Goal: Information Seeking & Learning: Find specific fact

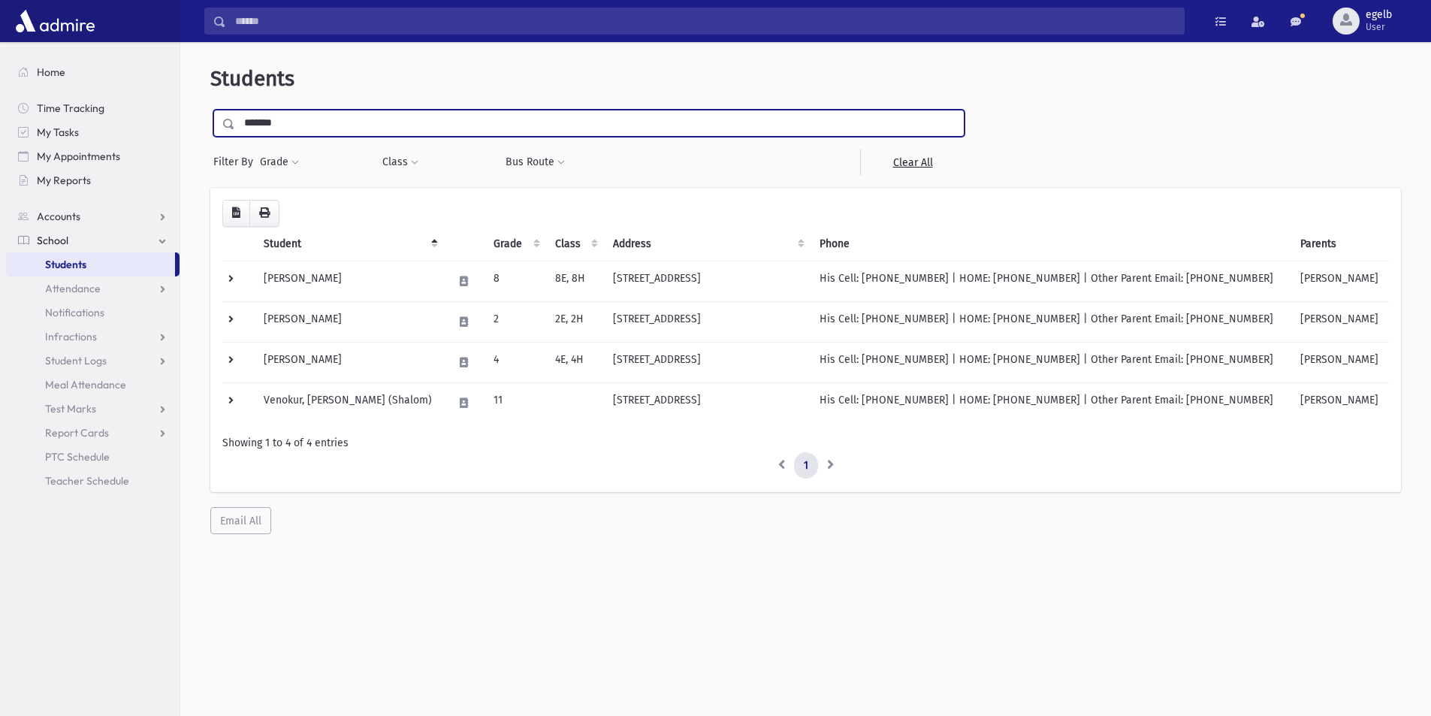
drag, startPoint x: 295, startPoint y: 118, endPoint x: 195, endPoint y: 120, distance: 99.9
click at [196, 120] on div "**********" at bounding box center [805, 300] width 1238 height 504
type input "******"
click at [210, 110] on input "submit" at bounding box center [231, 120] width 42 height 20
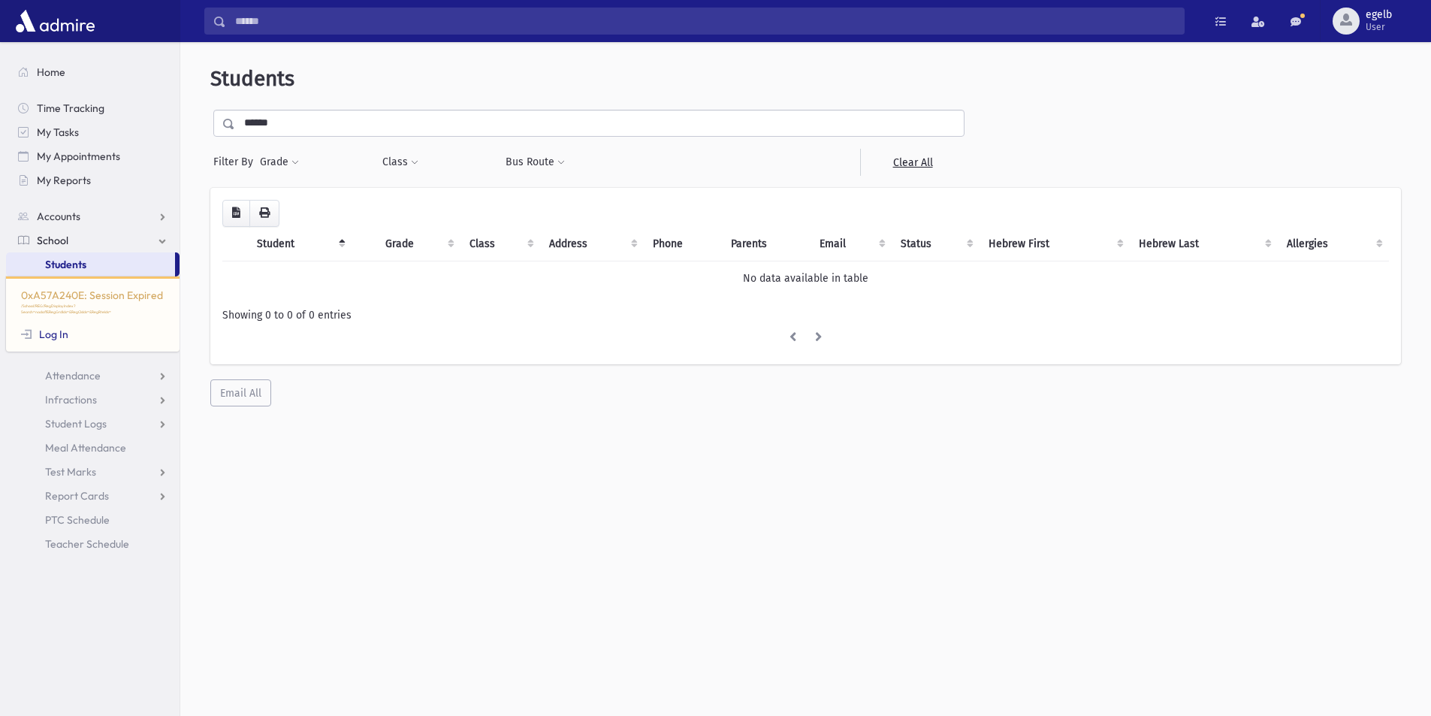
click at [80, 243] on link "School" at bounding box center [92, 240] width 173 height 24
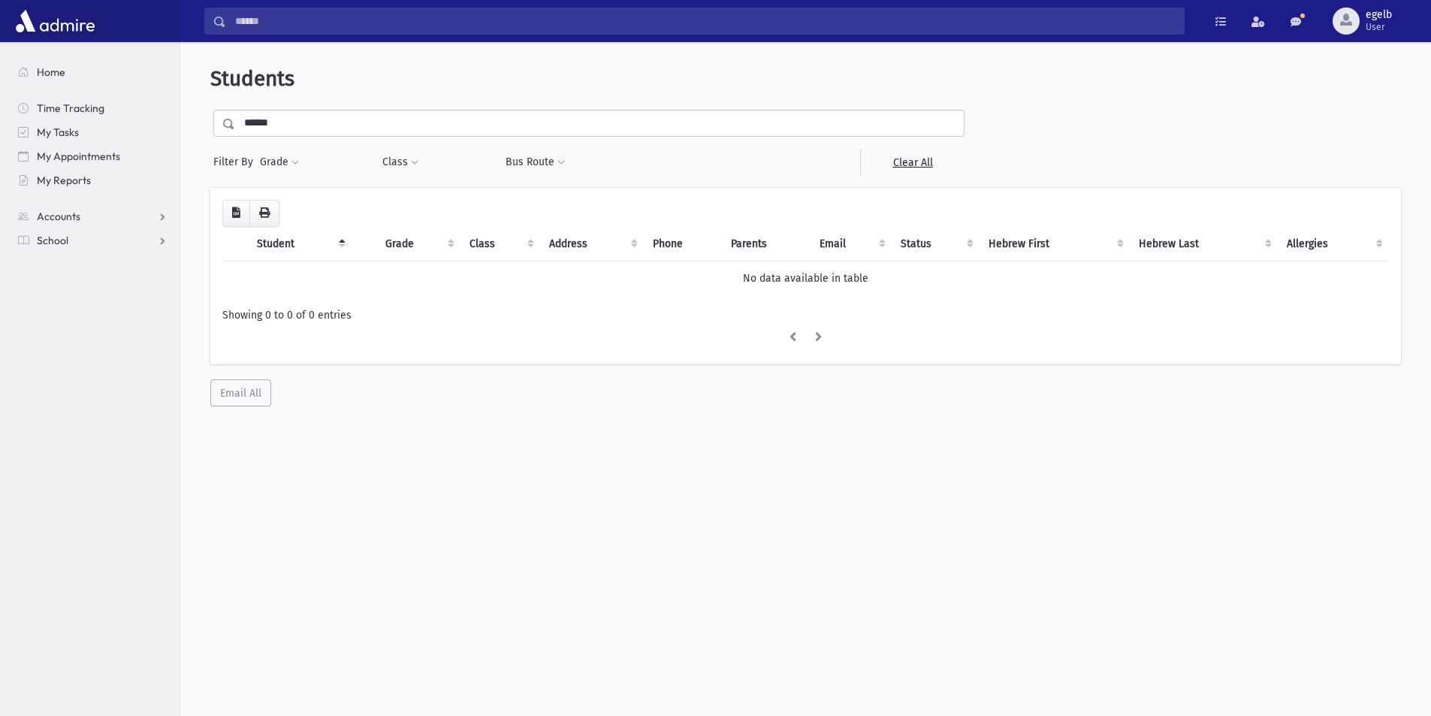
click at [284, 126] on input "******" at bounding box center [599, 123] width 728 height 27
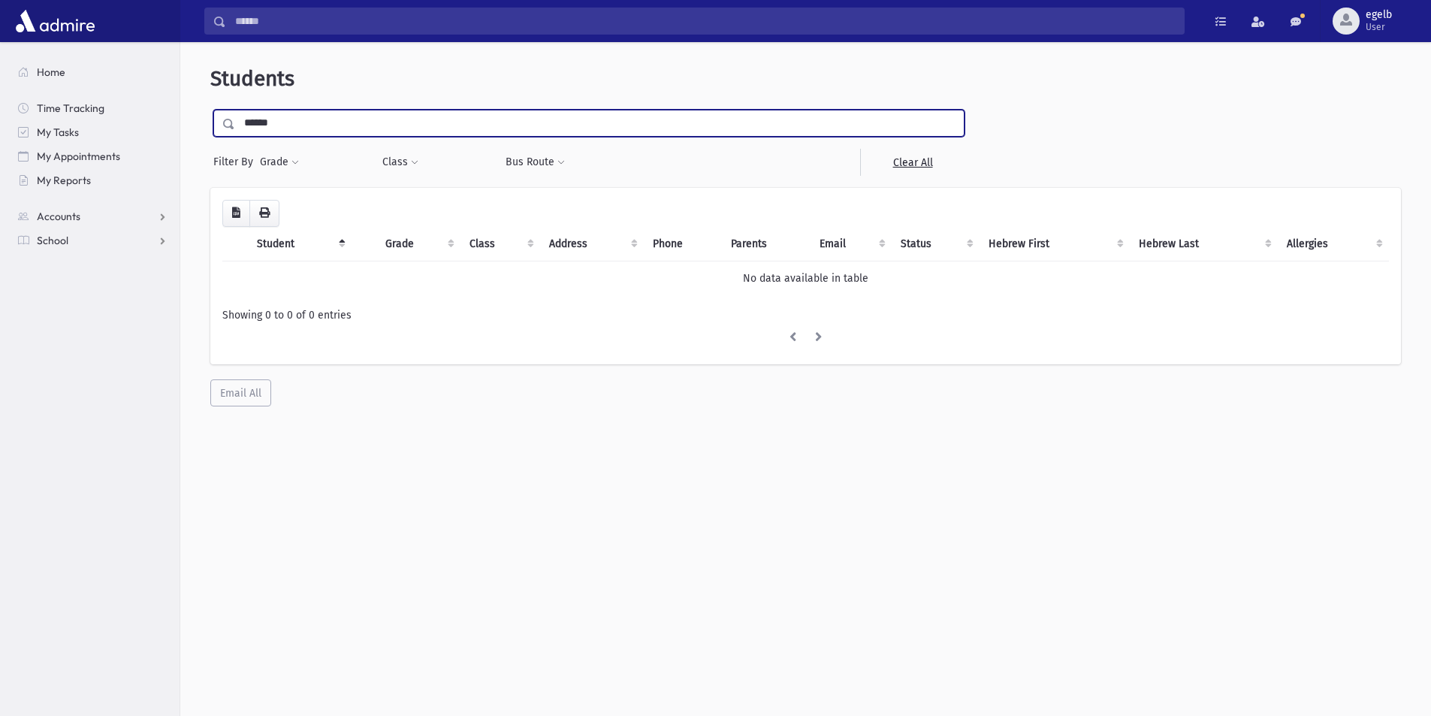
click at [235, 127] on input "******" at bounding box center [599, 123] width 728 height 27
click at [210, 110] on input "submit" at bounding box center [231, 120] width 42 height 20
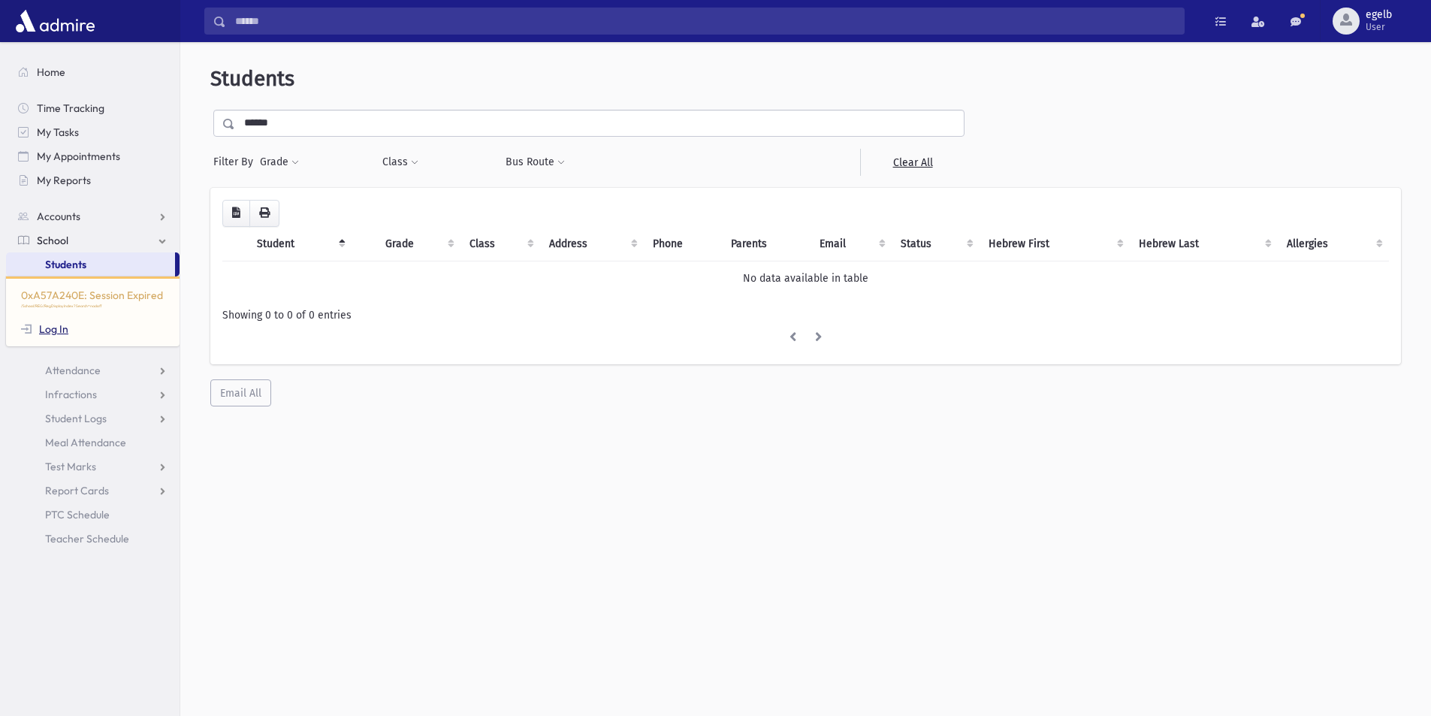
click at [54, 331] on link "Log In" at bounding box center [44, 329] width 47 height 14
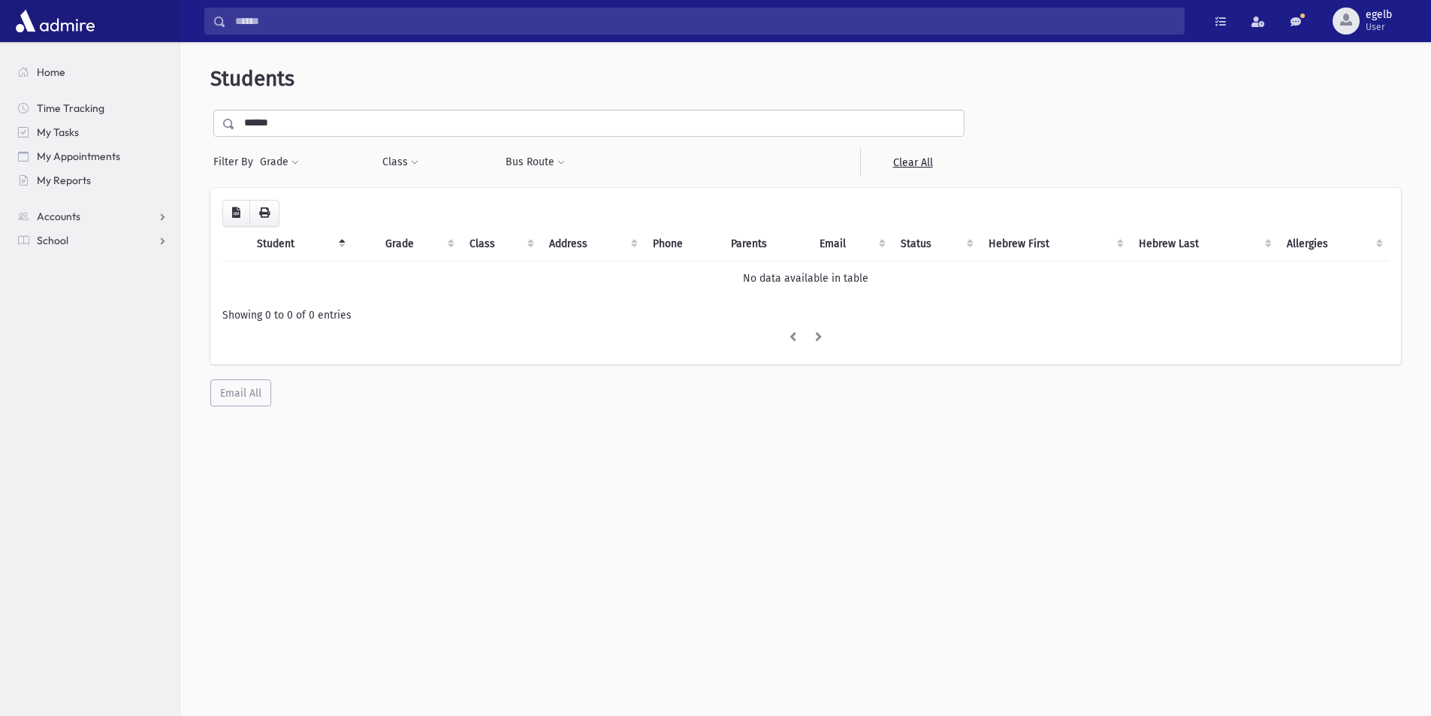
click at [356, 128] on input "******" at bounding box center [599, 123] width 728 height 27
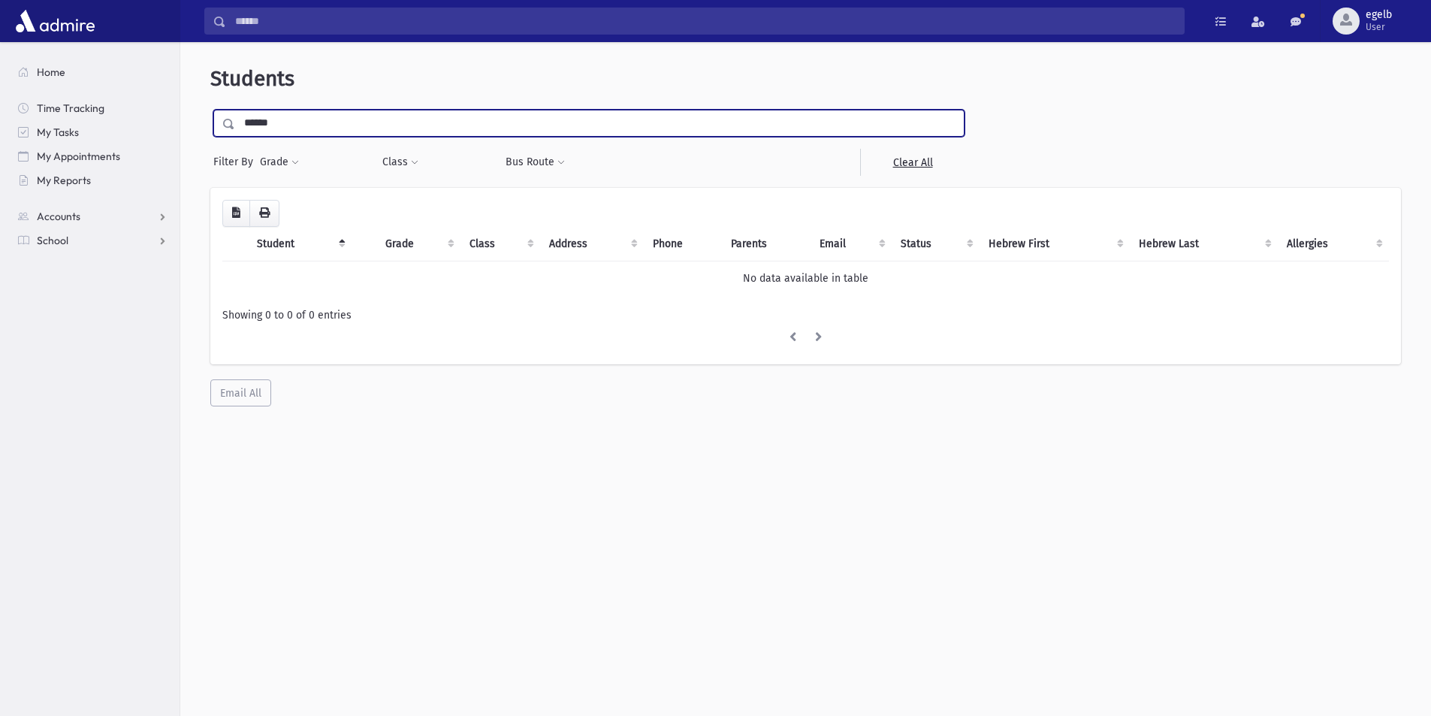
click at [210, 110] on input "submit" at bounding box center [231, 120] width 42 height 20
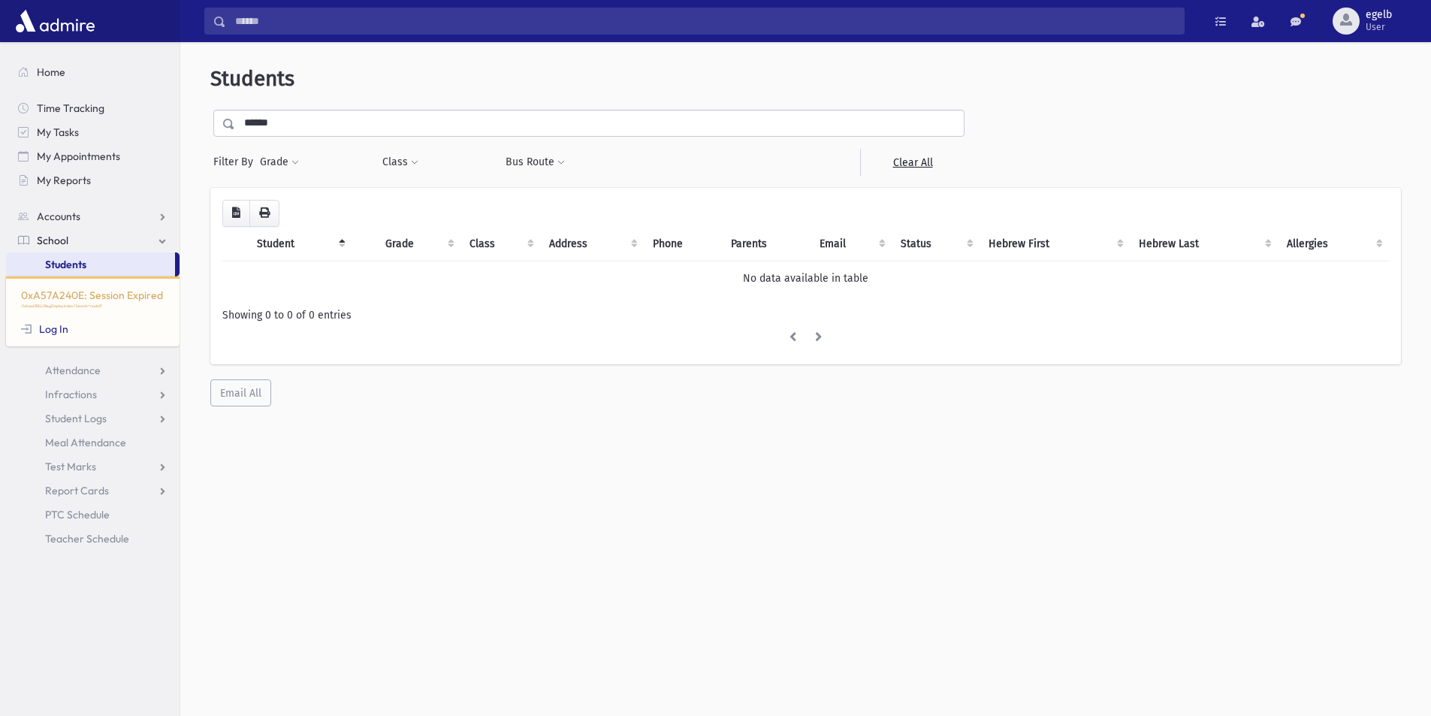
drag, startPoint x: 284, startPoint y: 120, endPoint x: 404, endPoint y: 145, distance: 122.7
click at [285, 120] on input "******" at bounding box center [599, 123] width 728 height 27
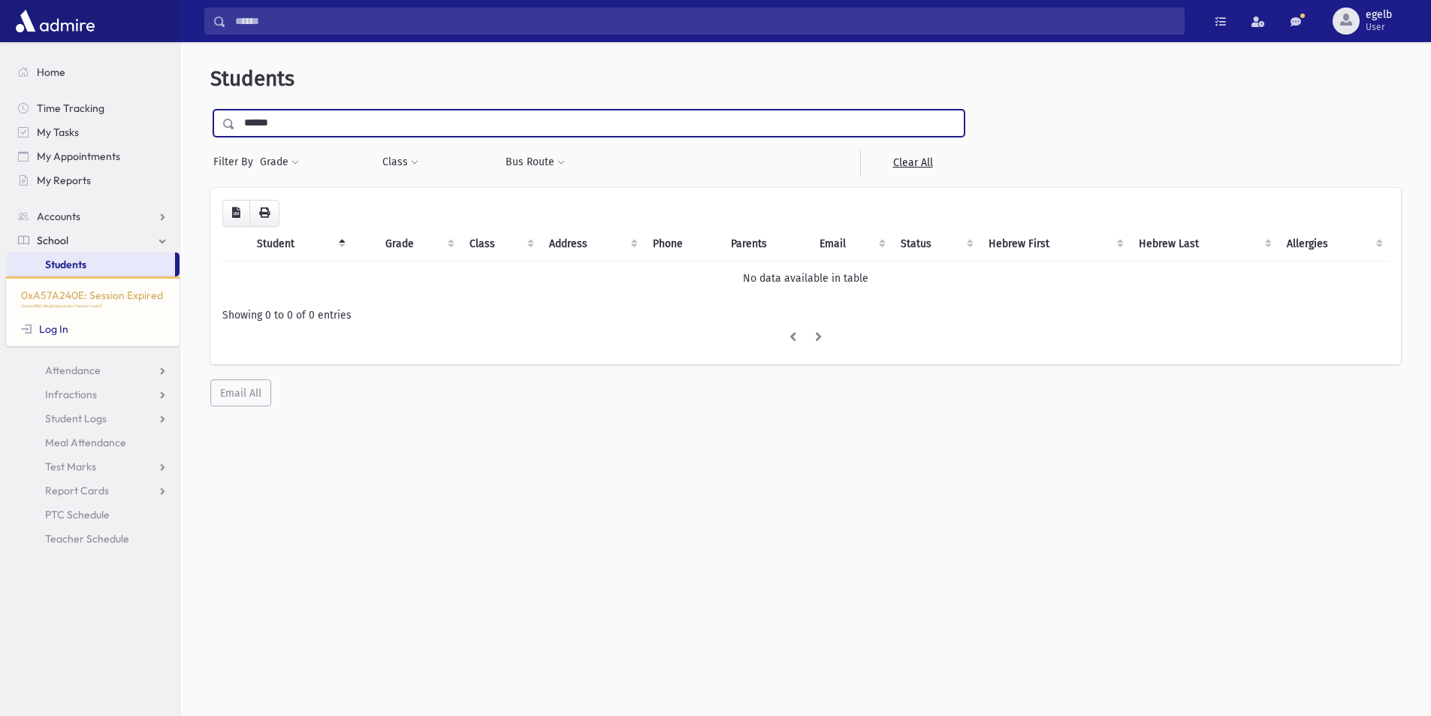
click at [210, 110] on input "submit" at bounding box center [231, 120] width 42 height 20
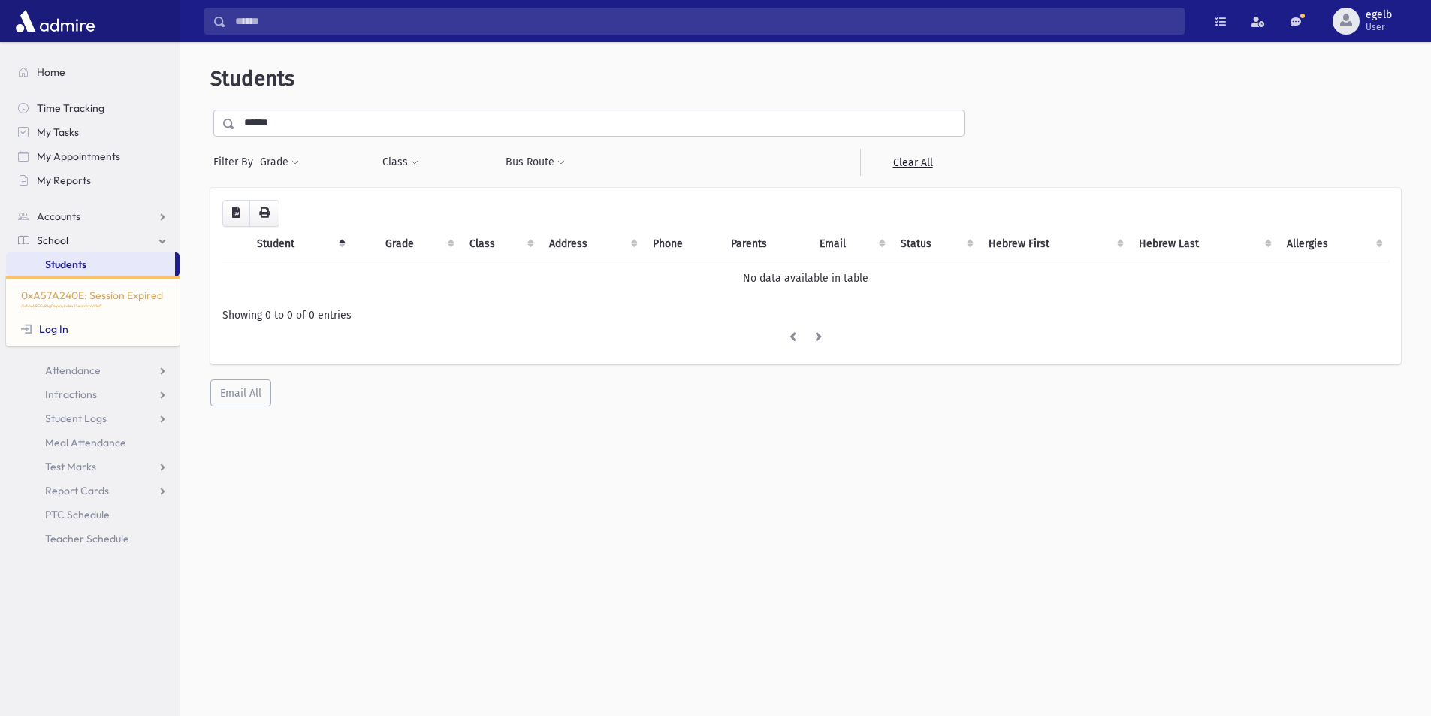
click at [59, 330] on link "Log In" at bounding box center [44, 329] width 47 height 14
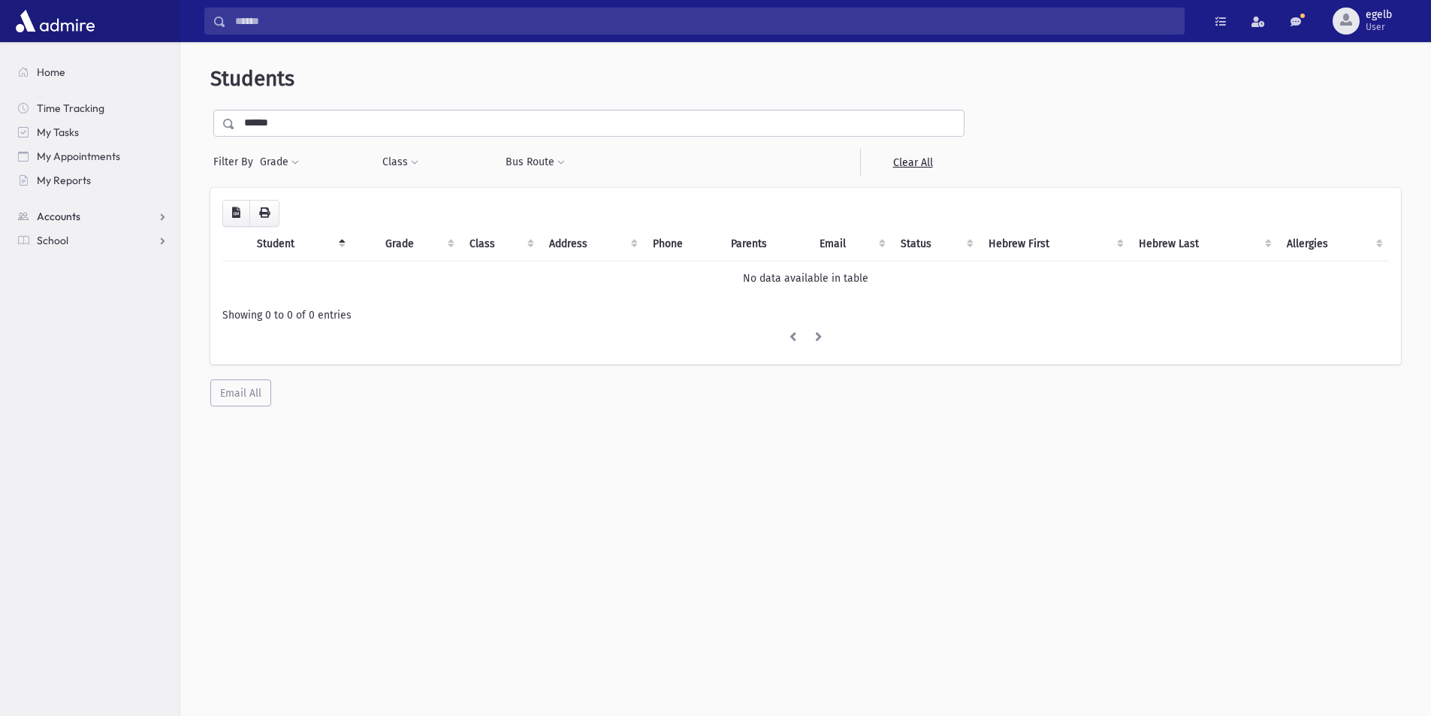
click at [161, 216] on link "Accounts" at bounding box center [92, 216] width 173 height 24
click at [158, 287] on link "School" at bounding box center [92, 288] width 173 height 24
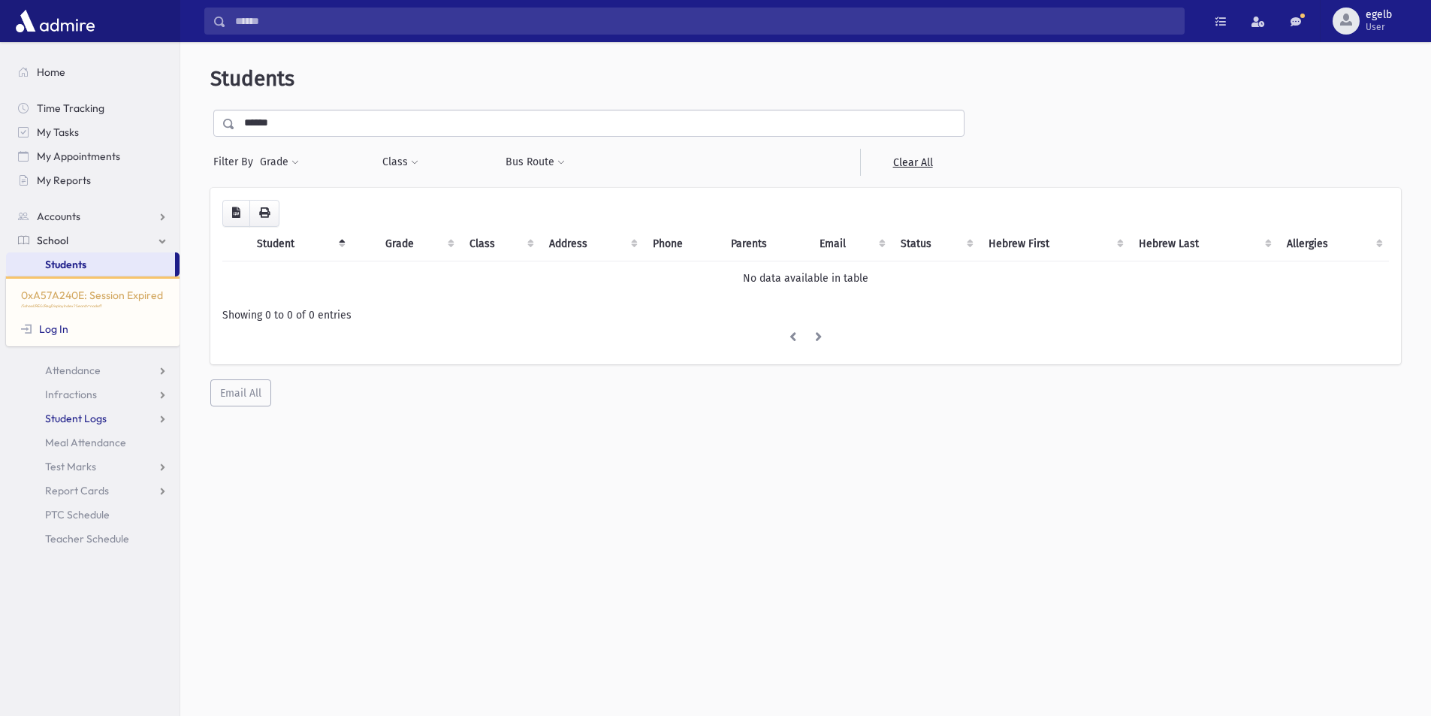
click at [68, 415] on span "Student Logs" at bounding box center [76, 419] width 62 height 14
click at [67, 467] on span "List" at bounding box center [65, 467] width 17 height 14
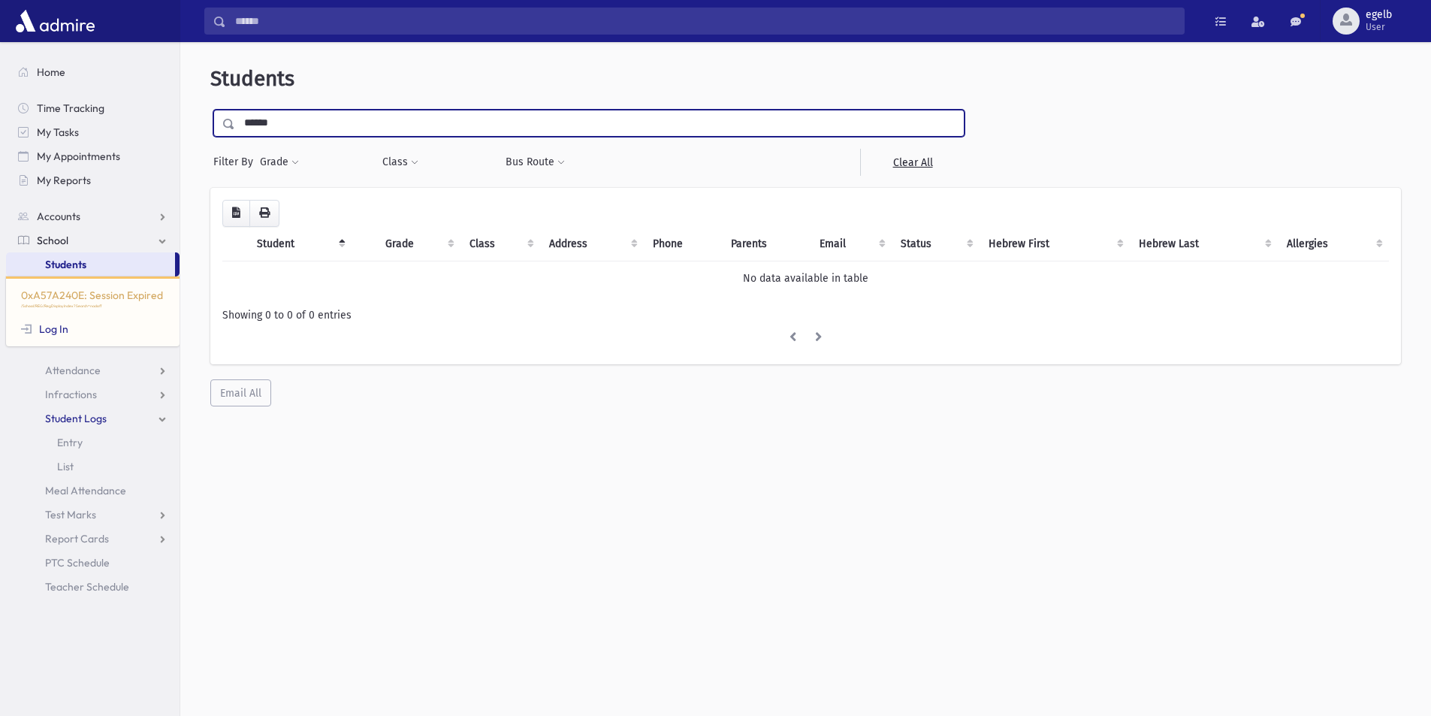
click at [297, 133] on input "******" at bounding box center [599, 123] width 728 height 27
drag, startPoint x: 321, startPoint y: 118, endPoint x: 148, endPoint y: 141, distance: 175.0
click at [148, 141] on div "Search Results Students" at bounding box center [715, 377] width 1431 height 755
click at [210, 110] on input "submit" at bounding box center [231, 120] width 42 height 20
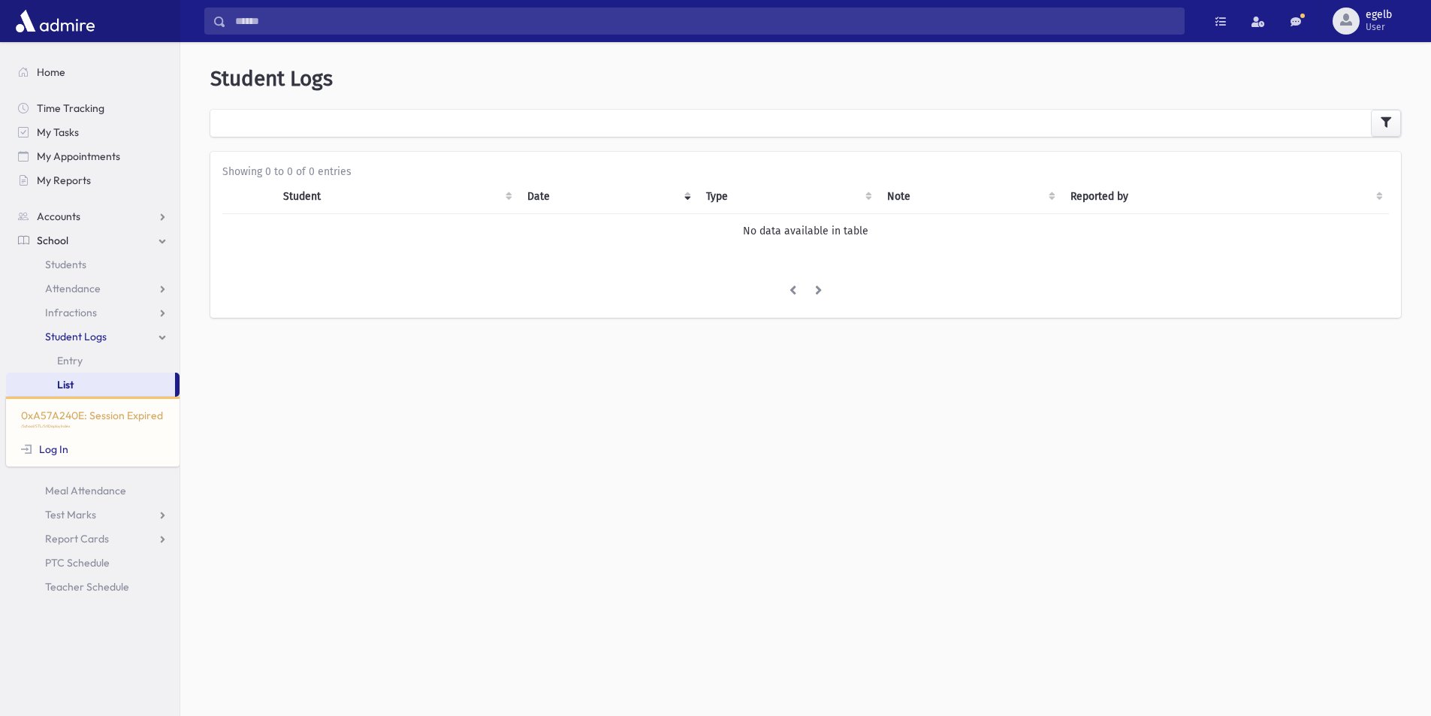
click at [336, 121] on div at bounding box center [805, 123] width 1190 height 27
click at [332, 116] on div at bounding box center [805, 123] width 1190 height 27
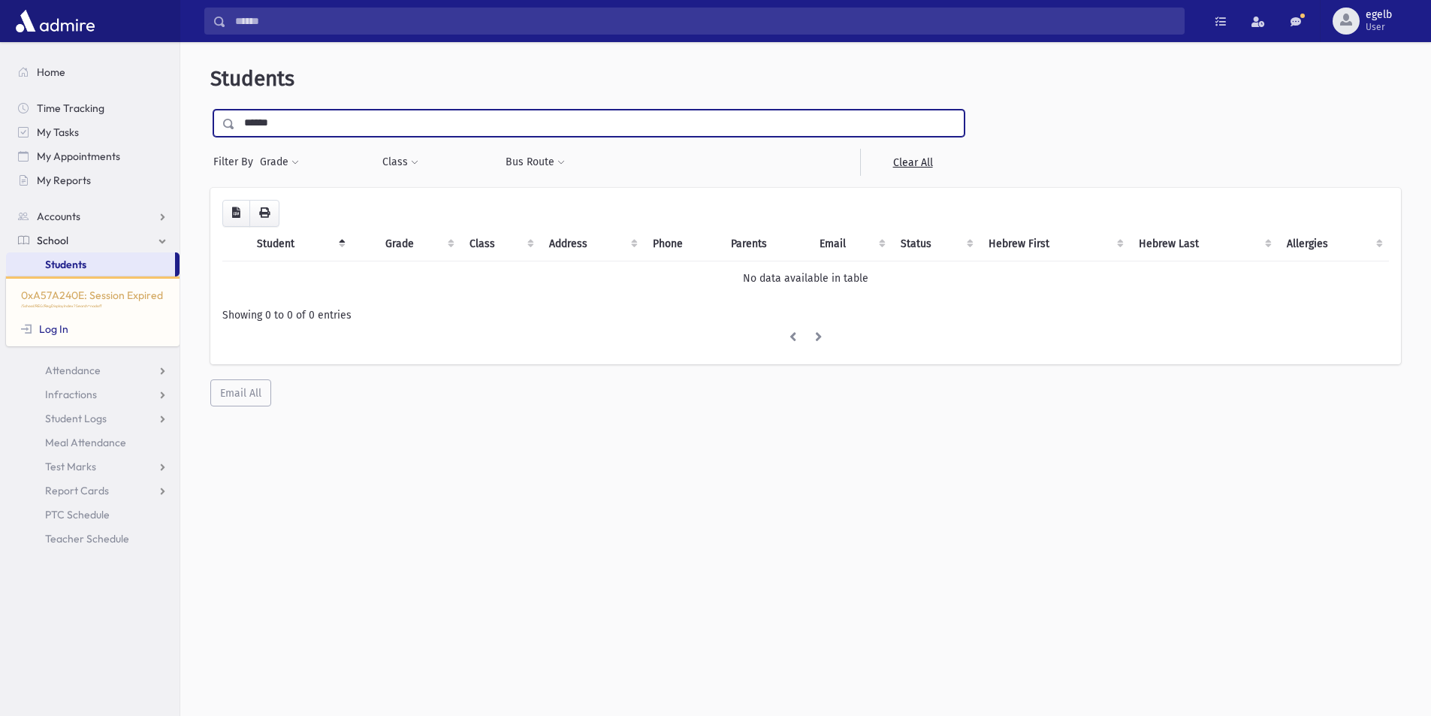
click at [287, 131] on input "******" at bounding box center [599, 123] width 728 height 27
drag, startPoint x: 285, startPoint y: 116, endPoint x: 222, endPoint y: 116, distance: 63.1
click at [222, 116] on div "******" at bounding box center [588, 123] width 751 height 27
click at [59, 330] on link "Log In" at bounding box center [44, 329] width 47 height 14
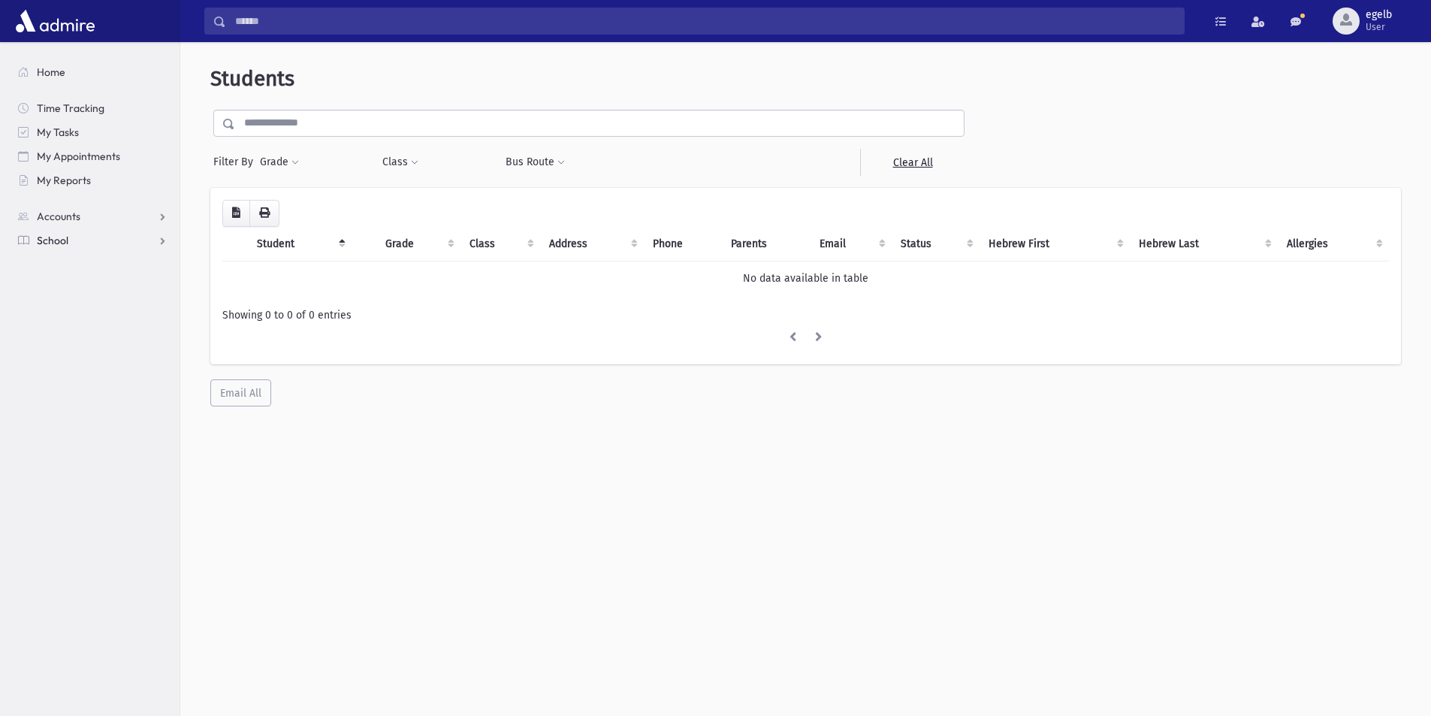
click at [146, 246] on link "School" at bounding box center [92, 240] width 173 height 24
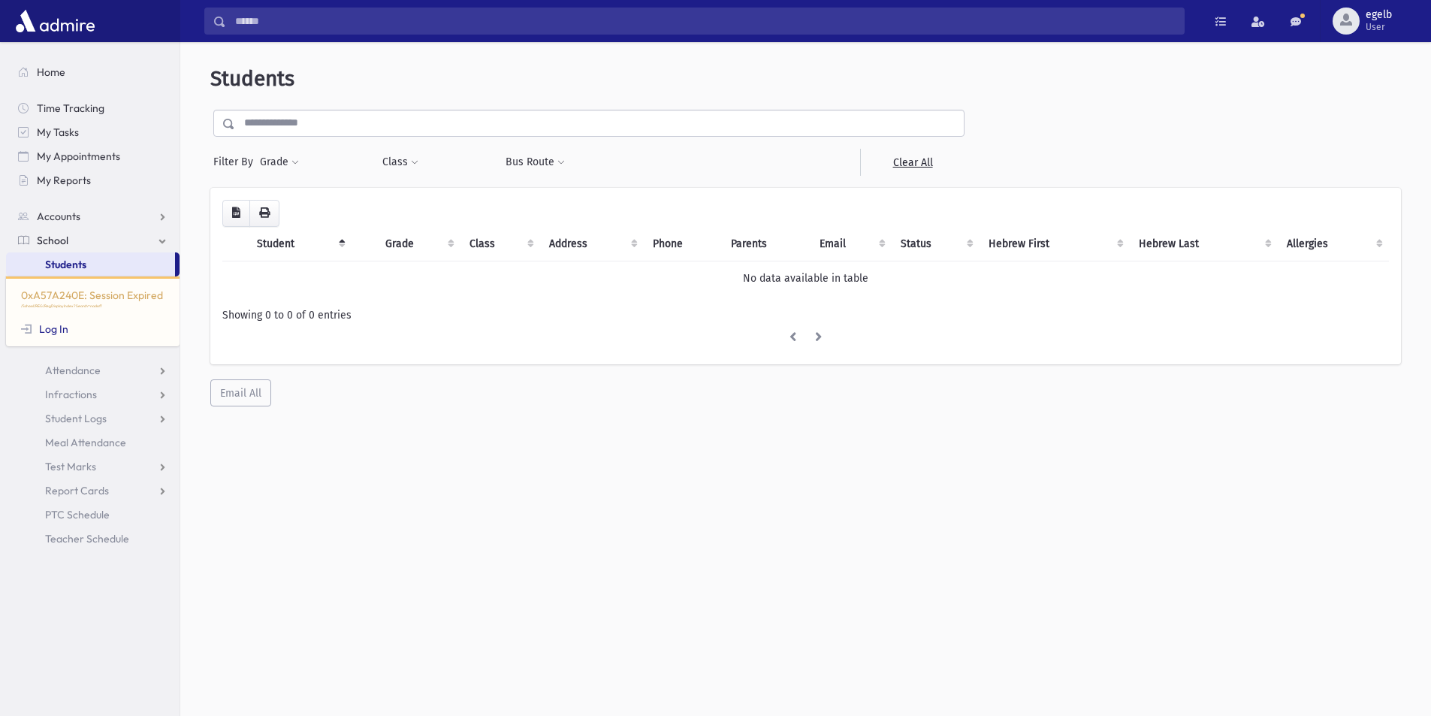
click at [308, 128] on input "text" at bounding box center [599, 123] width 728 height 27
click at [231, 122] on span at bounding box center [229, 124] width 12 height 11
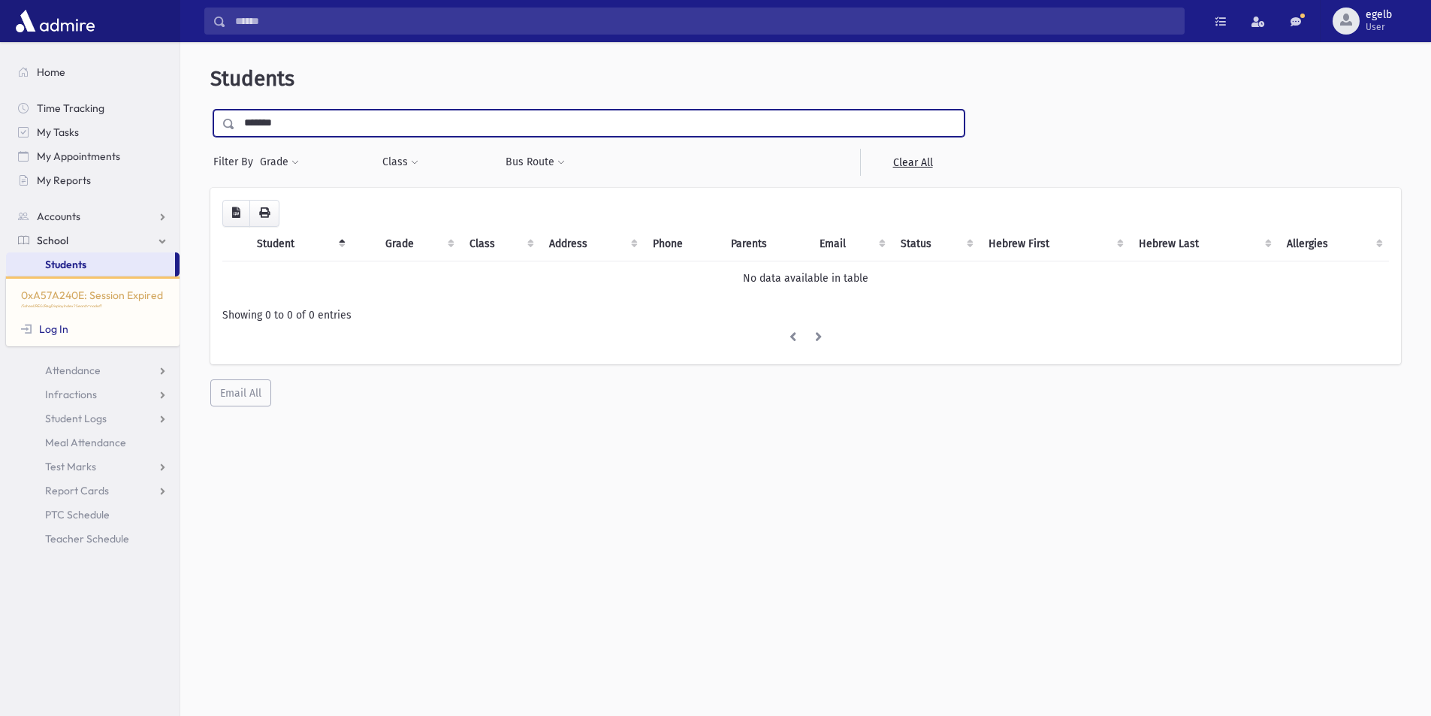
click at [315, 117] on input "*******" at bounding box center [599, 123] width 728 height 27
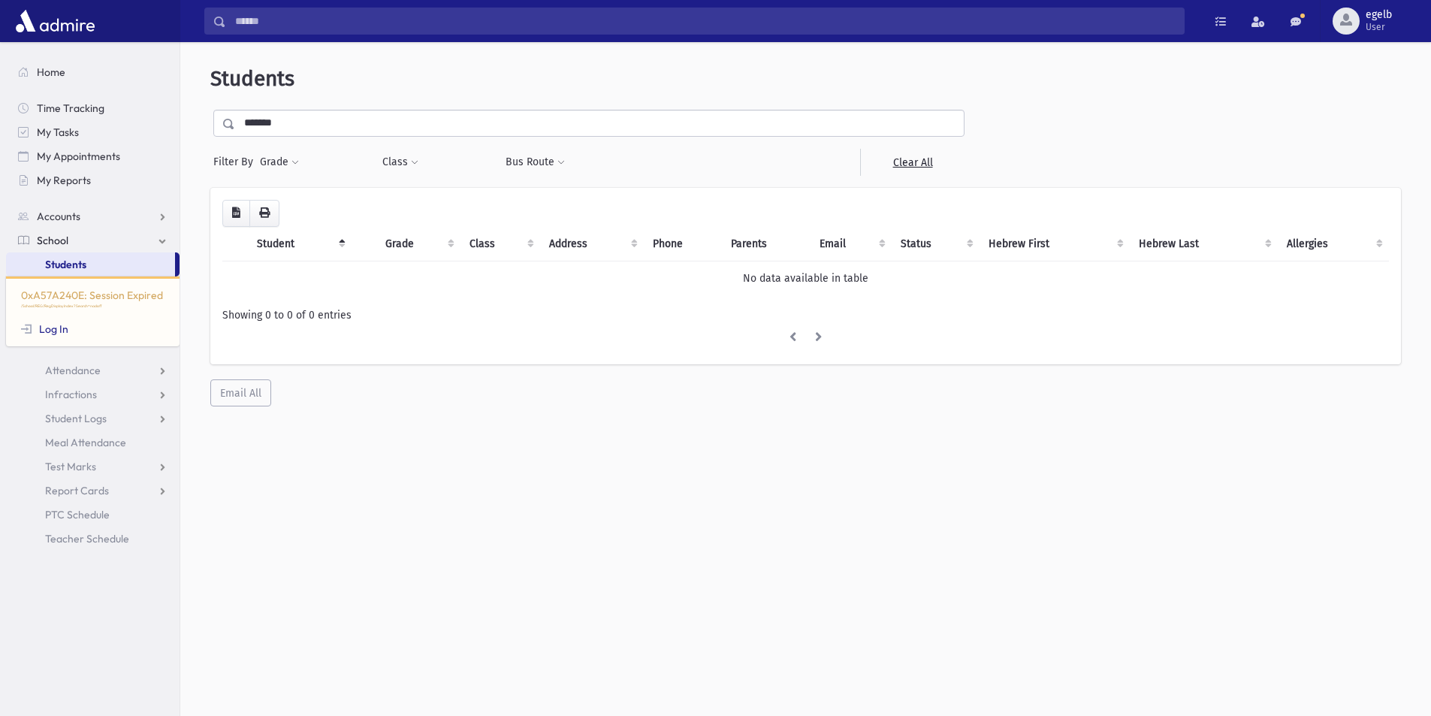
click at [450, 366] on div "Loading... Student Grade Class Address Phone Parents Email Status Hebrew First …" at bounding box center [805, 297] width 1190 height 219
click at [792, 333] on li at bounding box center [792, 337] width 26 height 27
click at [817, 334] on li at bounding box center [819, 337] width 26 height 27
click at [333, 125] on input "*******" at bounding box center [599, 123] width 728 height 27
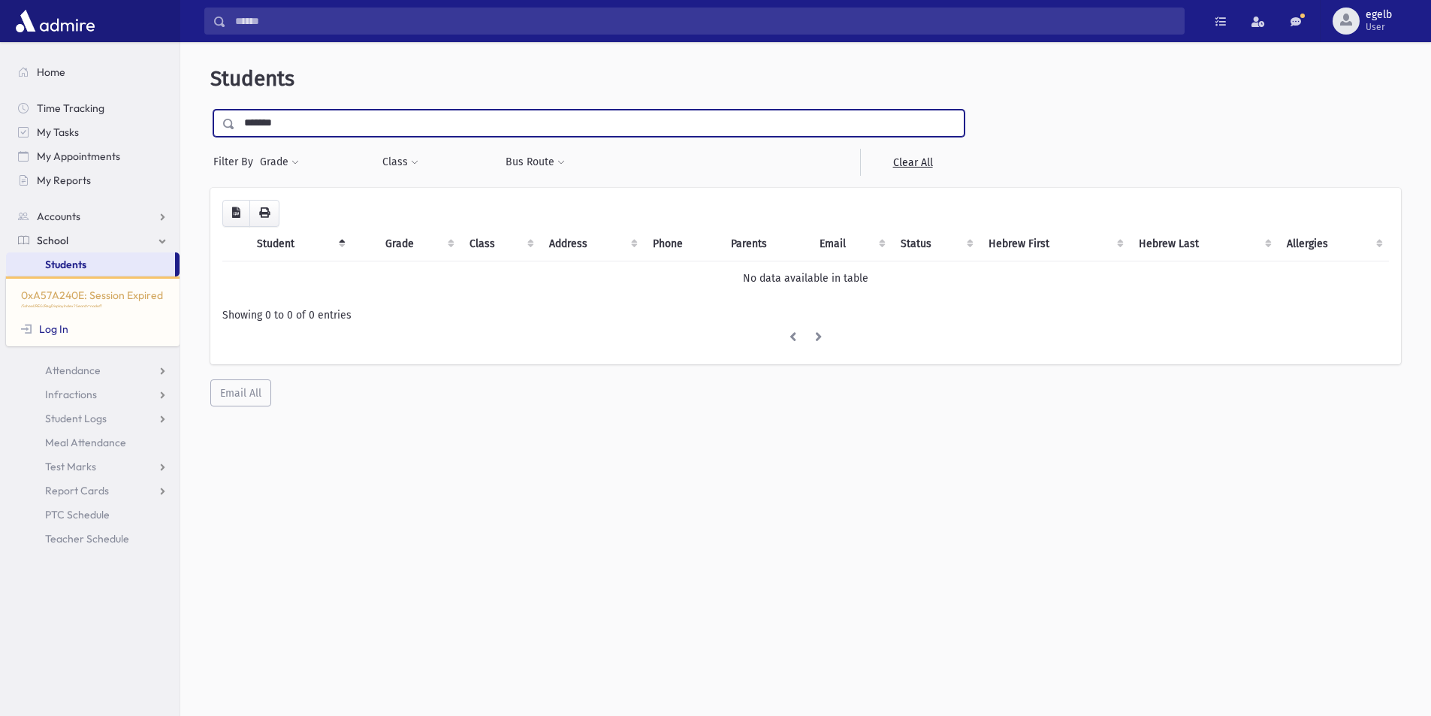
drag, startPoint x: 323, startPoint y: 122, endPoint x: -195, endPoint y: 145, distance: 518.6
click at [0, 145] on html "Search Results Students" at bounding box center [715, 358] width 1431 height 716
type input "********"
click at [210, 110] on input "submit" at bounding box center [231, 120] width 42 height 20
drag, startPoint x: 296, startPoint y: 130, endPoint x: 222, endPoint y: 123, distance: 74.6
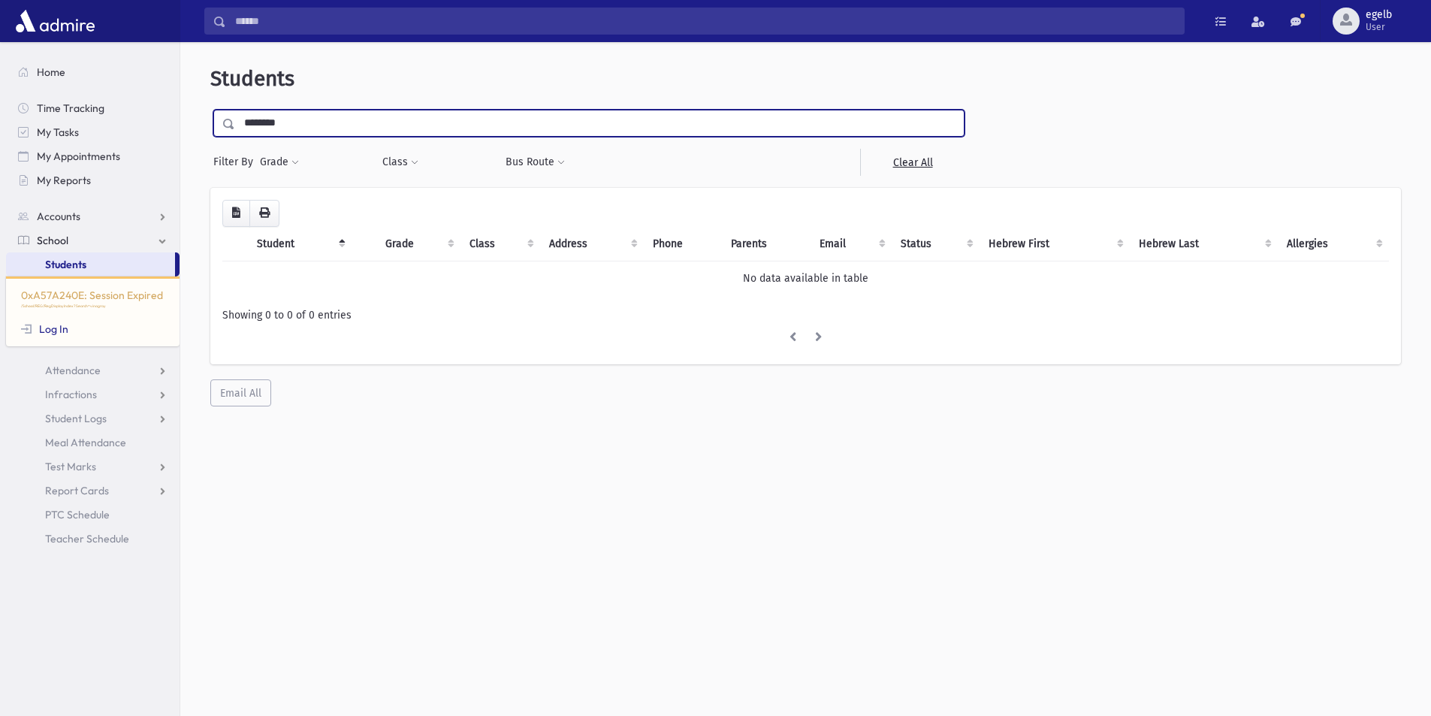
click at [222, 123] on div "********" at bounding box center [588, 123] width 751 height 27
click at [317, 120] on input "********" at bounding box center [599, 123] width 728 height 27
click at [210, 110] on input "submit" at bounding box center [231, 120] width 42 height 20
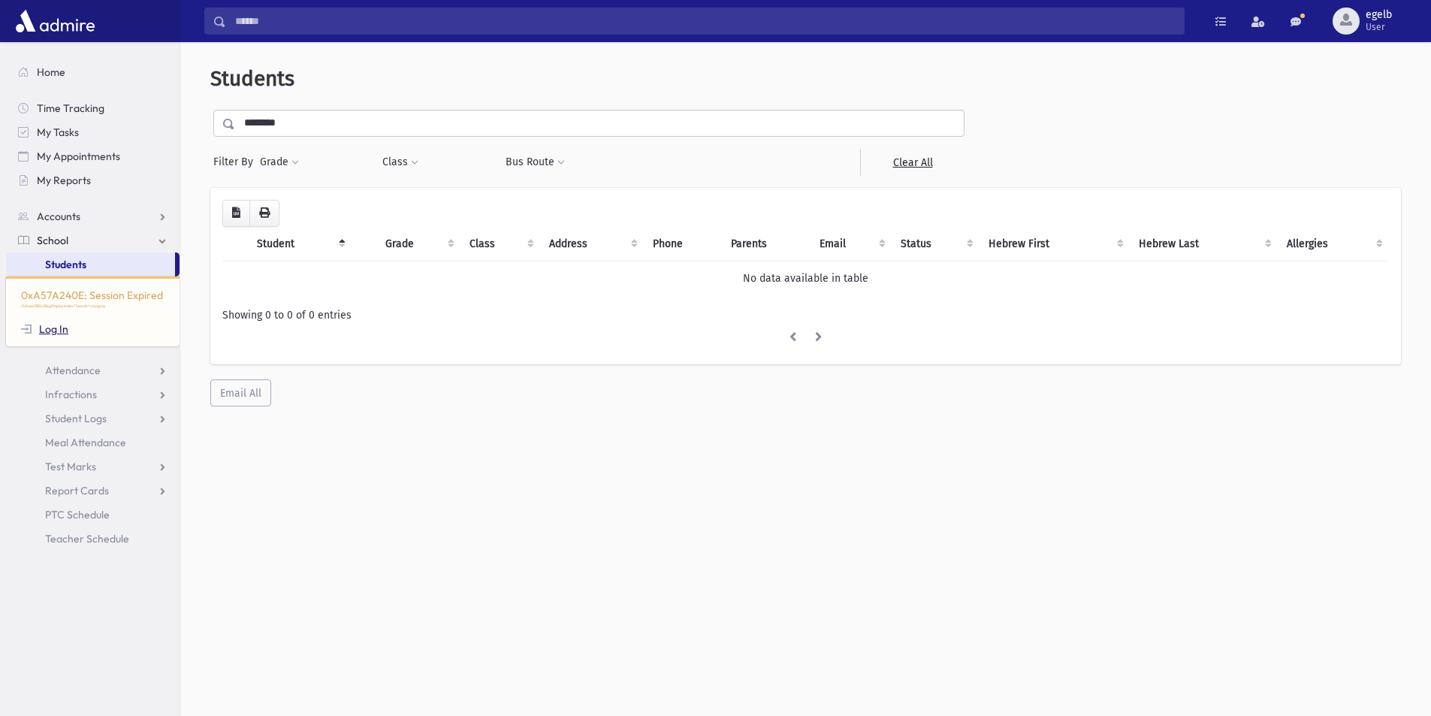
click at [56, 329] on link "Log In" at bounding box center [44, 329] width 47 height 14
click at [125, 294] on div "0xA57A240E: Session Expired /School/REG/RegDisplayIndex?Search=vinagray Log In" at bounding box center [92, 311] width 173 height 70
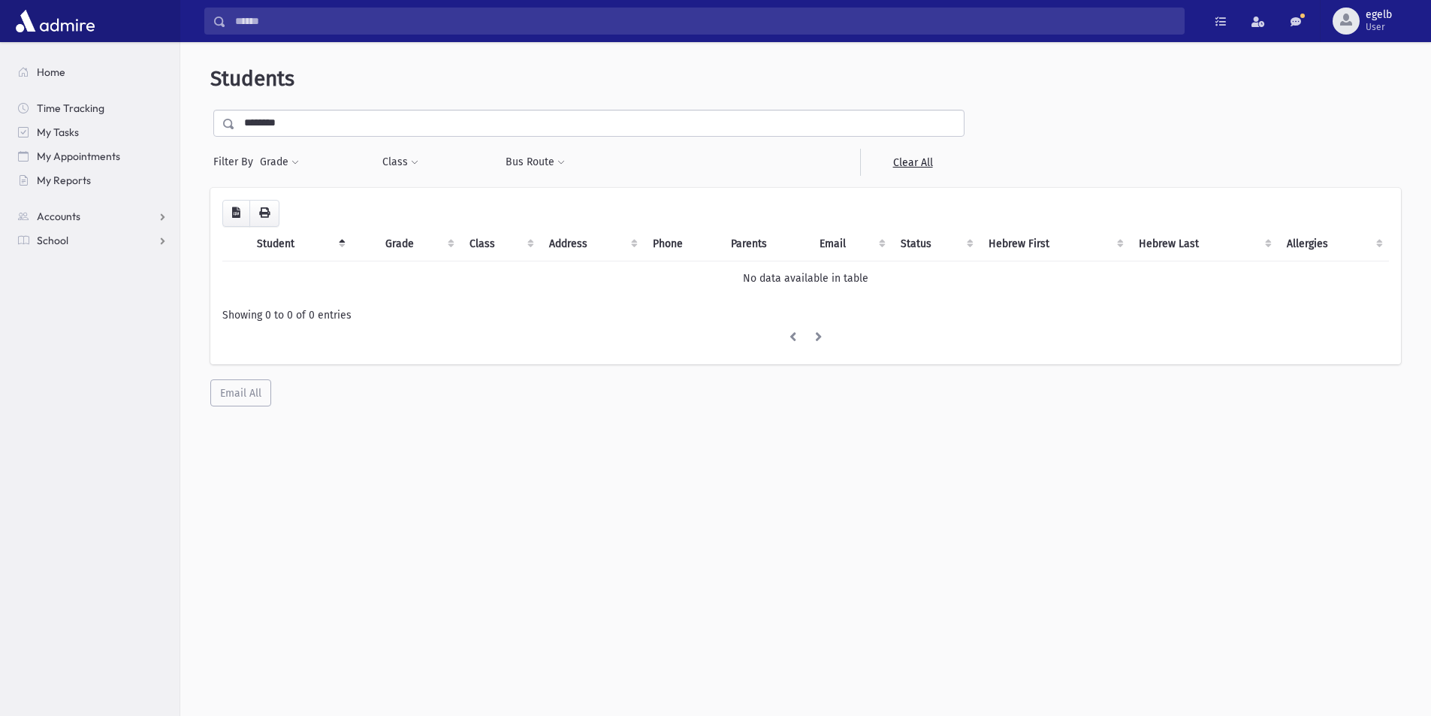
click at [81, 255] on section "Home Time Tracking My Tasks My Appointments My Reports Accounts Accounts Accoun…" at bounding box center [89, 379] width 179 height 674
click at [65, 231] on link "School" at bounding box center [92, 240] width 173 height 24
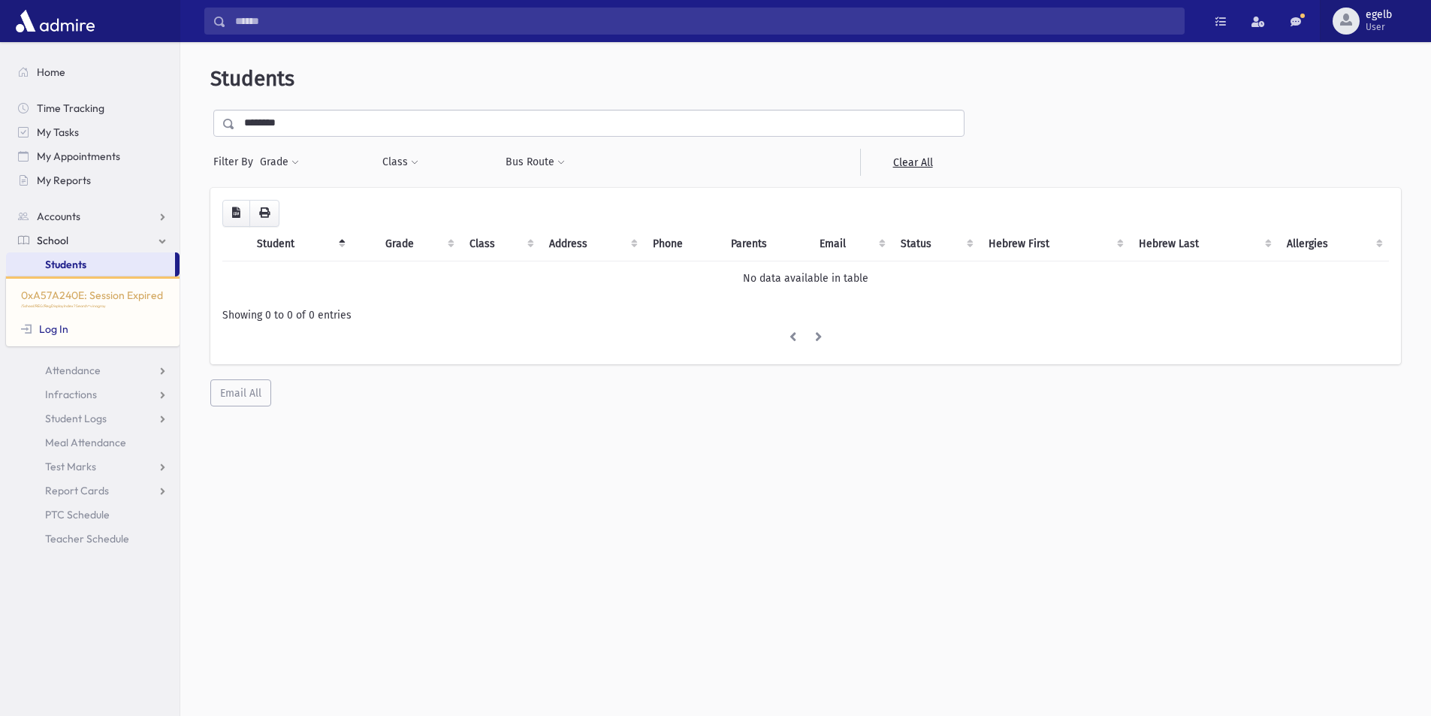
click at [1379, 19] on span "egelb" at bounding box center [1378, 15] width 26 height 12
click at [1365, 143] on link "Logout" at bounding box center [1367, 153] width 120 height 28
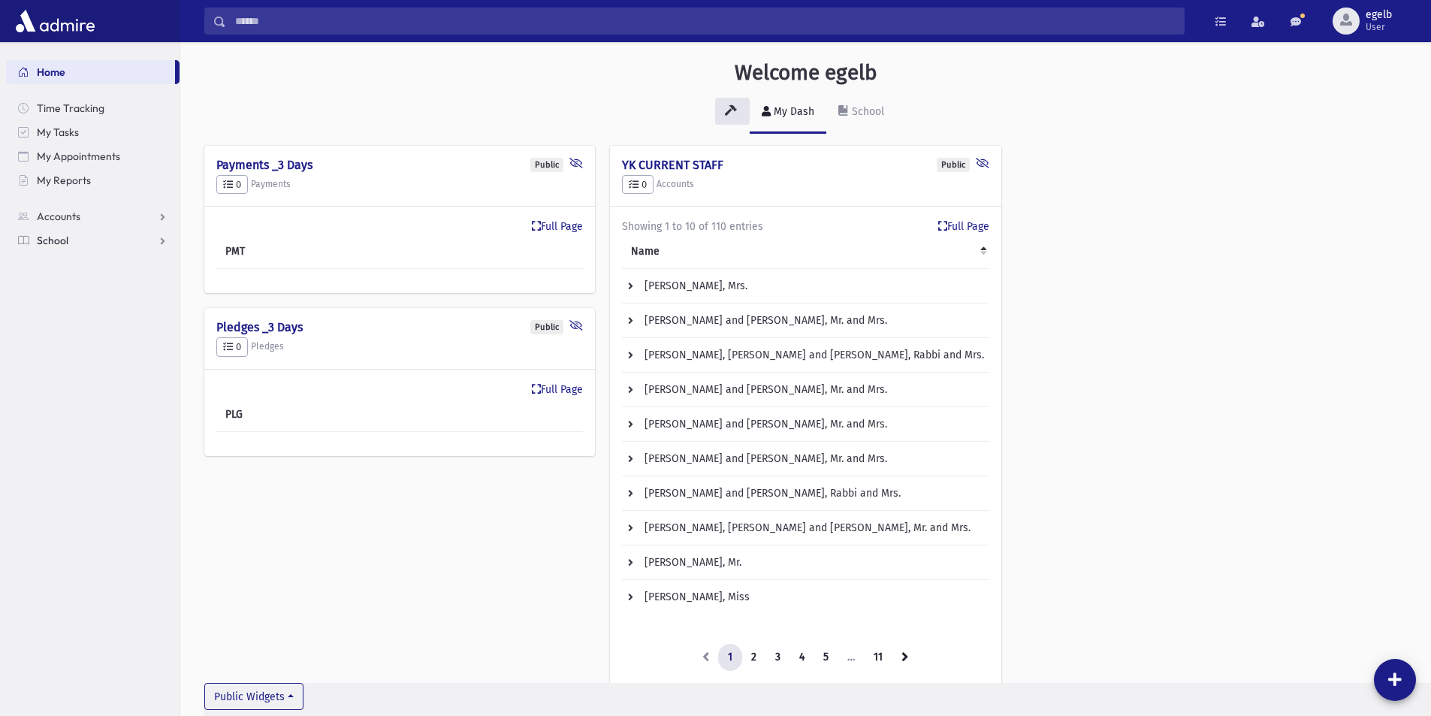
click at [95, 246] on link "School" at bounding box center [92, 240] width 173 height 24
click at [91, 258] on link "Students" at bounding box center [92, 264] width 173 height 24
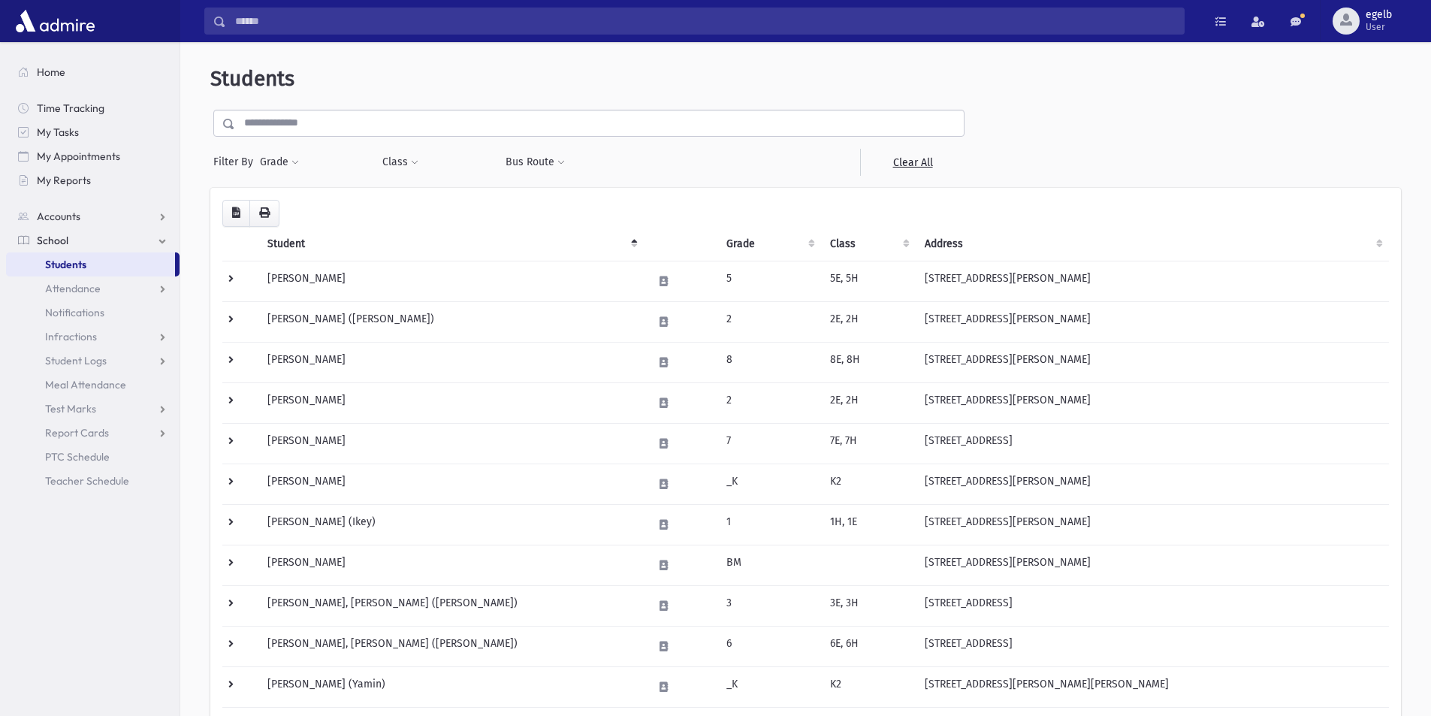
click at [359, 132] on input "text" at bounding box center [599, 123] width 728 height 27
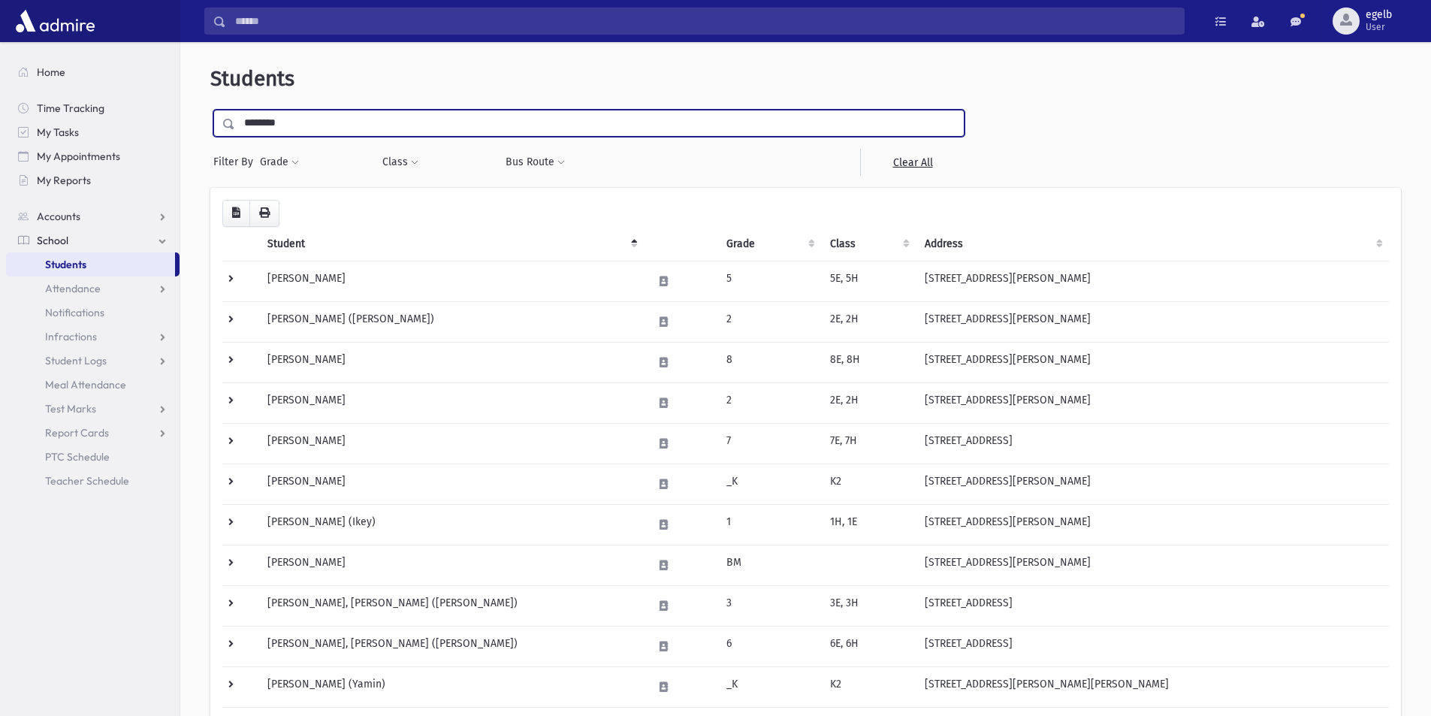
click at [210, 110] on input "submit" at bounding box center [231, 120] width 42 height 20
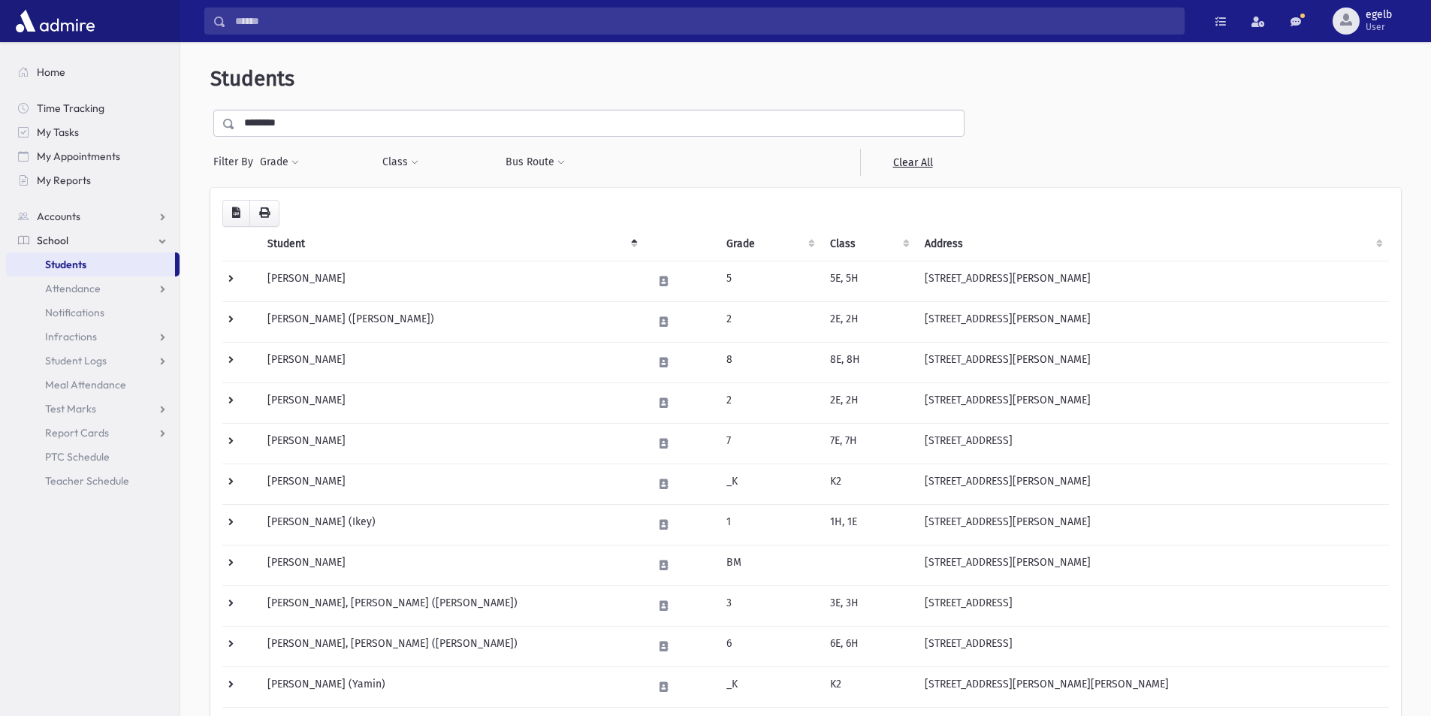
click at [319, 125] on input "********" at bounding box center [599, 123] width 728 height 27
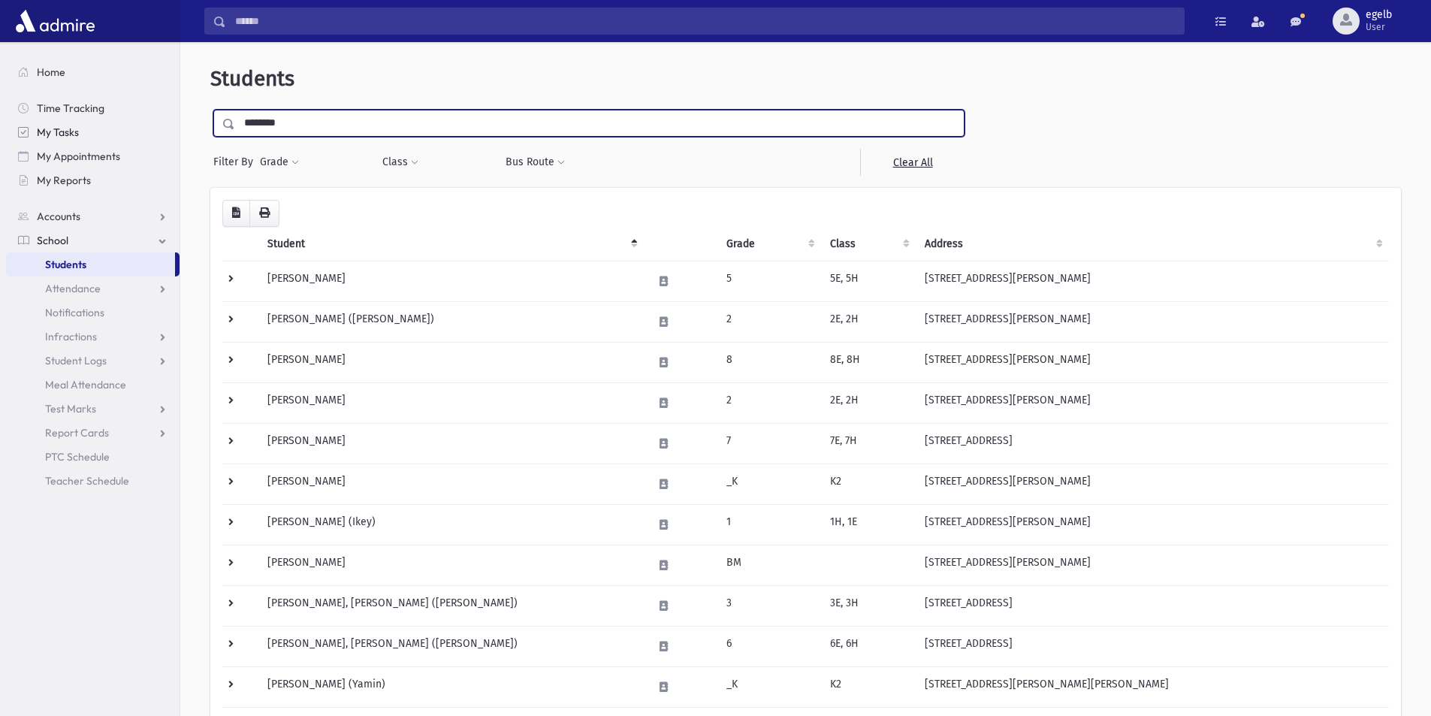
drag, startPoint x: 318, startPoint y: 125, endPoint x: 86, endPoint y: 124, distance: 232.8
click at [86, 124] on div "Search Results All Accounts" at bounding box center [715, 718] width 1431 height 1437
click at [210, 110] on input "submit" at bounding box center [231, 120] width 42 height 20
drag, startPoint x: 304, startPoint y: 135, endPoint x: 208, endPoint y: 118, distance: 97.7
click at [208, 118] on div "**********" at bounding box center [805, 725] width 1238 height 1355
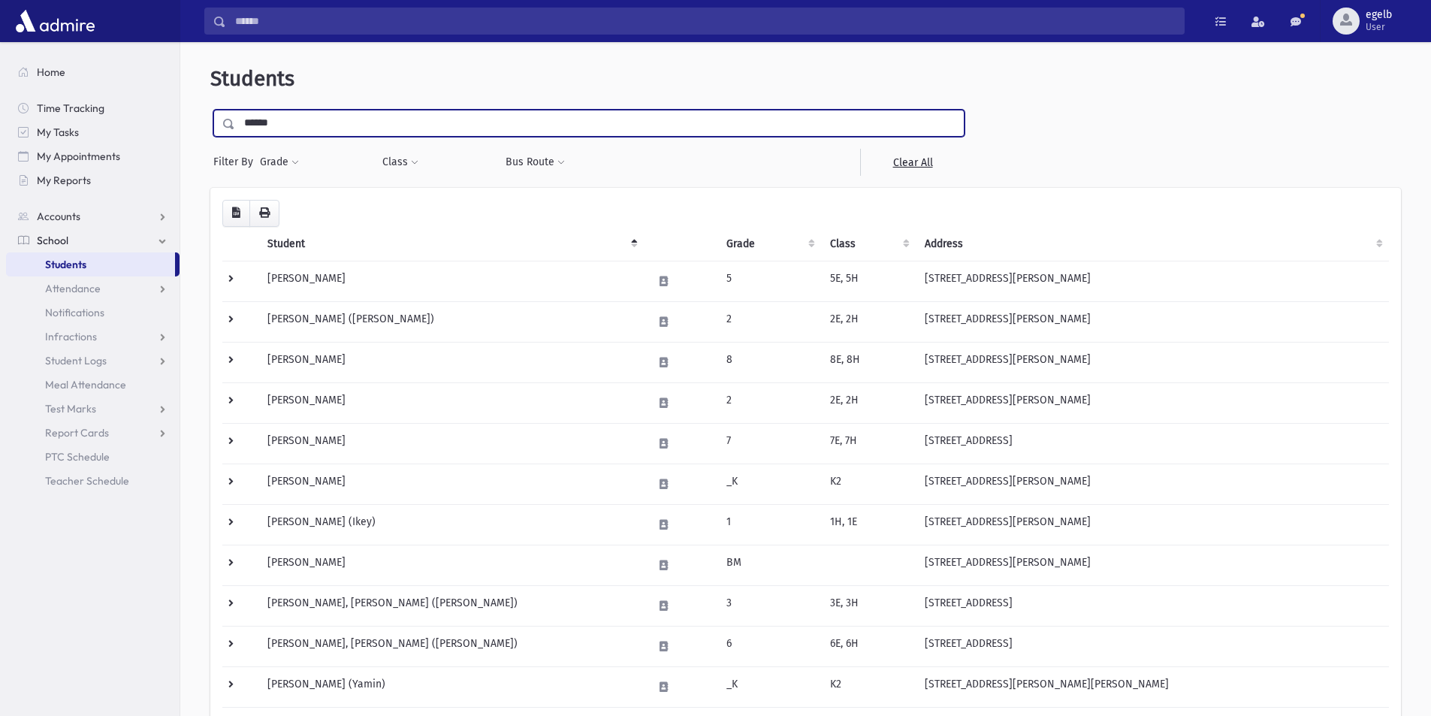
type input "******"
click at [210, 110] on input "submit" at bounding box center [231, 120] width 42 height 20
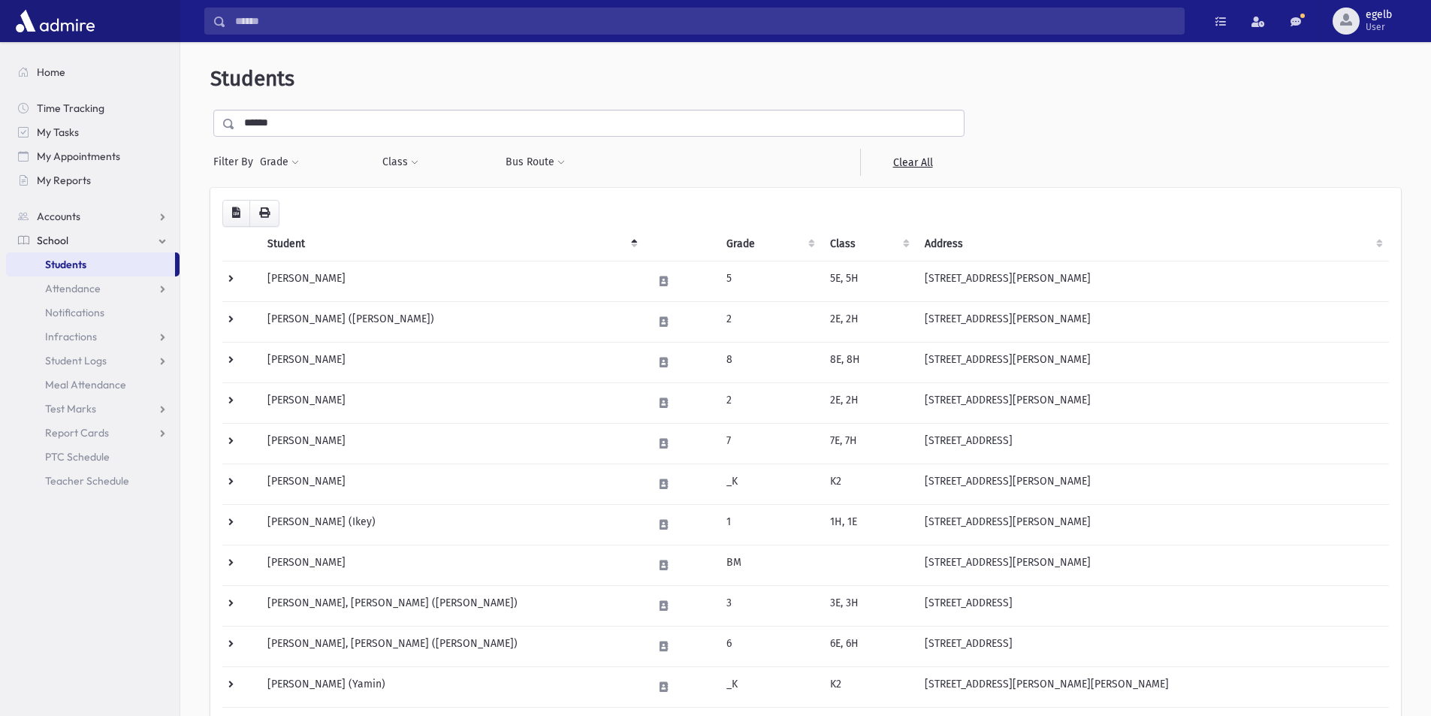
click at [270, 19] on input "Search" at bounding box center [704, 21] width 957 height 27
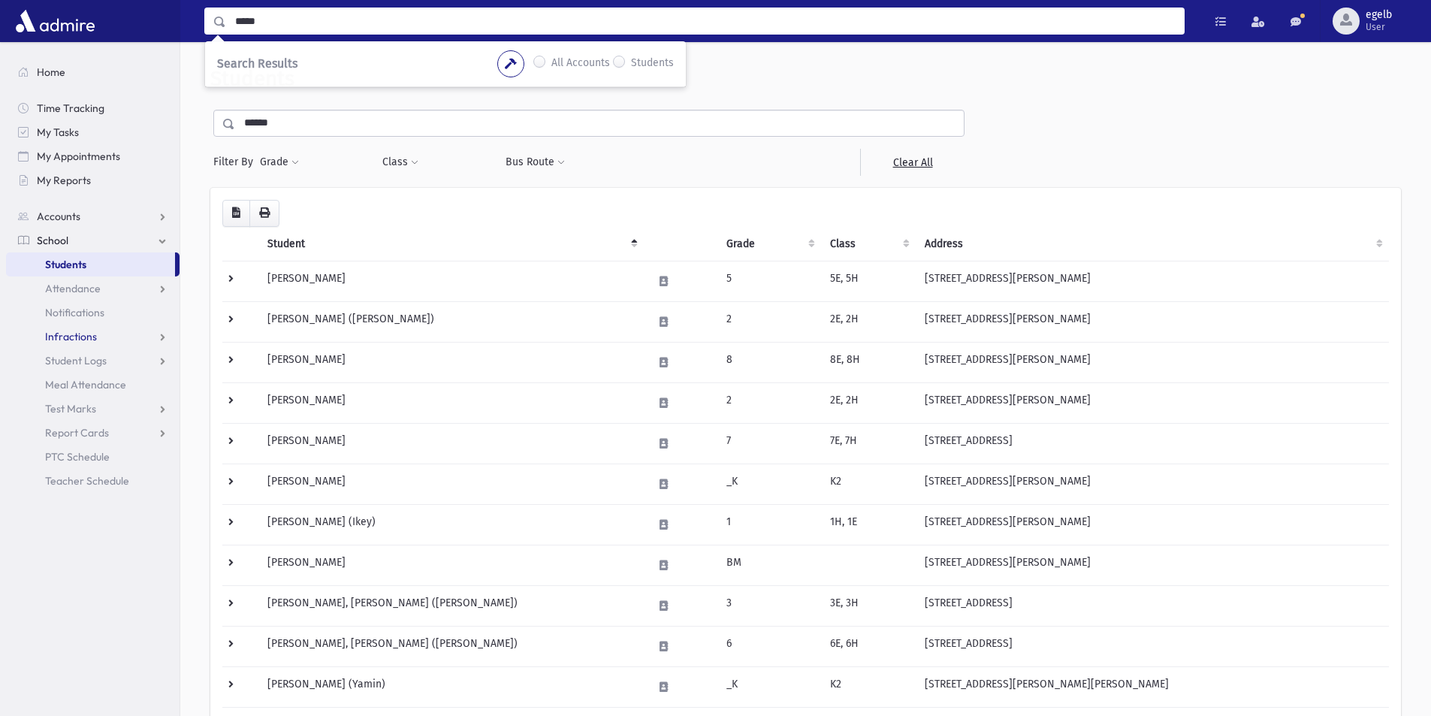
type input "*****"
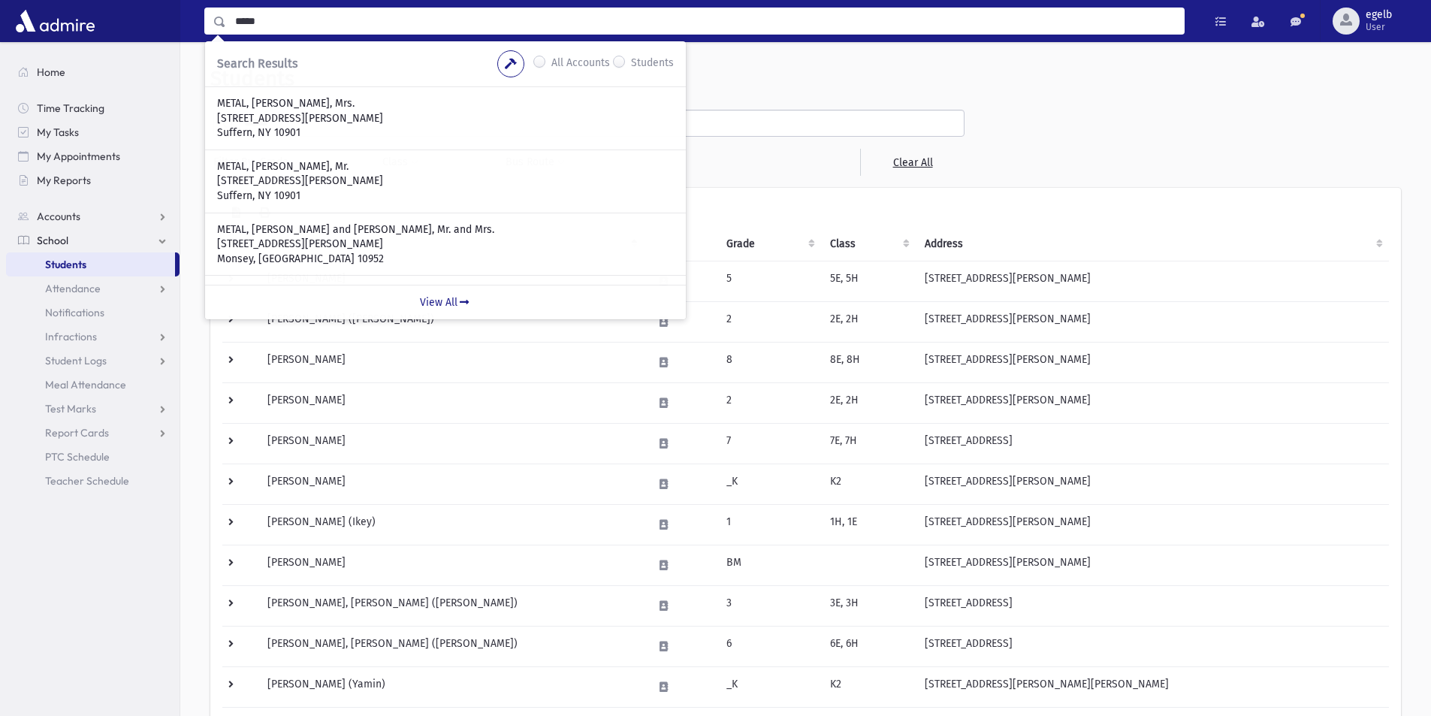
click at [767, 73] on header "Students" at bounding box center [805, 79] width 1190 height 26
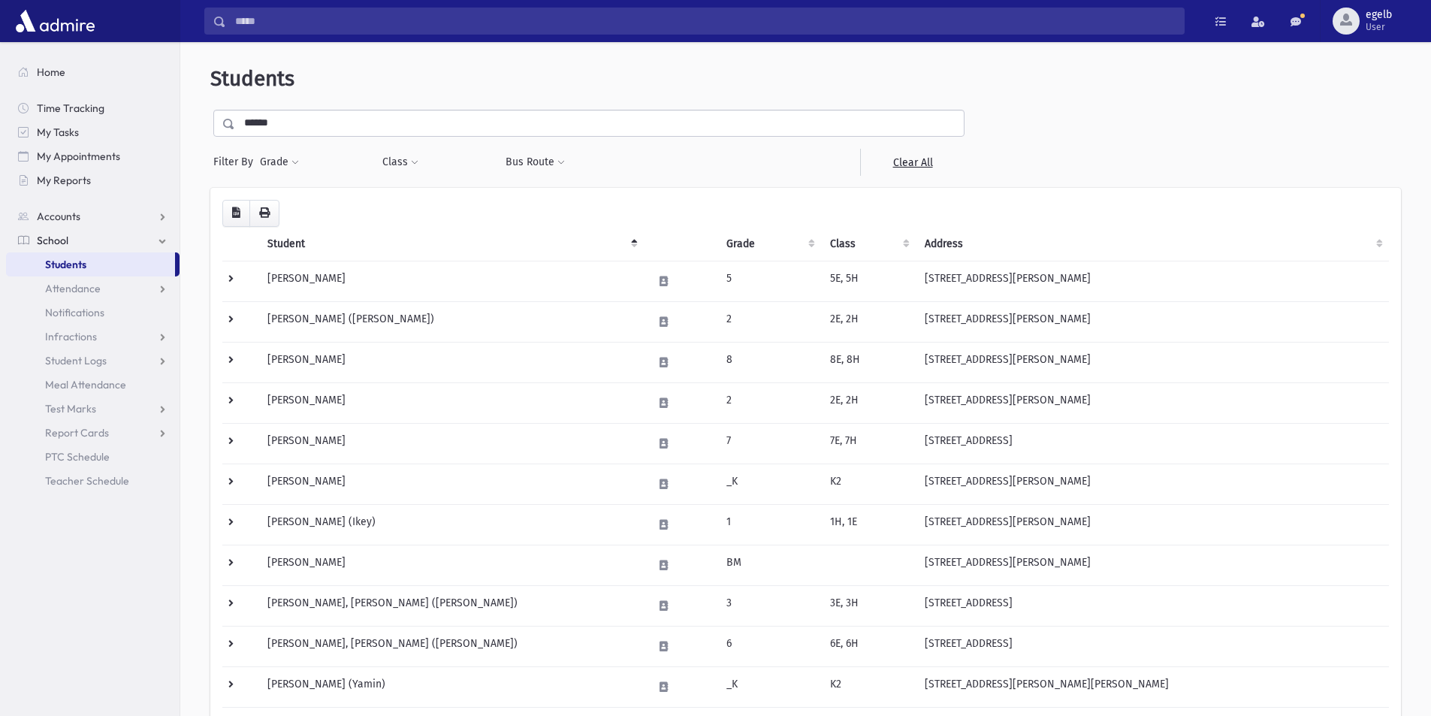
click at [298, 115] on input "******" at bounding box center [599, 123] width 728 height 27
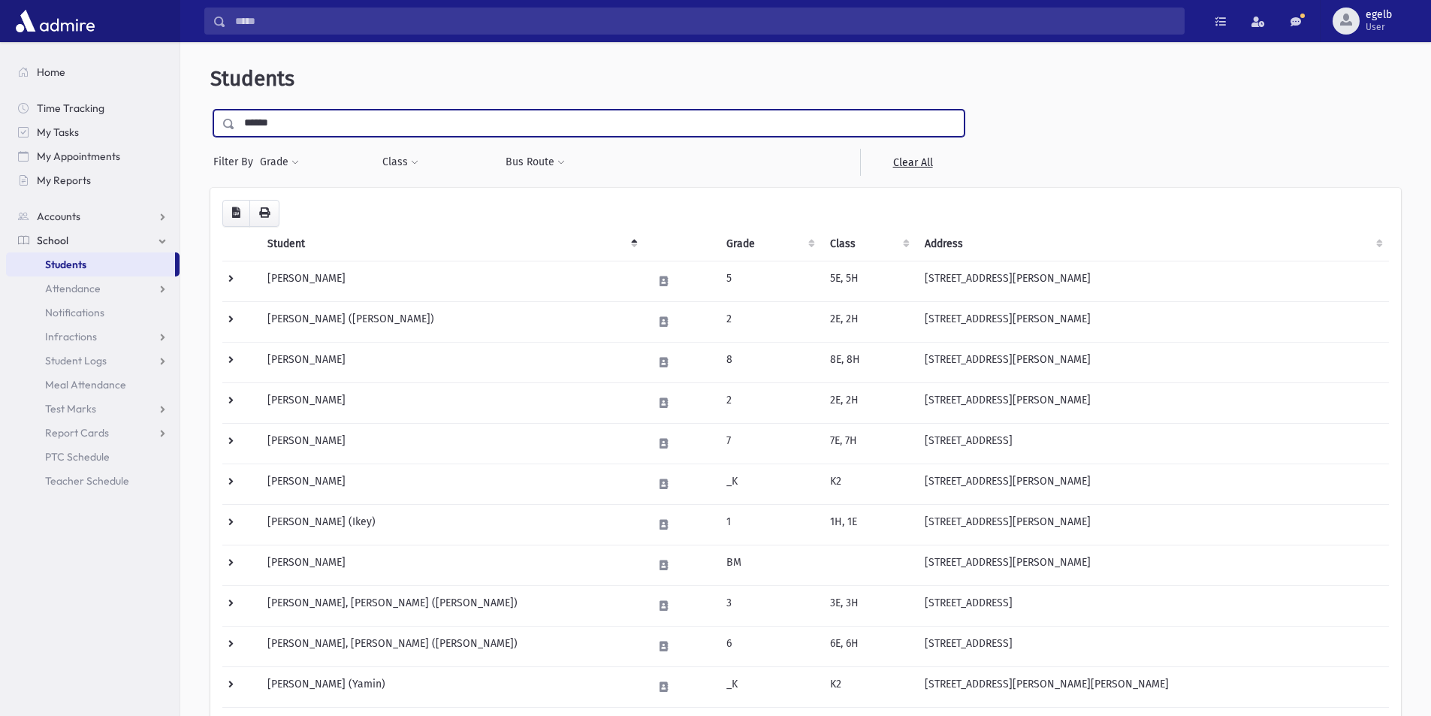
drag, startPoint x: 298, startPoint y: 121, endPoint x: 242, endPoint y: 117, distance: 56.4
click at [242, 117] on input "******" at bounding box center [599, 123] width 728 height 27
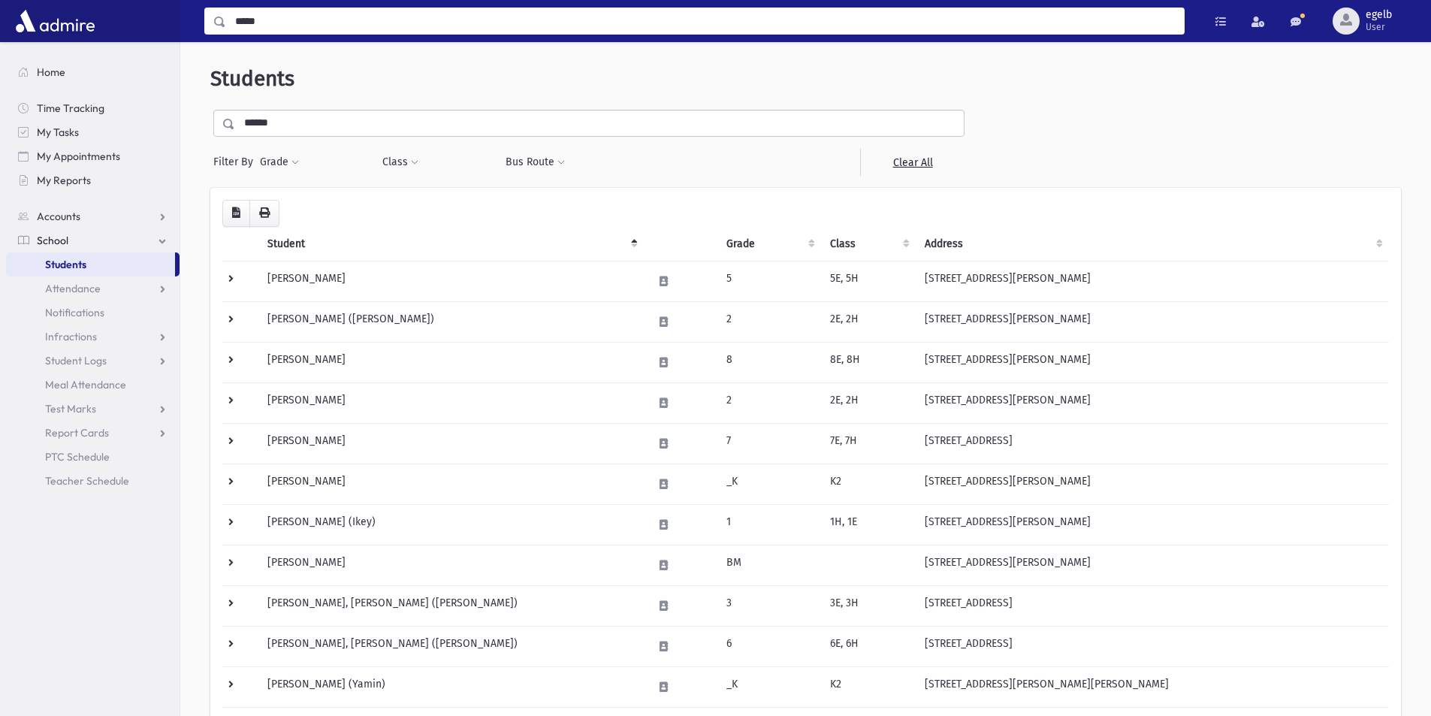
drag, startPoint x: 278, startPoint y: 15, endPoint x: 207, endPoint y: 0, distance: 72.2
click at [207, 0] on div "***** Search Results All Accounts" at bounding box center [805, 21] width 1250 height 42
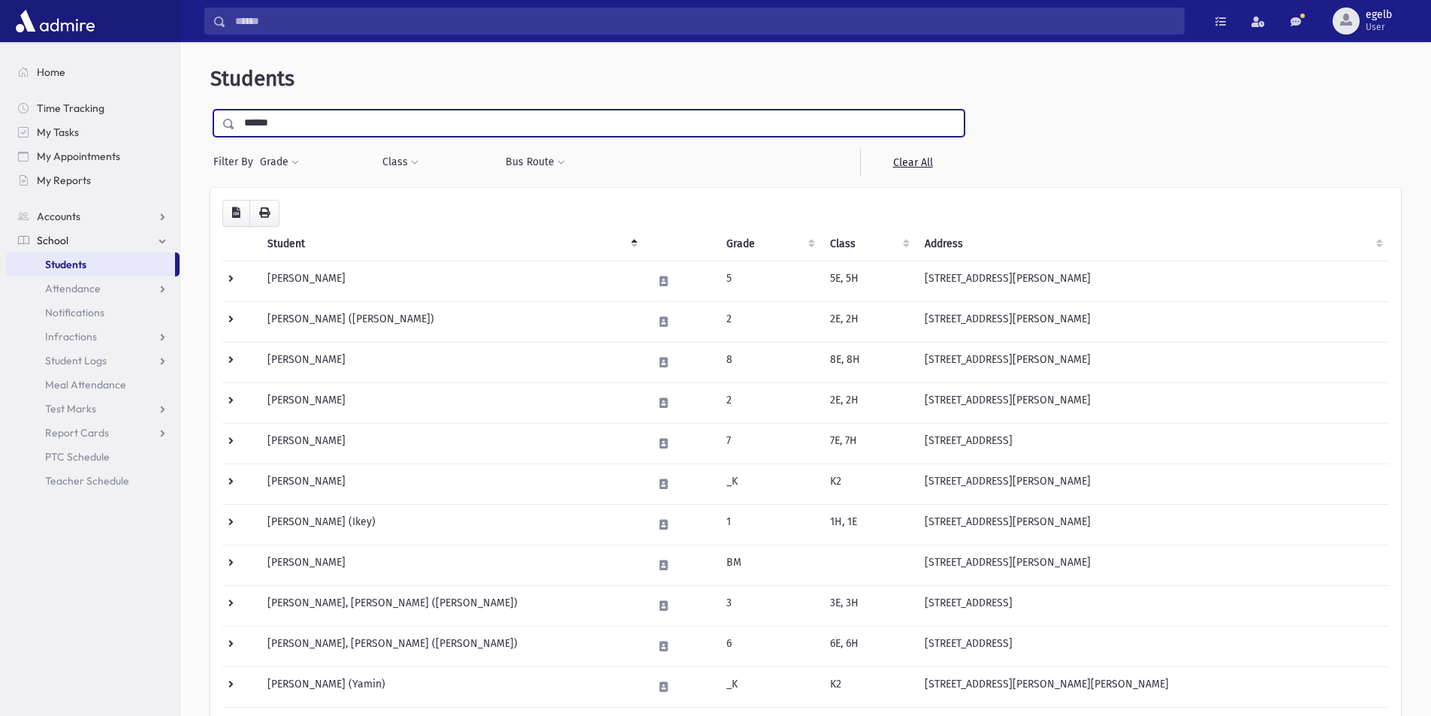
drag, startPoint x: 285, startPoint y: 128, endPoint x: 247, endPoint y: 95, distance: 49.5
click at [234, 113] on div "******" at bounding box center [588, 123] width 751 height 27
type input "*****"
click at [210, 110] on input "submit" at bounding box center [231, 120] width 42 height 20
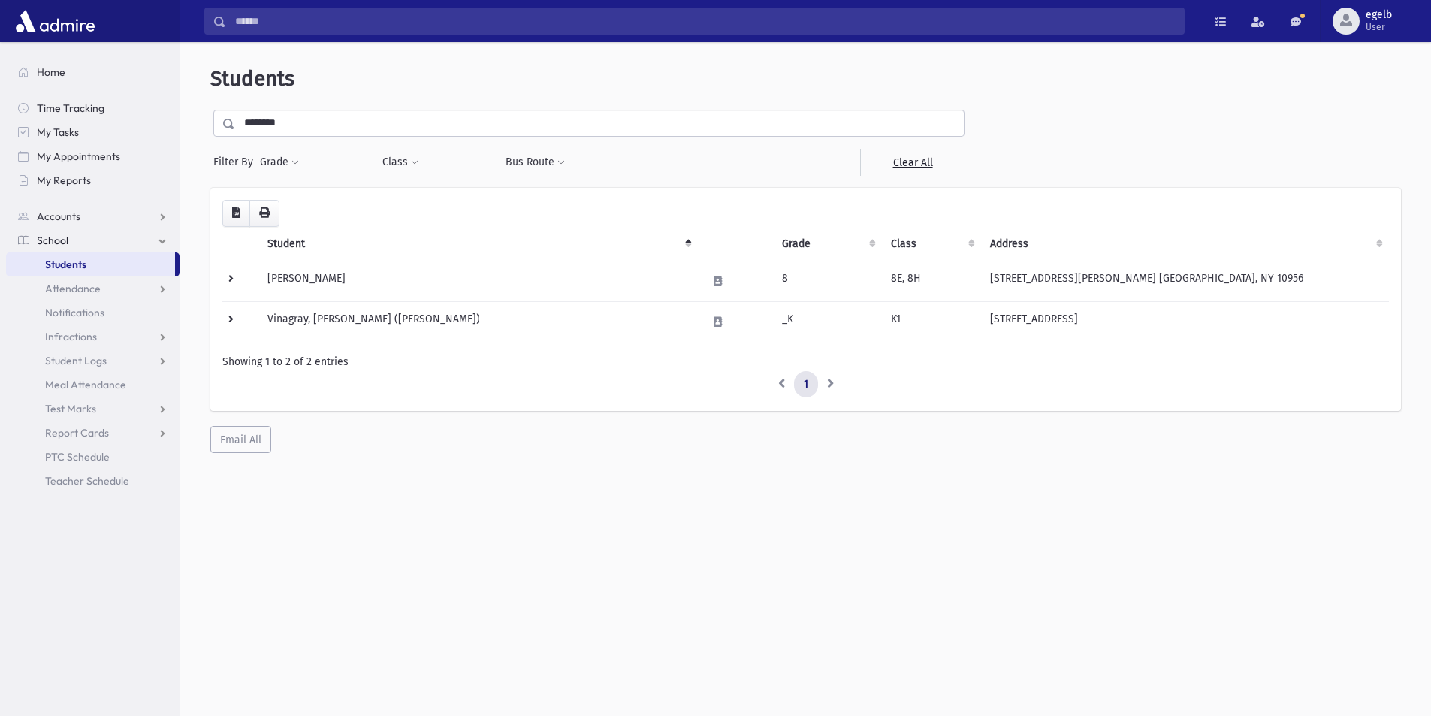
click at [303, 120] on input "********" at bounding box center [599, 123] width 728 height 27
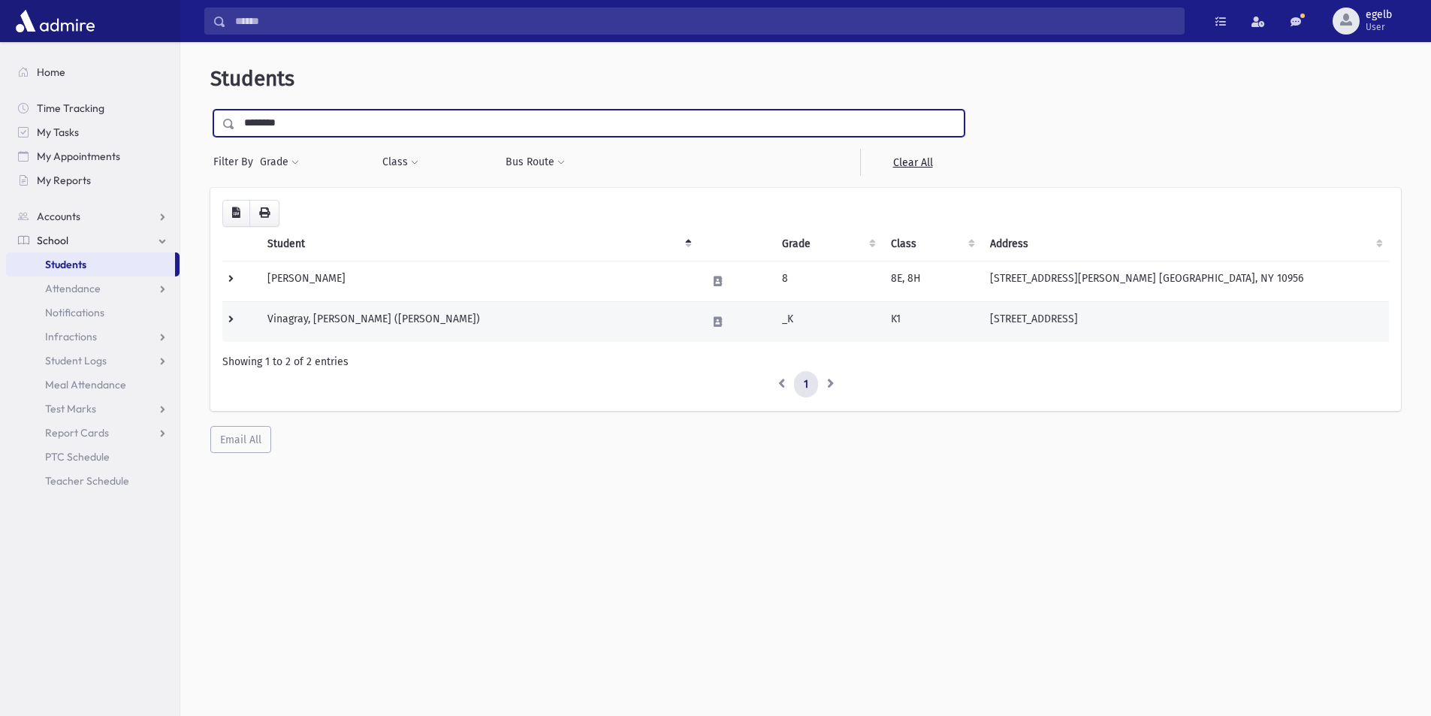
click at [423, 332] on td "Vinagray, Mordechai Avraham (Mordy)" at bounding box center [477, 321] width 439 height 41
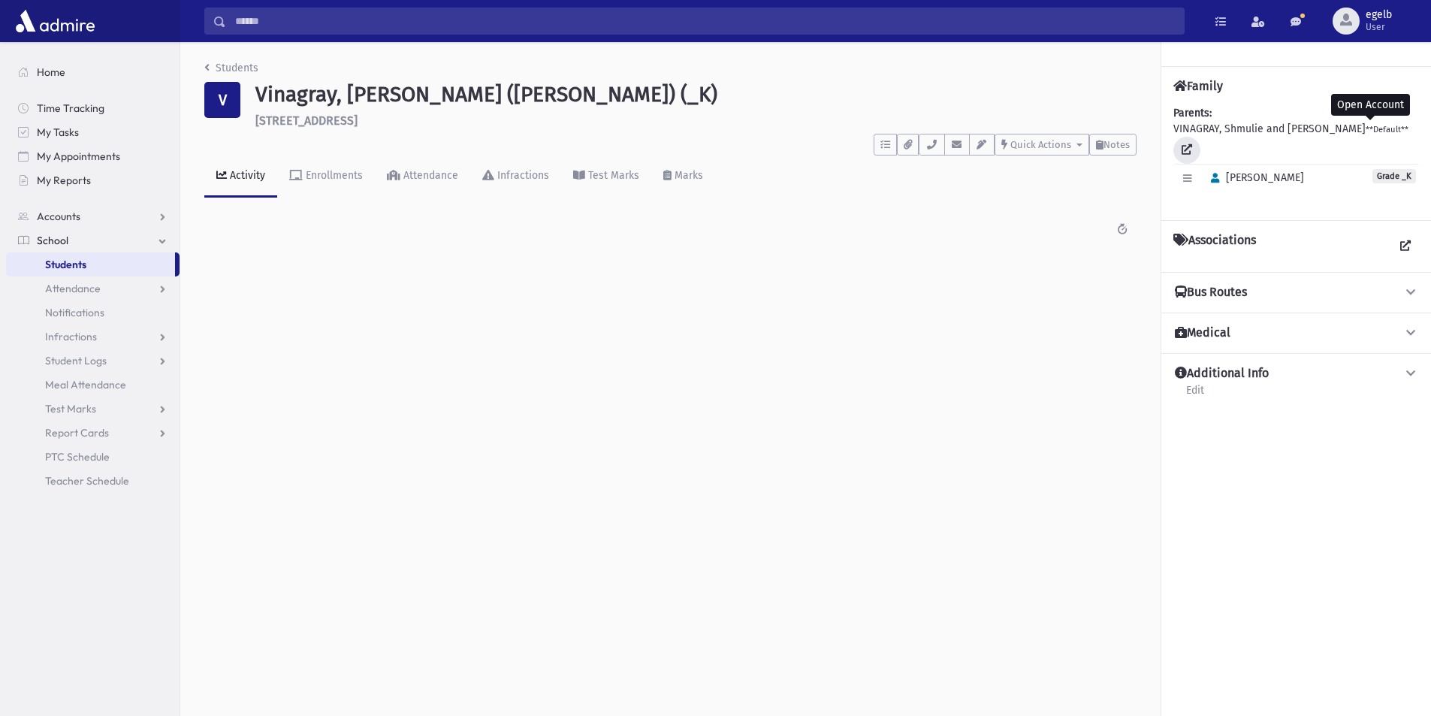
click at [1192, 144] on icon at bounding box center [1186, 149] width 11 height 11
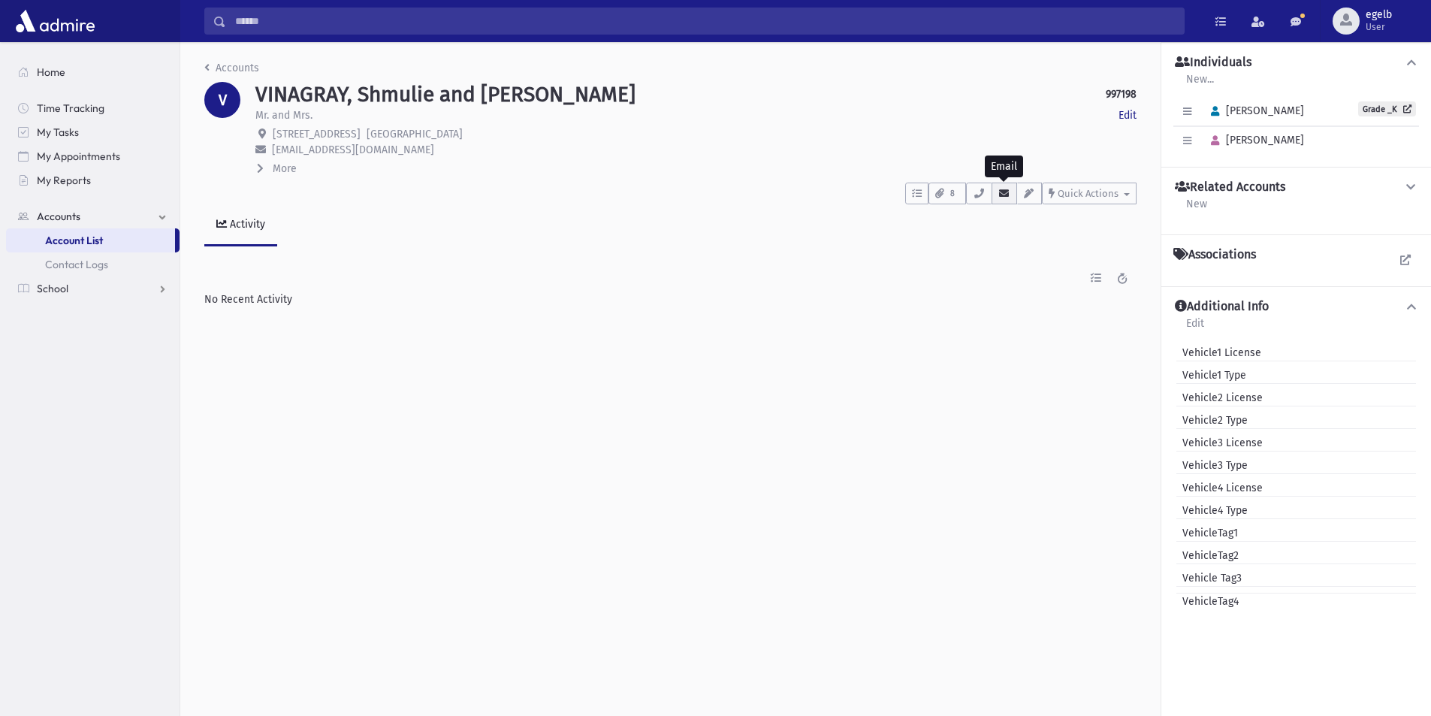
click at [1001, 195] on icon "button" at bounding box center [1004, 193] width 12 height 10
click at [978, 193] on icon "button" at bounding box center [978, 193] width 12 height 10
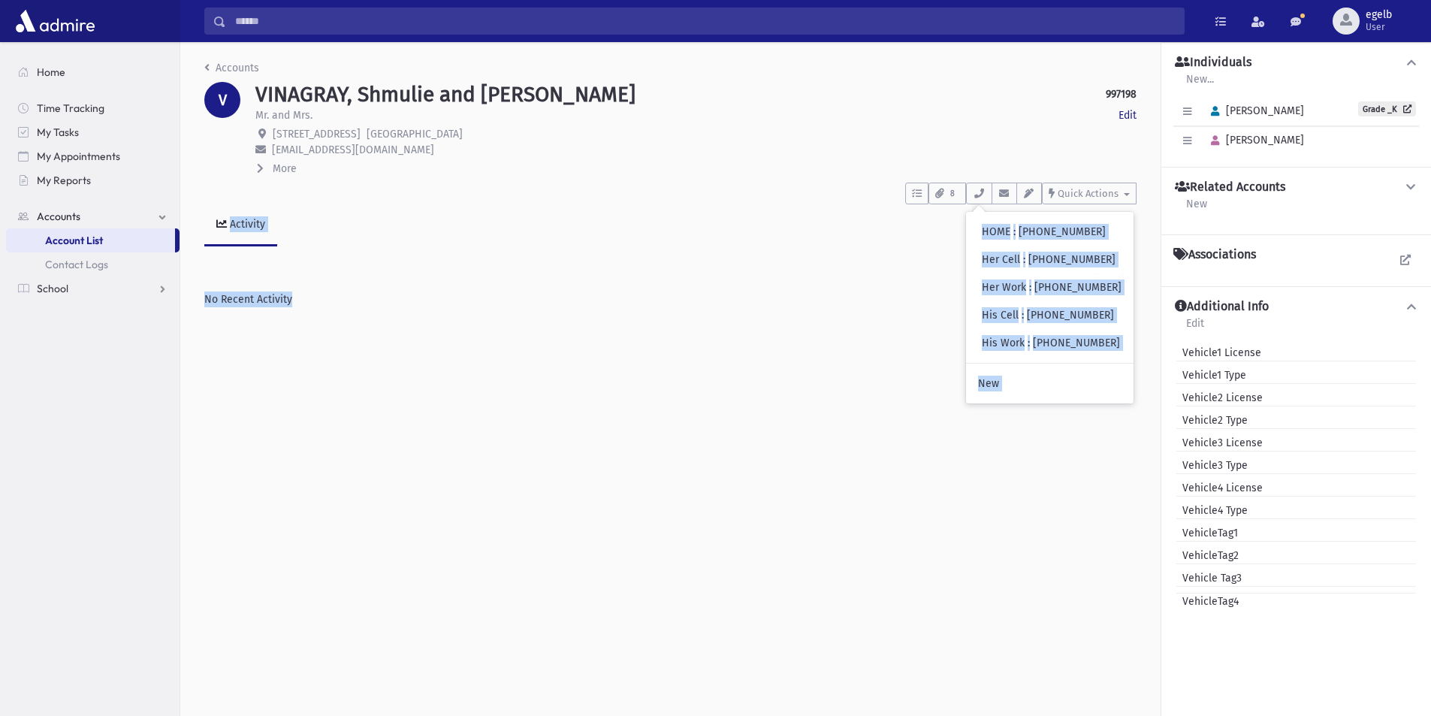
drag, startPoint x: 976, startPoint y: 228, endPoint x: 1021, endPoint y: 433, distance: 209.2
click at [1021, 433] on div "Accounts V VINAGRAY, Shmulie and Dina 997198 Edit Mr. and Mrs. Edit 8 Raven Ter…" at bounding box center [805, 379] width 1250 height 674
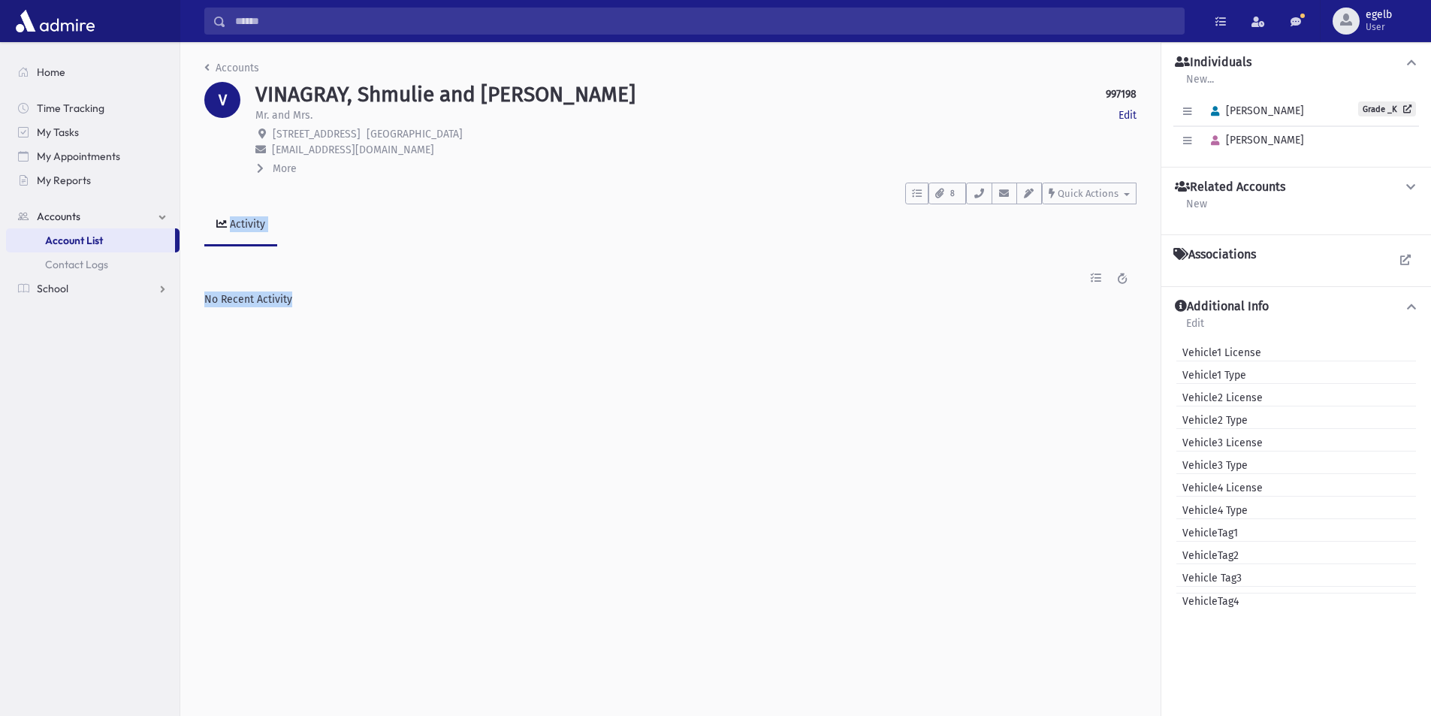
click at [722, 381] on div "Accounts V VINAGRAY, Shmulie and Dina 997198 Edit Mr. and Mrs. Edit 8 Raven Ter…" at bounding box center [805, 379] width 1250 height 674
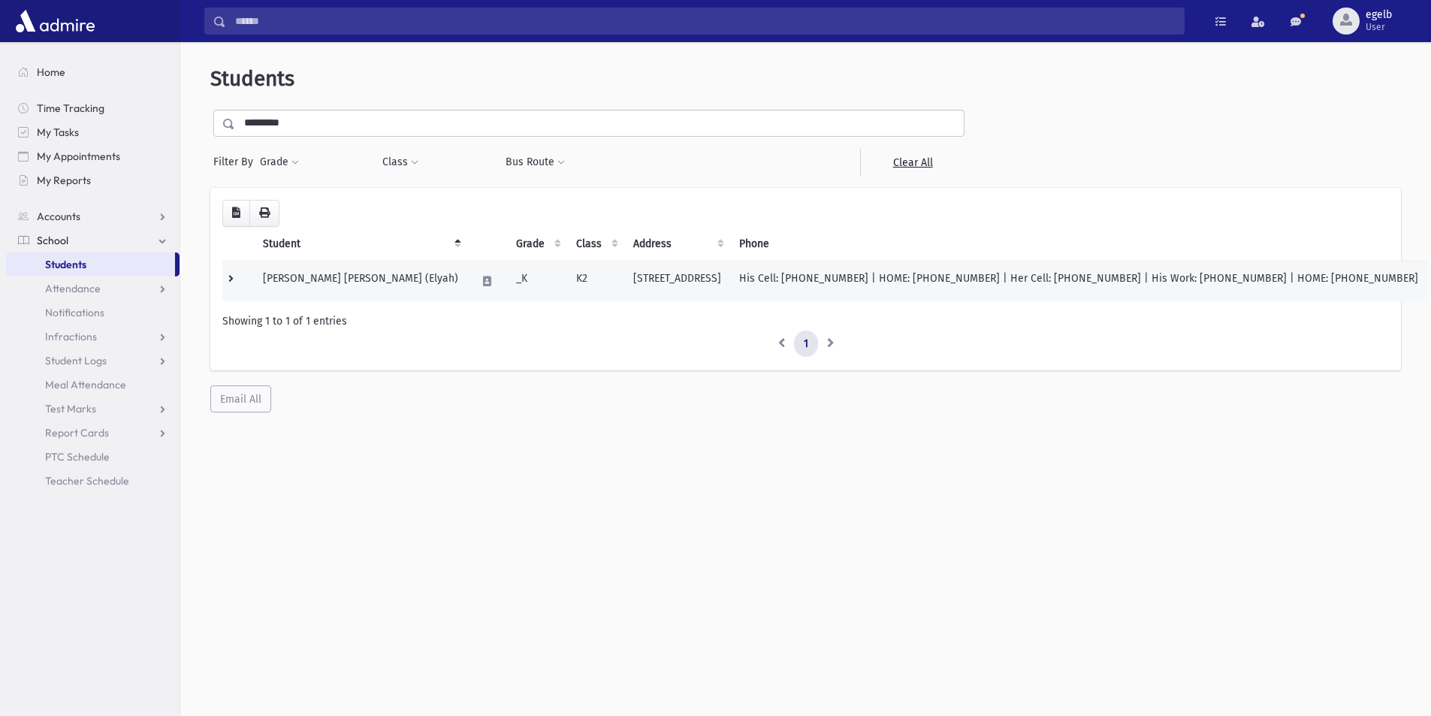
click at [406, 286] on td "Greenwald, Shmuel Eliyahu (Elyah)" at bounding box center [360, 281] width 213 height 41
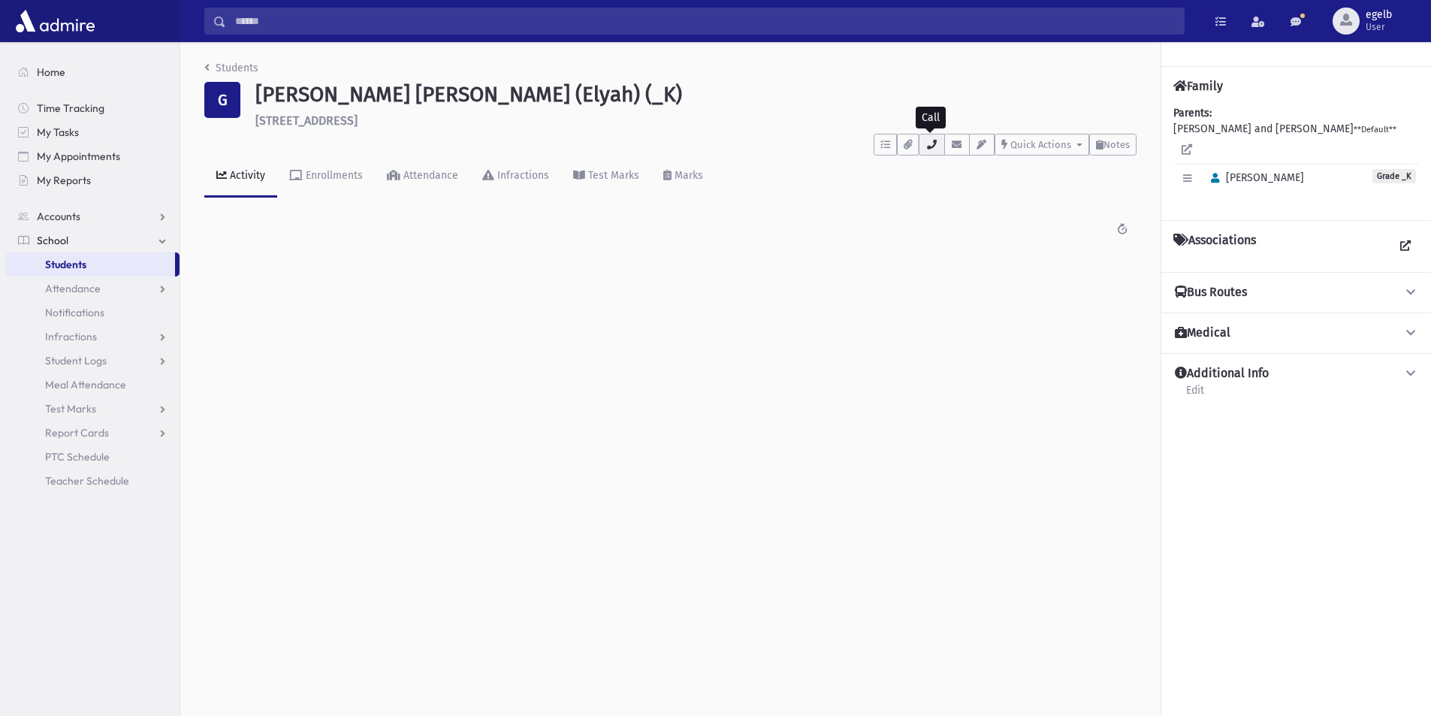
click at [934, 140] on icon "button" at bounding box center [931, 145] width 12 height 10
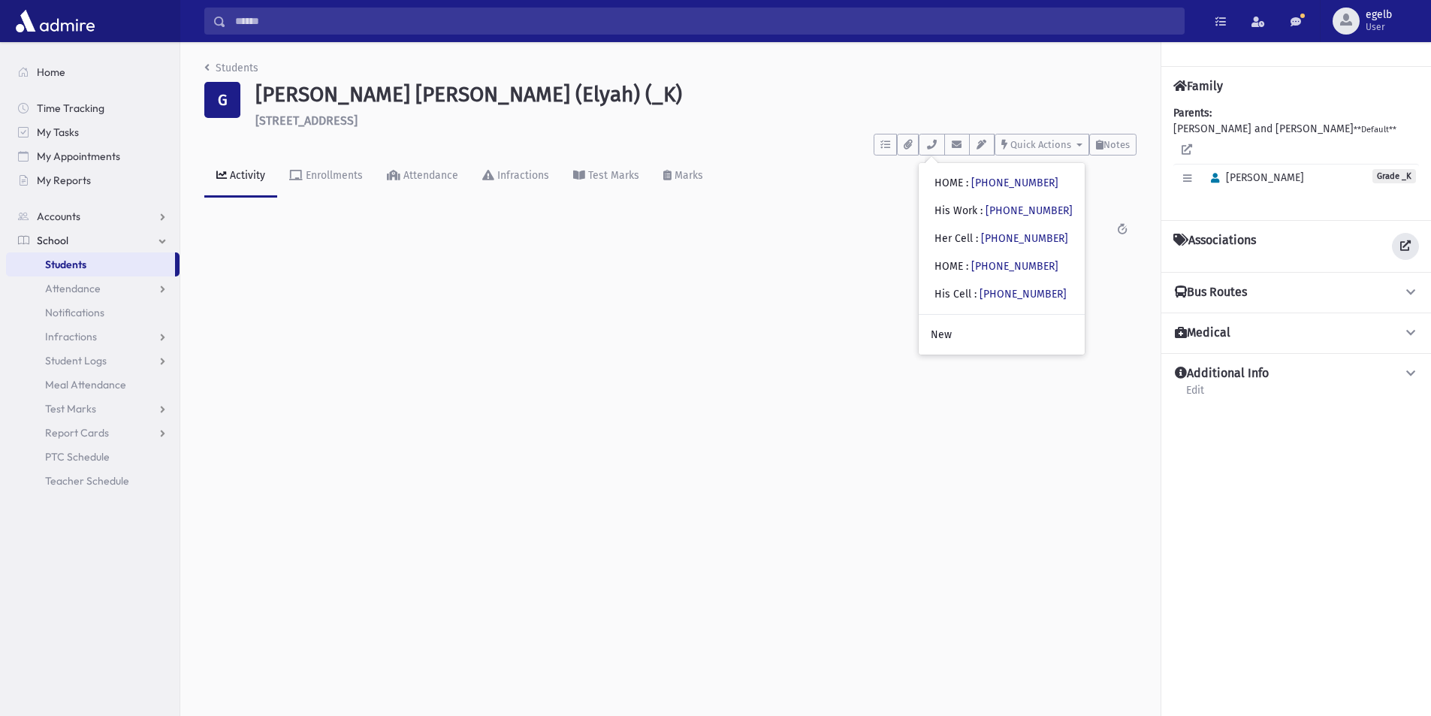
click at [1407, 240] on icon at bounding box center [1405, 245] width 11 height 11
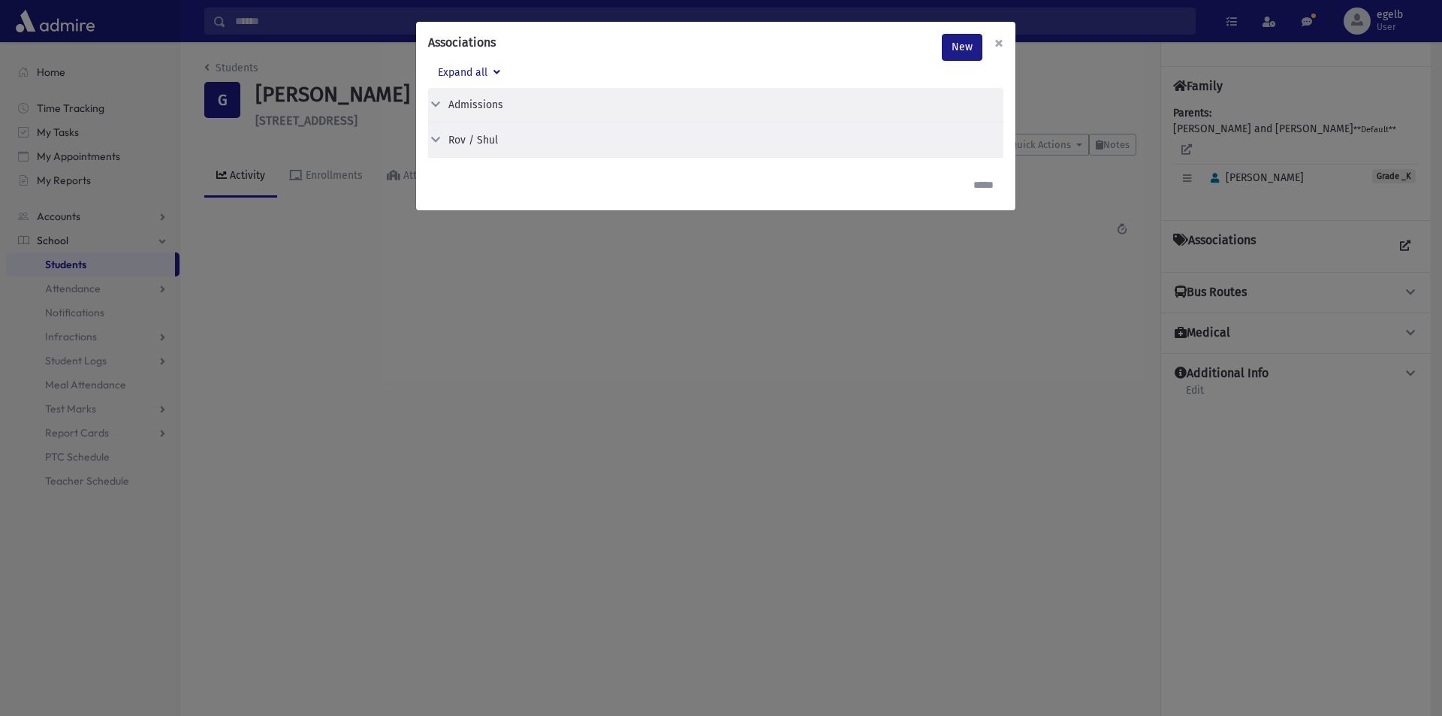
click at [1007, 38] on button "×" at bounding box center [998, 43] width 33 height 42
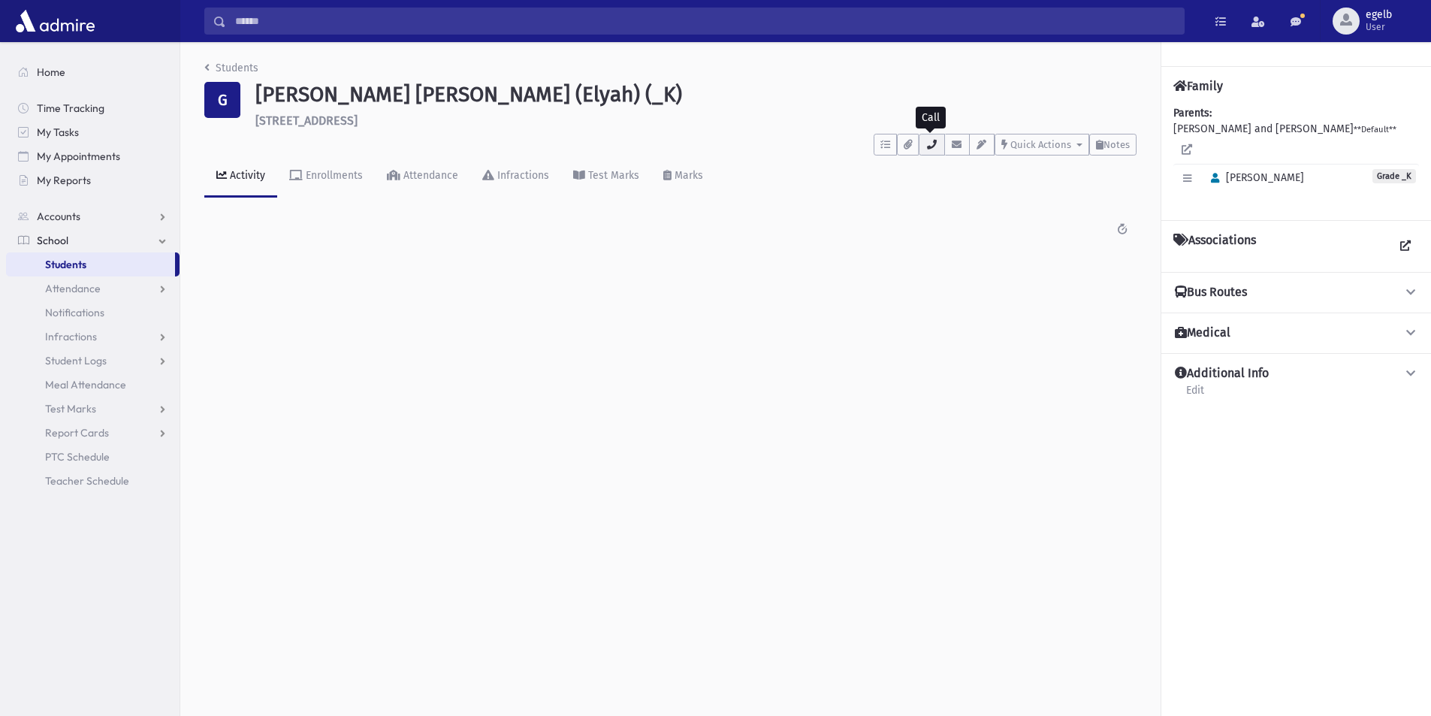
click at [936, 144] on button "button" at bounding box center [931, 145] width 26 height 22
click at [252, 26] on input "Search" at bounding box center [704, 21] width 957 height 27
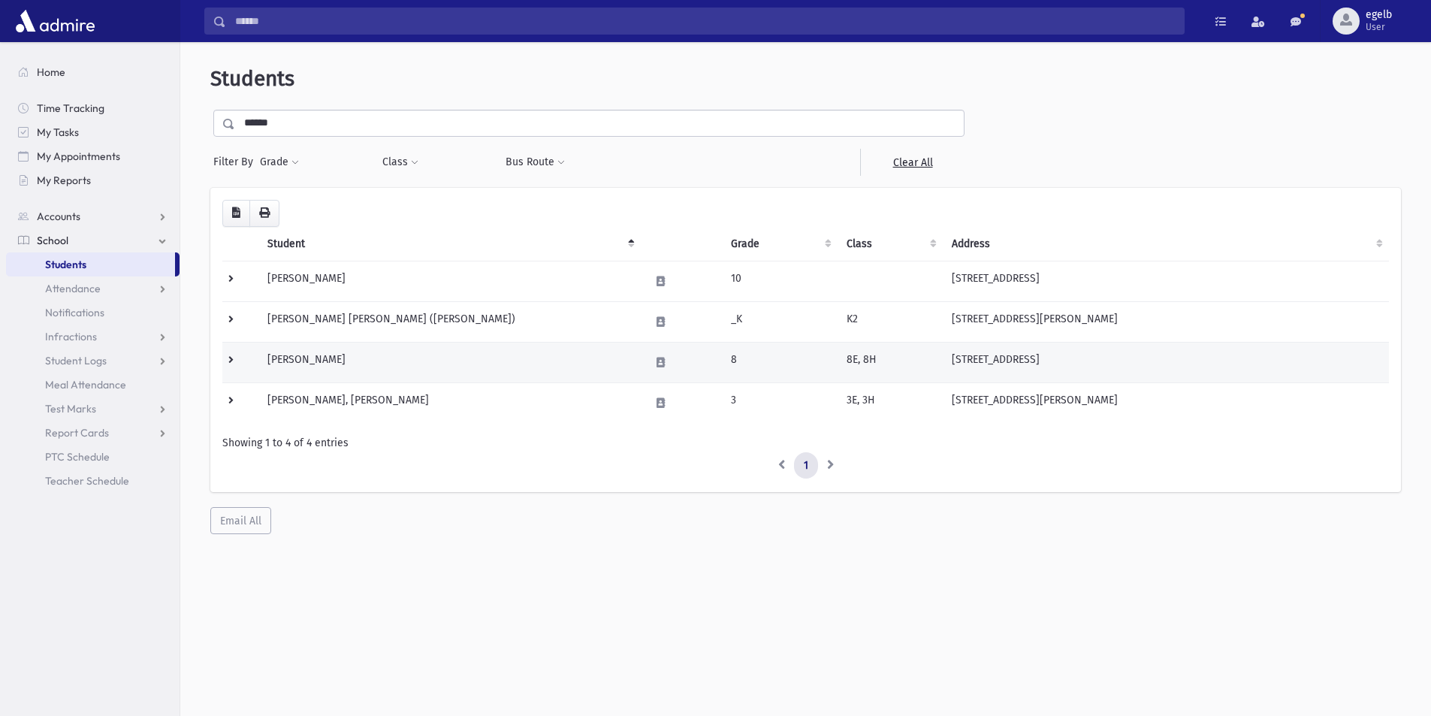
click at [333, 360] on td "[PERSON_NAME]" at bounding box center [449, 362] width 382 height 41
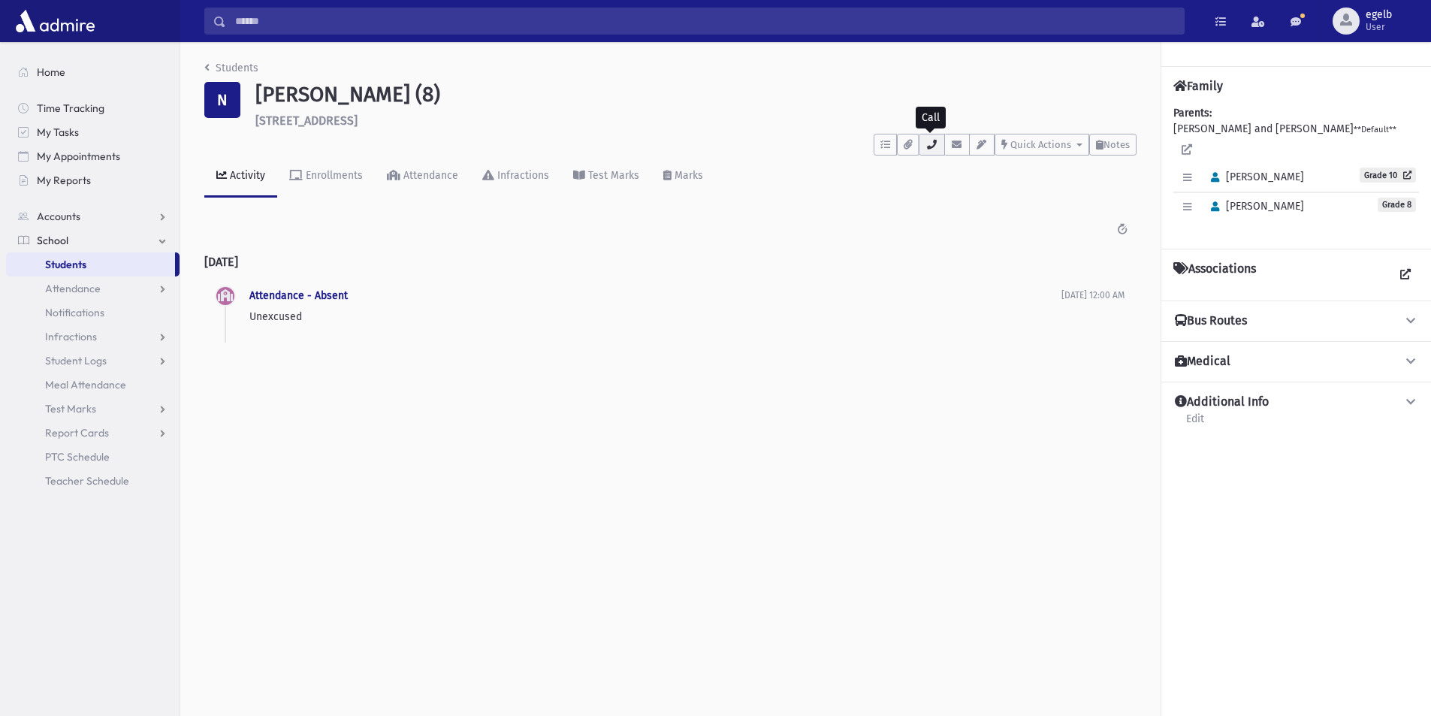
click at [934, 147] on icon "button" at bounding box center [931, 145] width 12 height 10
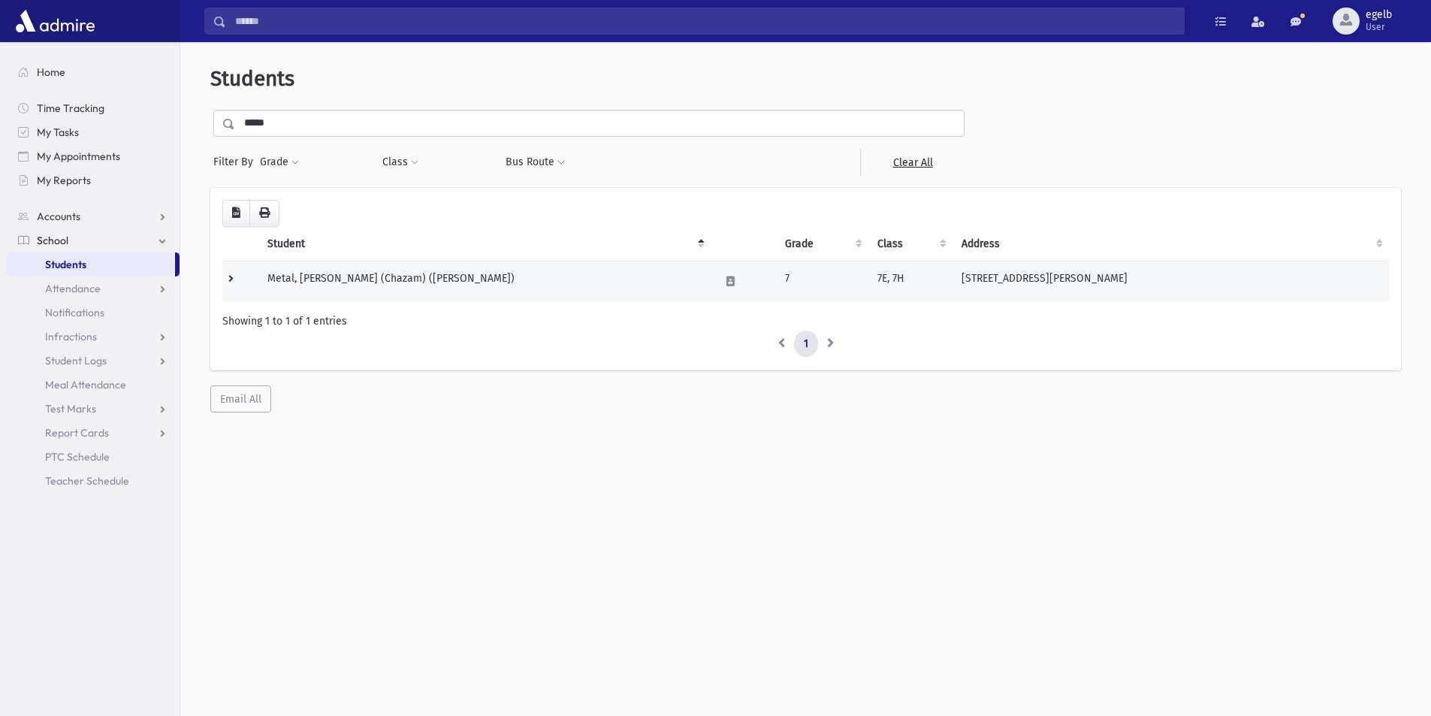
drag, startPoint x: 393, startPoint y: 282, endPoint x: 505, endPoint y: 281, distance: 111.1
click at [394, 281] on td "Metal, [PERSON_NAME] (Chazam) ([PERSON_NAME])" at bounding box center [484, 281] width 452 height 41
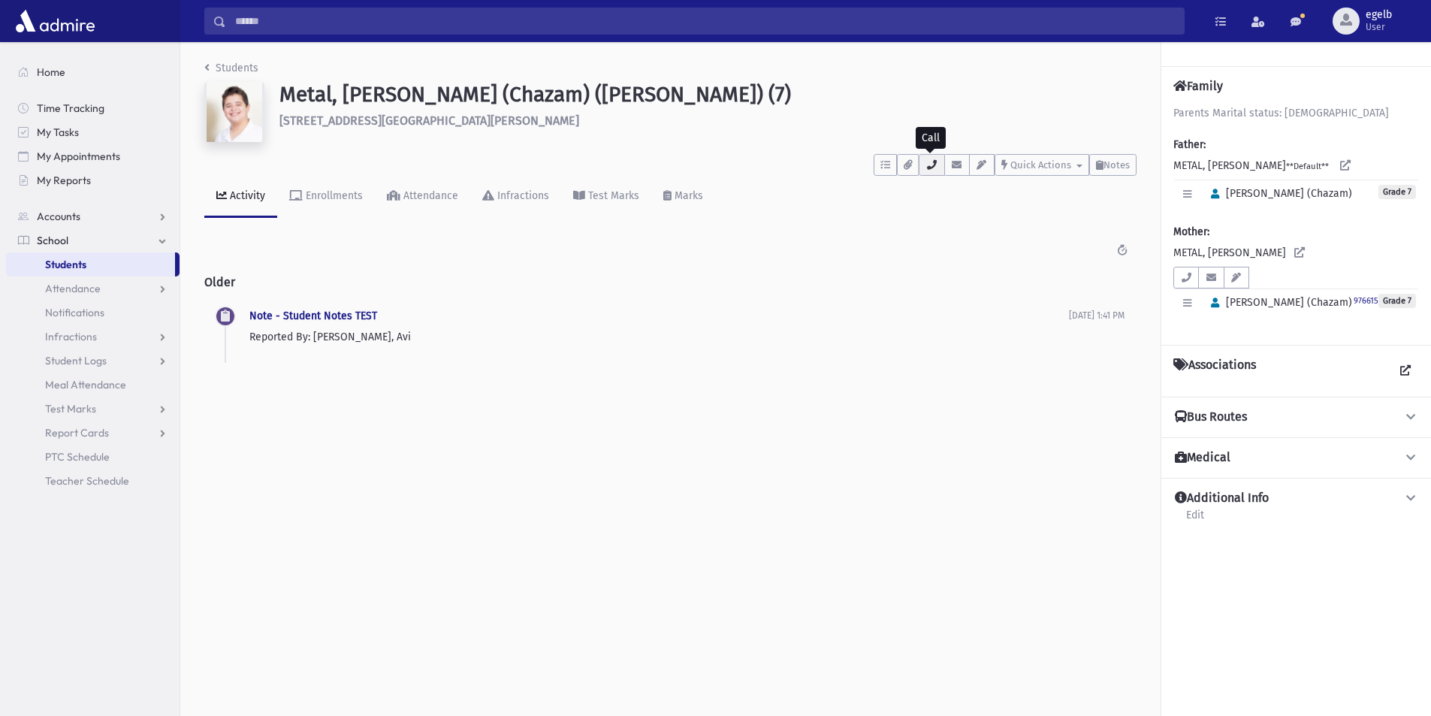
click at [930, 168] on button "button" at bounding box center [931, 165] width 26 height 22
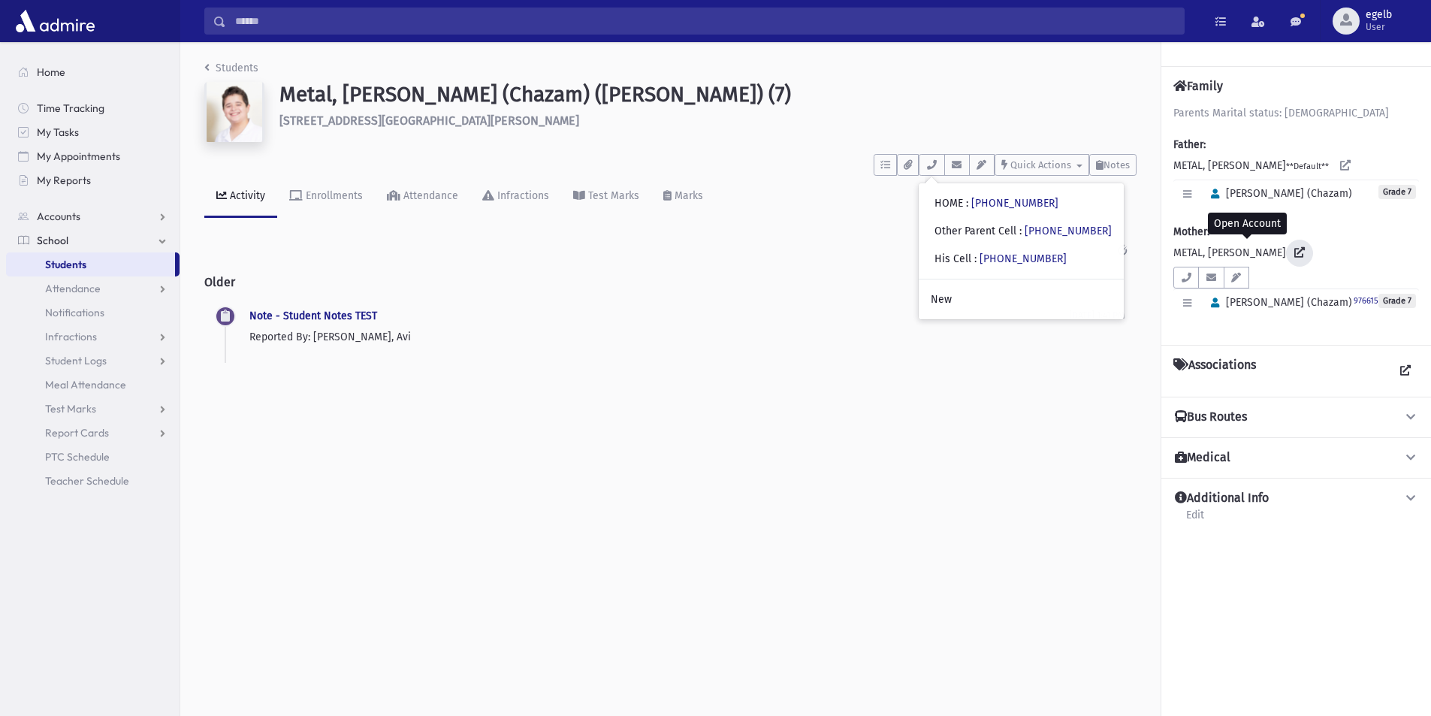
click at [1294, 253] on icon at bounding box center [1299, 252] width 11 height 11
drag, startPoint x: 296, startPoint y: 14, endPoint x: 291, endPoint y: 26, distance: 13.1
click at [295, 14] on input "Search" at bounding box center [704, 21] width 957 height 27
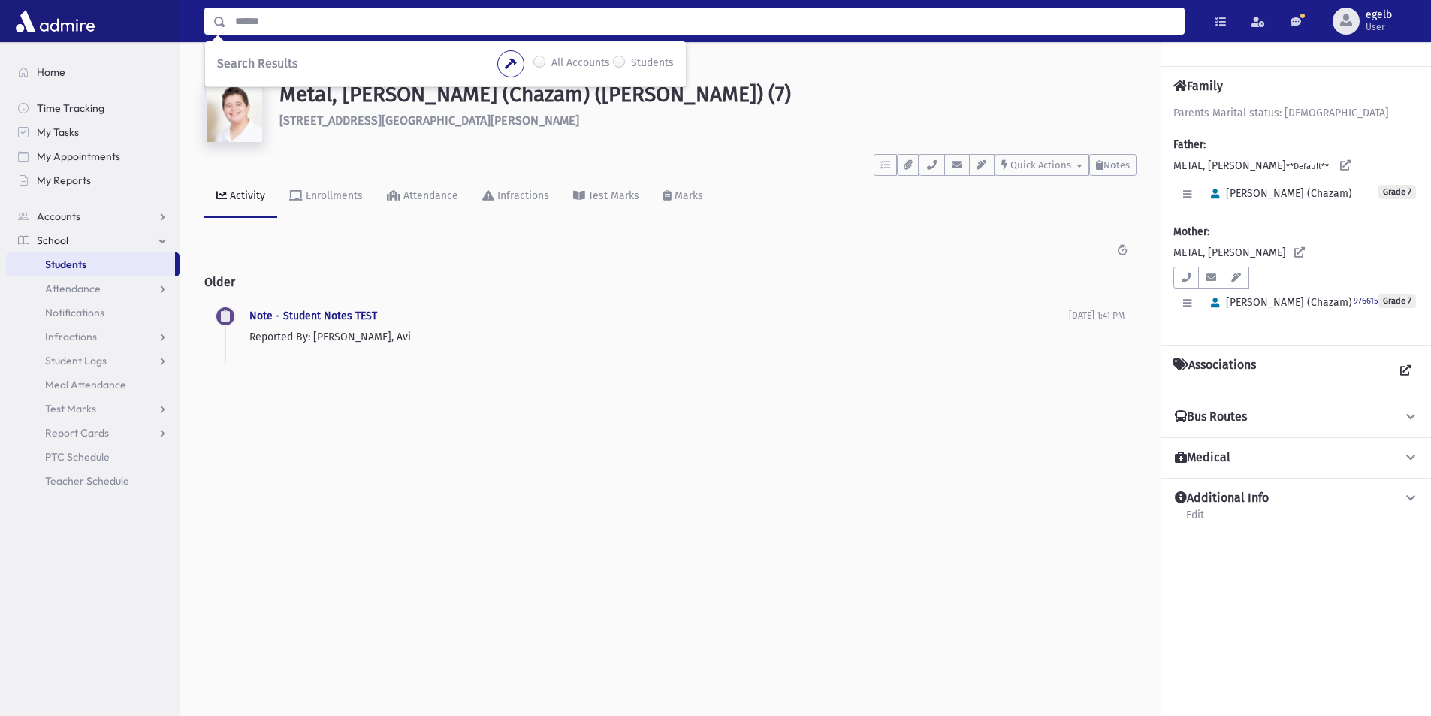
drag, startPoint x: 915, startPoint y: 339, endPoint x: 885, endPoint y: 339, distance: 30.0
click at [895, 339] on p "Reported By: Horowitz, Avi" at bounding box center [658, 337] width 819 height 16
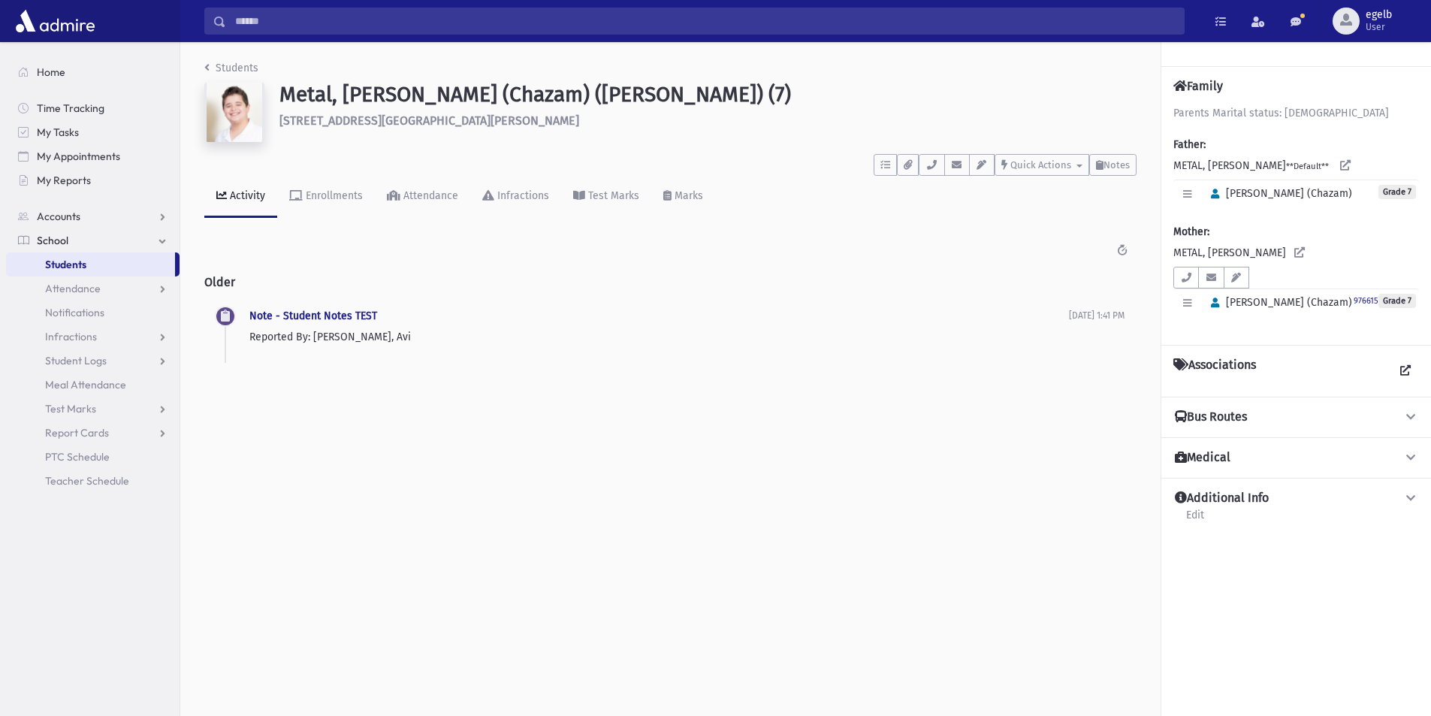
click at [276, 35] on div "Search Results All Accounts Students" at bounding box center [805, 21] width 1250 height 42
click at [291, 23] on input "Search" at bounding box center [704, 21] width 957 height 27
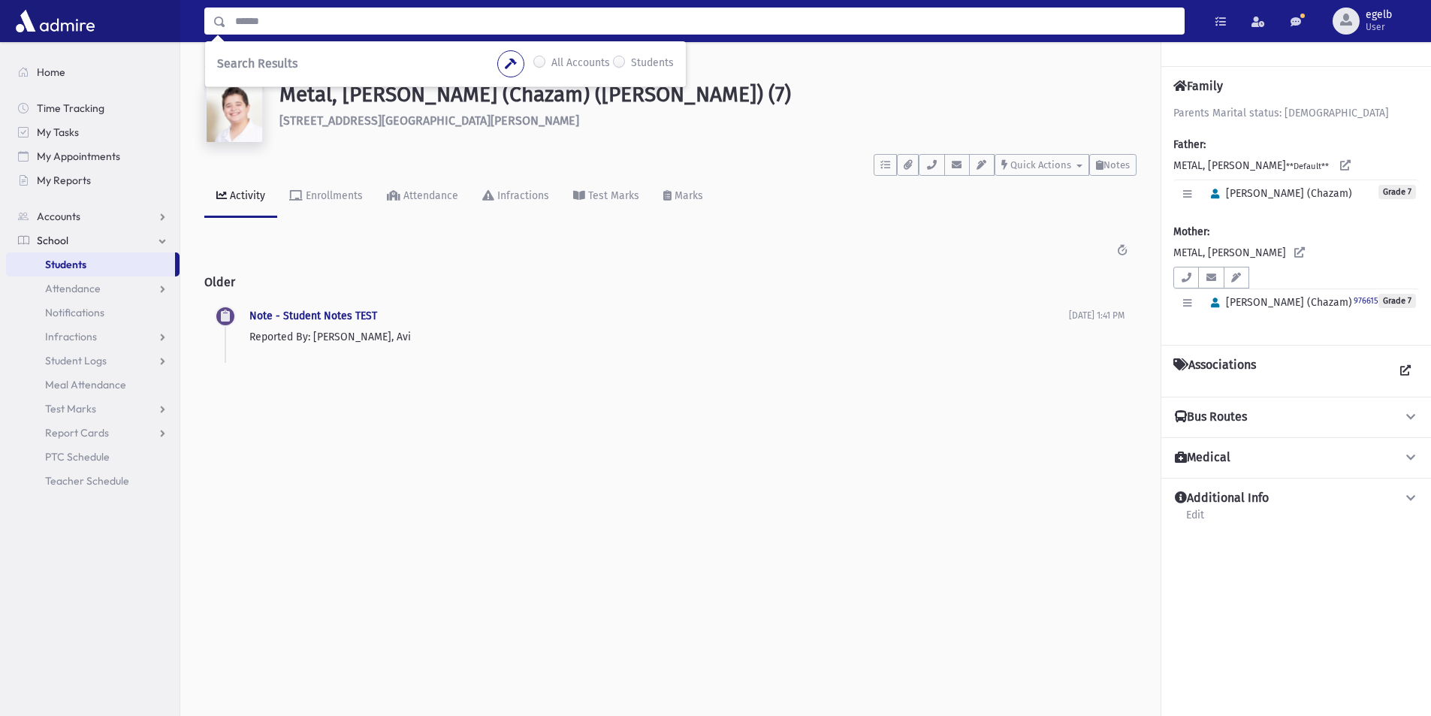
click at [267, 23] on input "Search" at bounding box center [704, 21] width 957 height 27
type input "******"
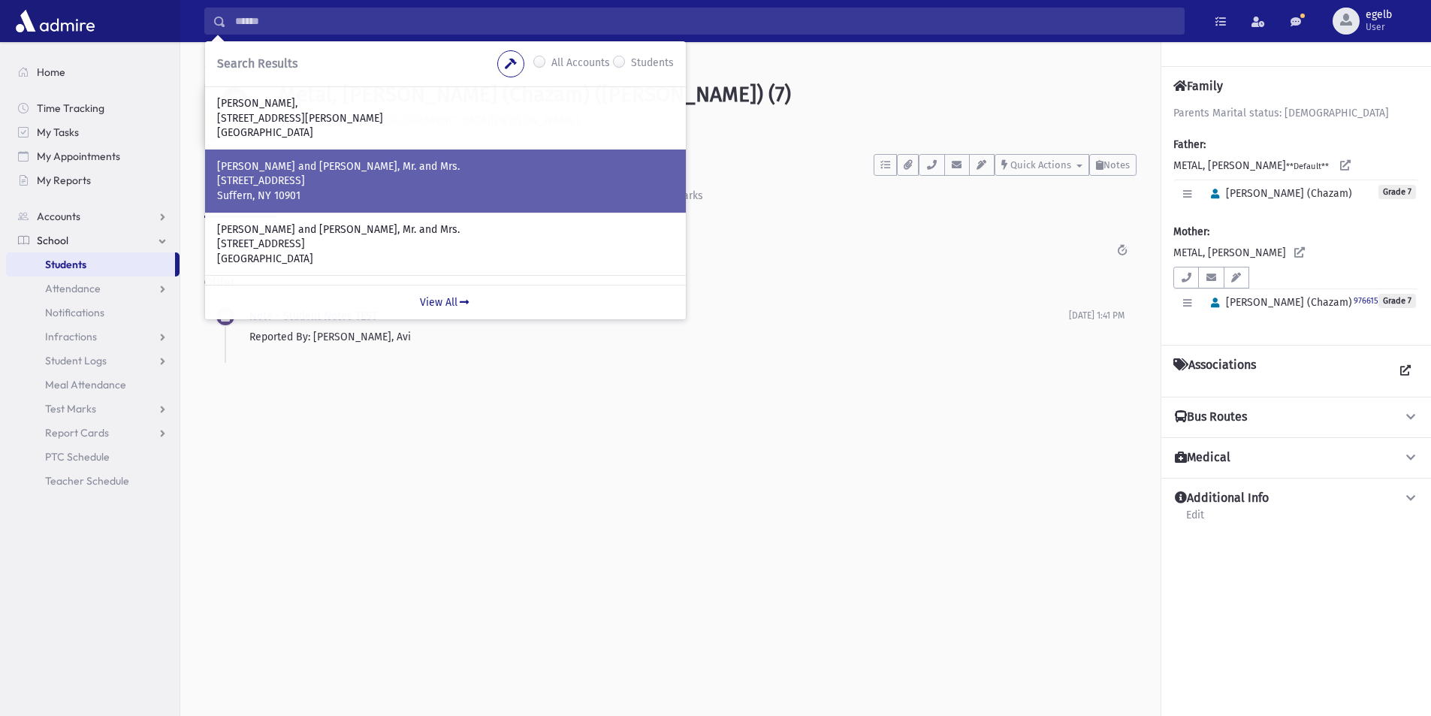
click at [318, 179] on p "[STREET_ADDRESS]" at bounding box center [445, 180] width 457 height 15
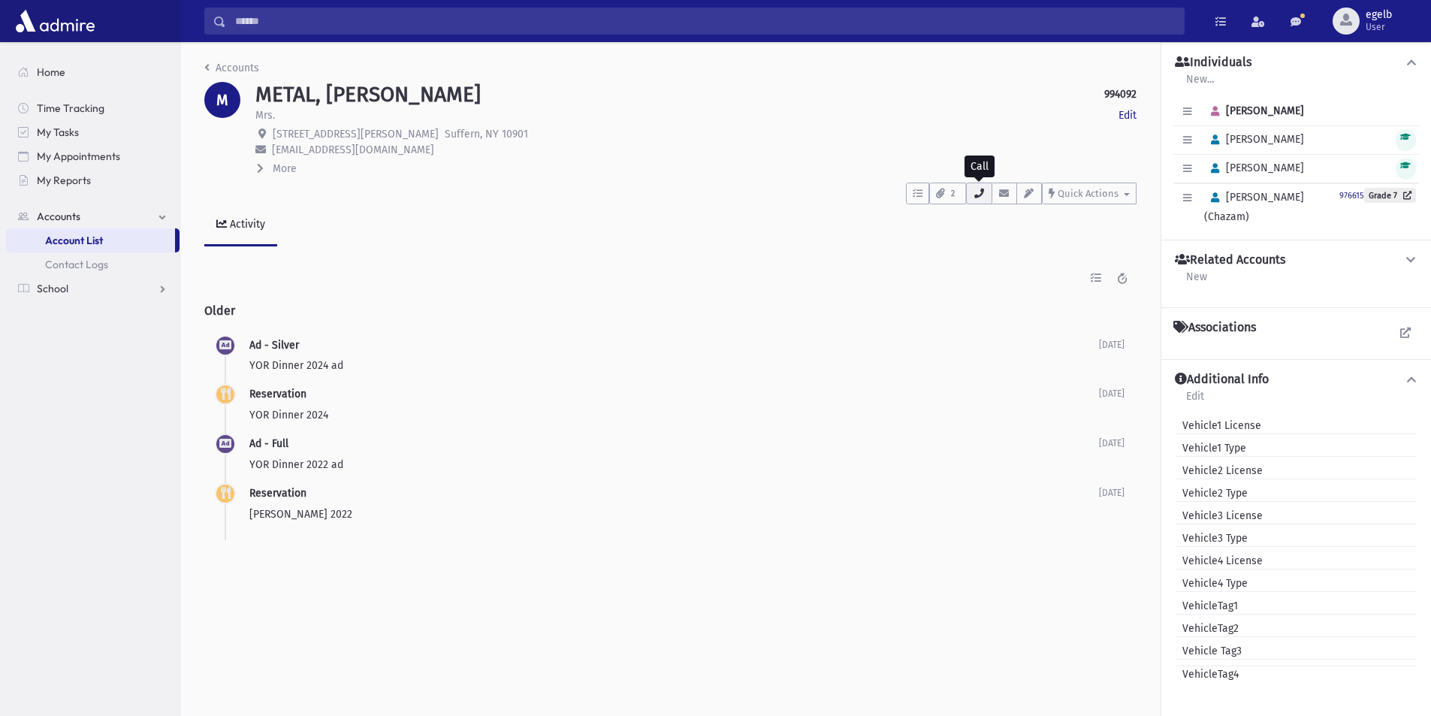
click at [975, 193] on icon "button" at bounding box center [978, 193] width 12 height 10
click at [272, 17] on input "Search" at bounding box center [704, 21] width 957 height 27
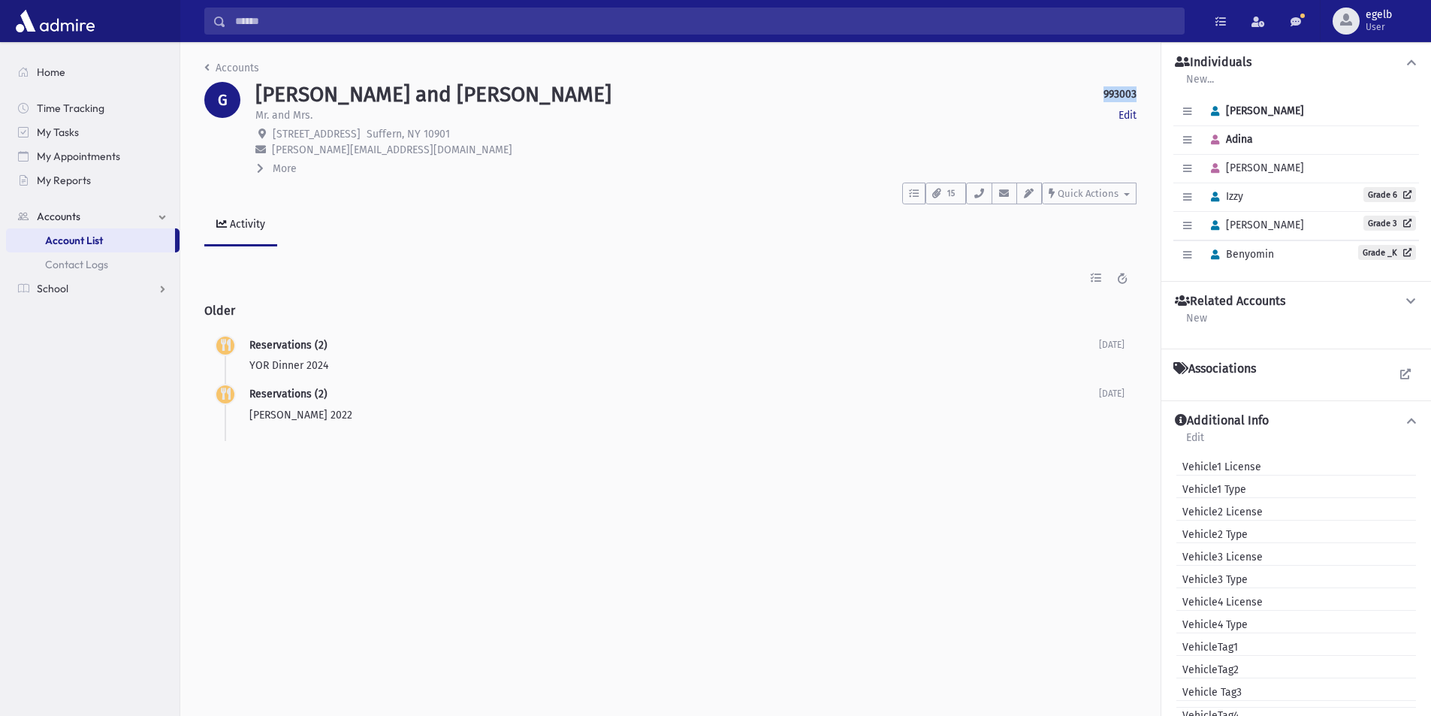
drag, startPoint x: 1138, startPoint y: 94, endPoint x: 1100, endPoint y: 96, distance: 37.6
click at [1100, 96] on div "[PERSON_NAME] and [PERSON_NAME] 993003 Edit Mr. and Mrs. Edit [STREET_ADDRESS][…" at bounding box center [696, 129] width 896 height 95
click at [1128, 92] on strong "993003" at bounding box center [1119, 94] width 33 height 16
drag, startPoint x: 1141, startPoint y: 96, endPoint x: 1096, endPoint y: 92, distance: 45.2
click at [1096, 92] on div "GOLOMB, Moshe and Adina 993003 Edit Mr. and Mrs. Edit 27 Hidden Valley Dr Suffe…" at bounding box center [696, 129] width 896 height 95
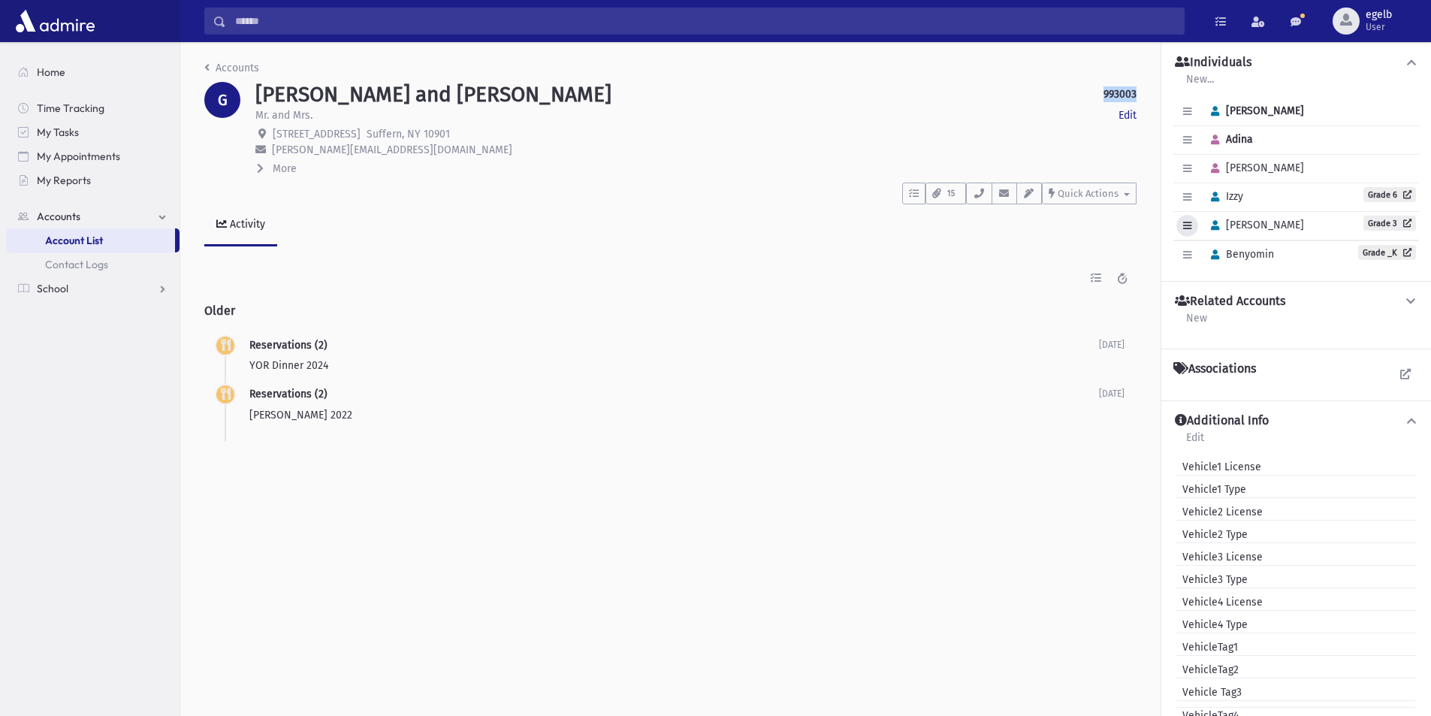
click at [1190, 227] on icon "button" at bounding box center [1187, 226] width 8 height 10
click at [1266, 229] on div "Edit Individual Delete Individual Set Primary Arye Grade 3" at bounding box center [1296, 226] width 246 height 29
click at [1247, 225] on span "[PERSON_NAME]" at bounding box center [1254, 225] width 100 height 13
click at [1403, 228] on link "Grade 3" at bounding box center [1389, 223] width 53 height 15
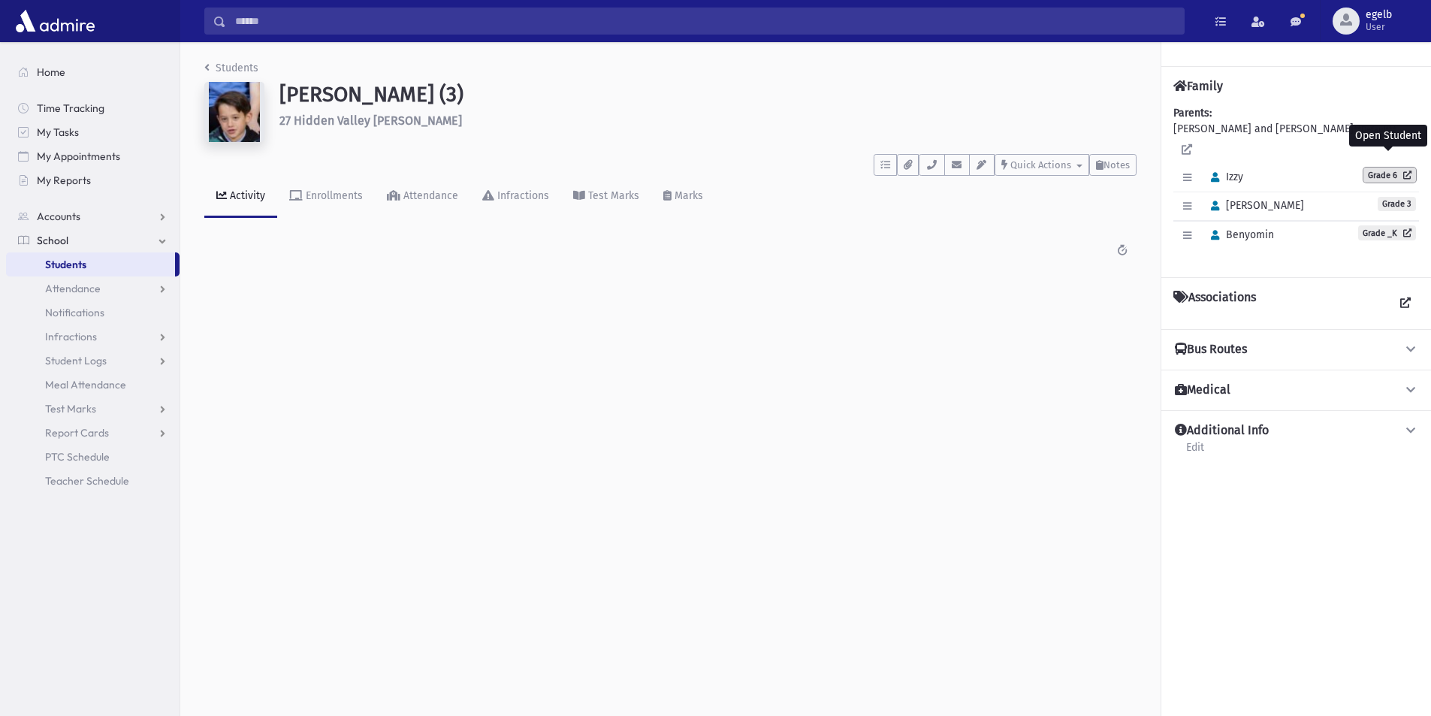
click at [1405, 170] on icon at bounding box center [1404, 174] width 14 height 8
click at [1247, 342] on h4 "Bus Routes" at bounding box center [1210, 350] width 72 height 16
click at [1417, 344] on icon at bounding box center [1411, 349] width 14 height 11
click at [1316, 423] on button "Additional Info" at bounding box center [1296, 431] width 246 height 16
click at [1400, 297] on icon at bounding box center [1405, 302] width 11 height 11
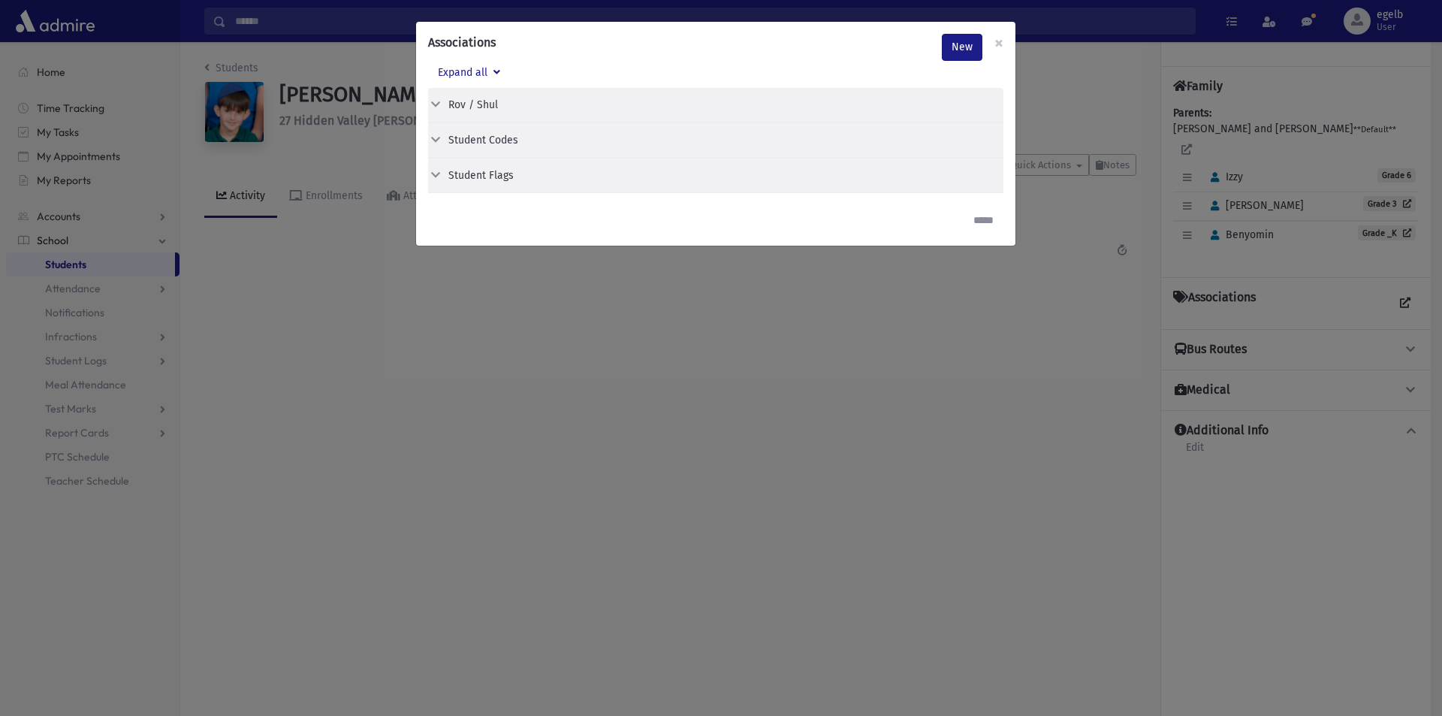
click at [469, 170] on div "Student Flags" at bounding box center [480, 175] width 65 height 16
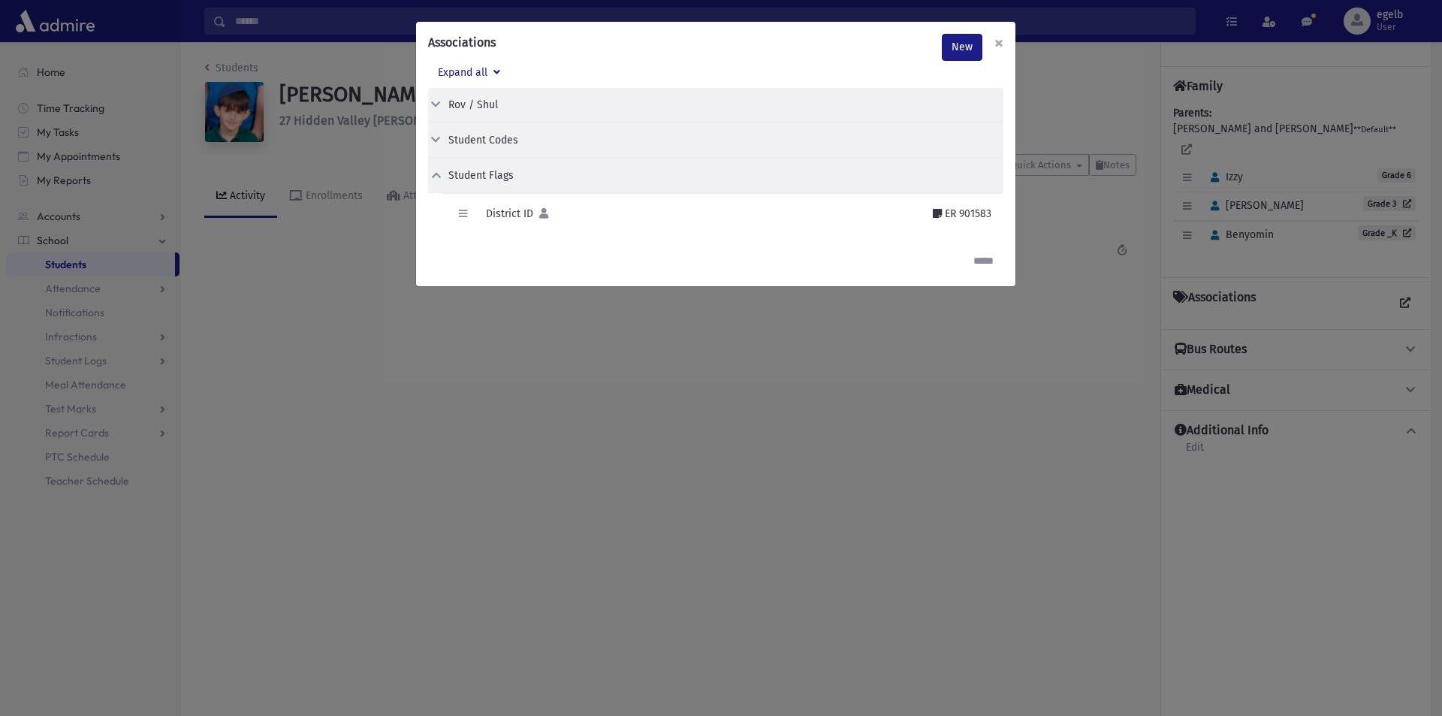
click at [998, 45] on span "×" at bounding box center [998, 42] width 9 height 21
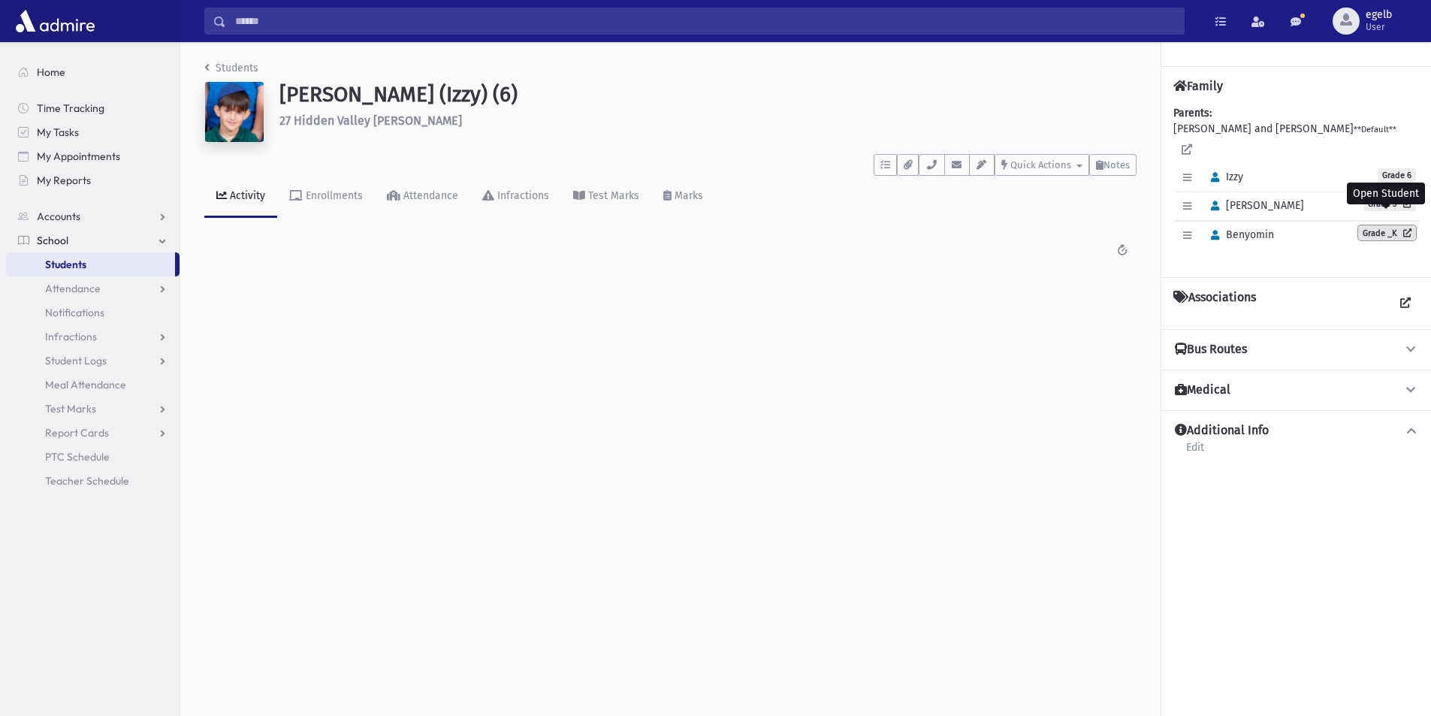
click at [1370, 225] on link "Grade _K" at bounding box center [1387, 232] width 58 height 15
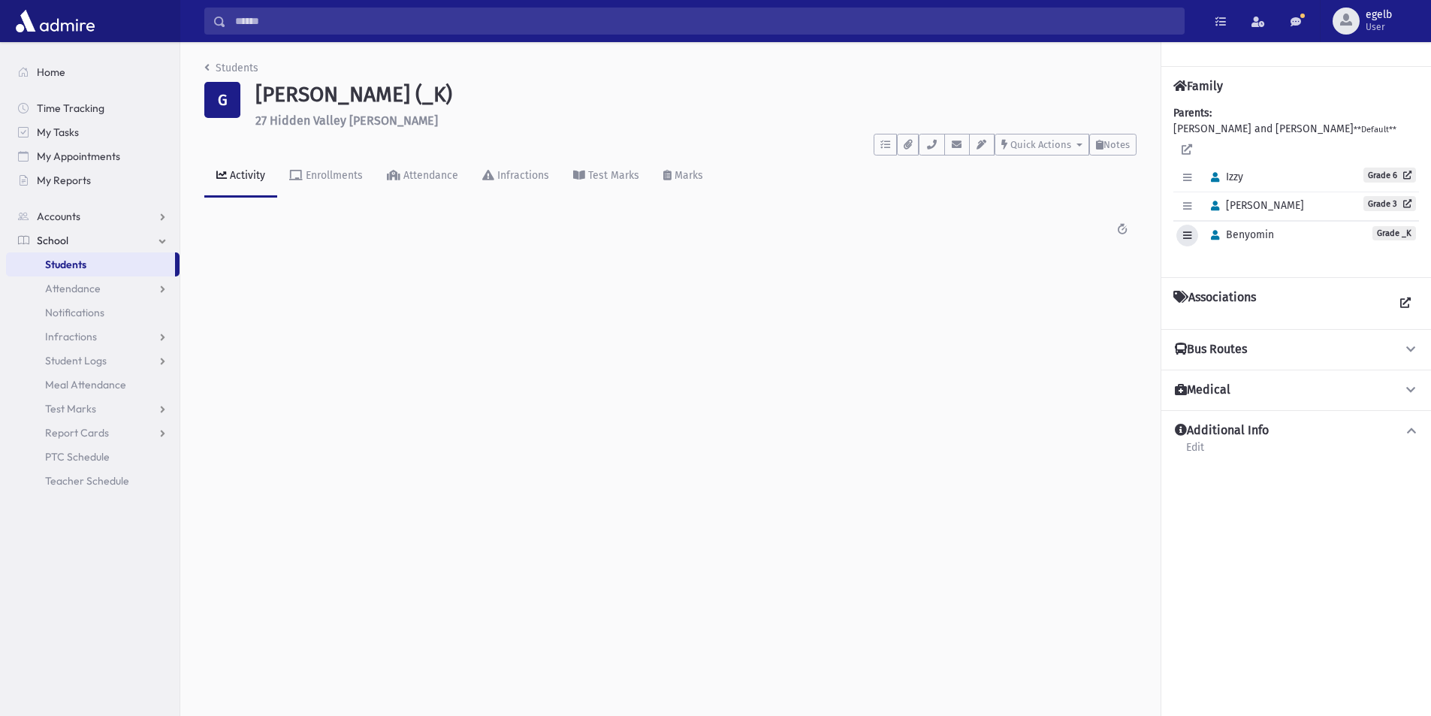
click at [1189, 231] on icon "button" at bounding box center [1187, 236] width 8 height 10
click at [1221, 225] on button "button" at bounding box center [1215, 236] width 22 height 22
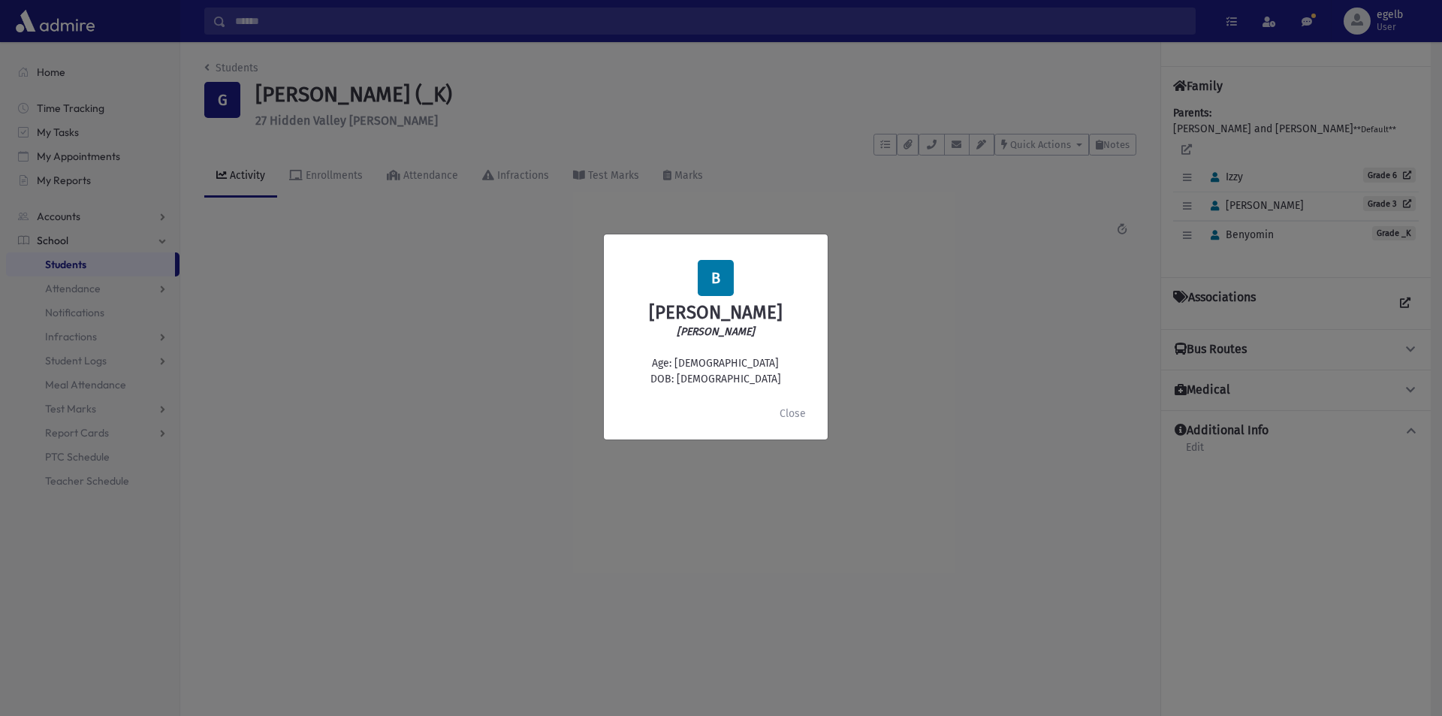
click at [1006, 257] on div "B [PERSON_NAME] [PERSON_NAME] Age: [DEMOGRAPHIC_DATA] DOB: [DEMOGRAPHIC_DATA] C…" at bounding box center [721, 358] width 1442 height 716
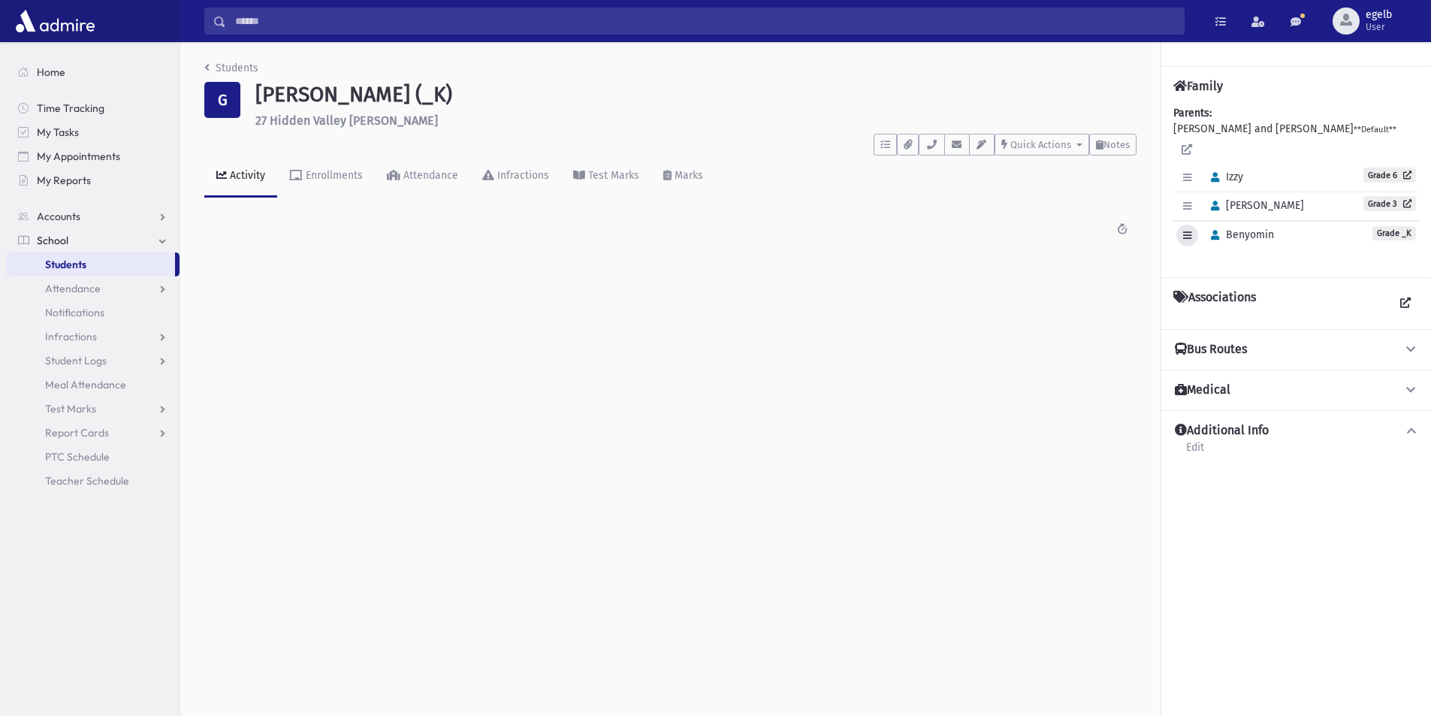
click at [1187, 225] on button "button" at bounding box center [1187, 236] width 22 height 22
click at [1213, 260] on link "Edit Individual" at bounding box center [1236, 274] width 120 height 28
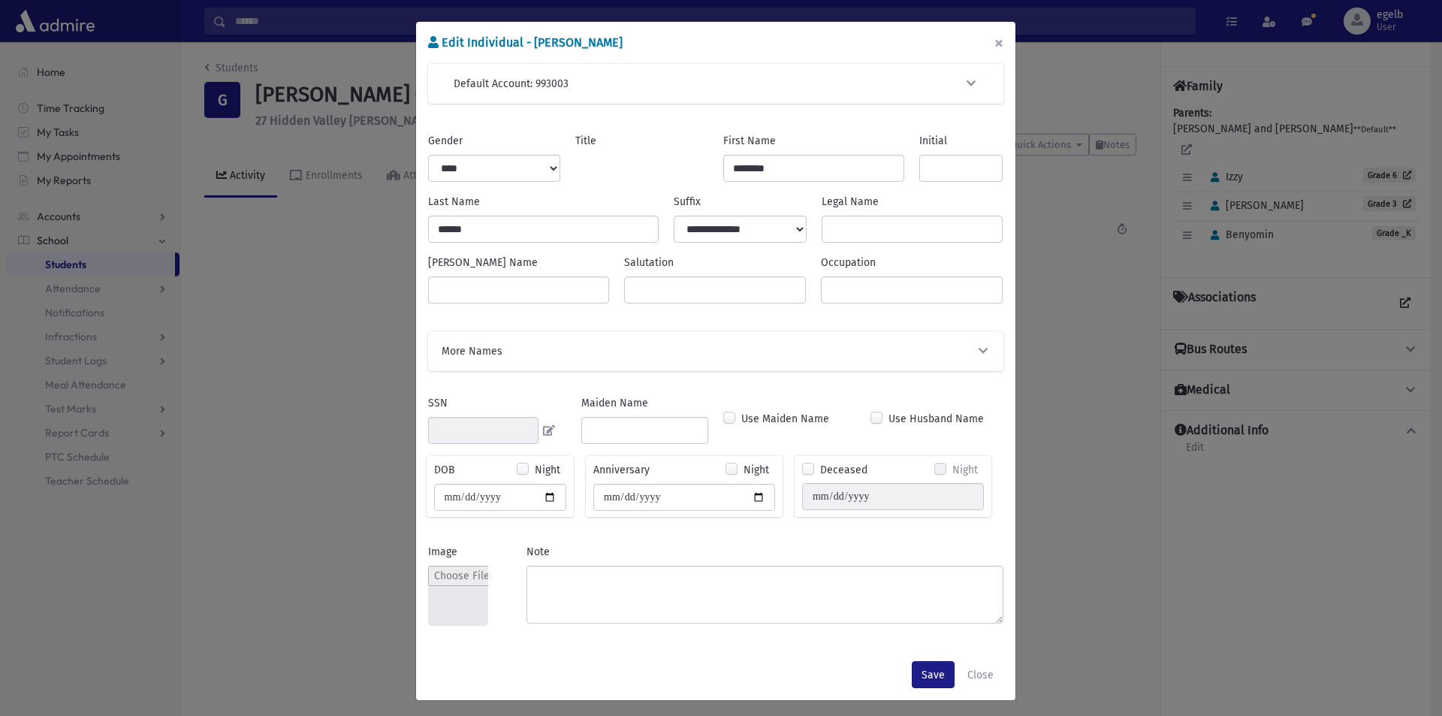
select select "***"
click at [993, 43] on button "×" at bounding box center [998, 43] width 33 height 42
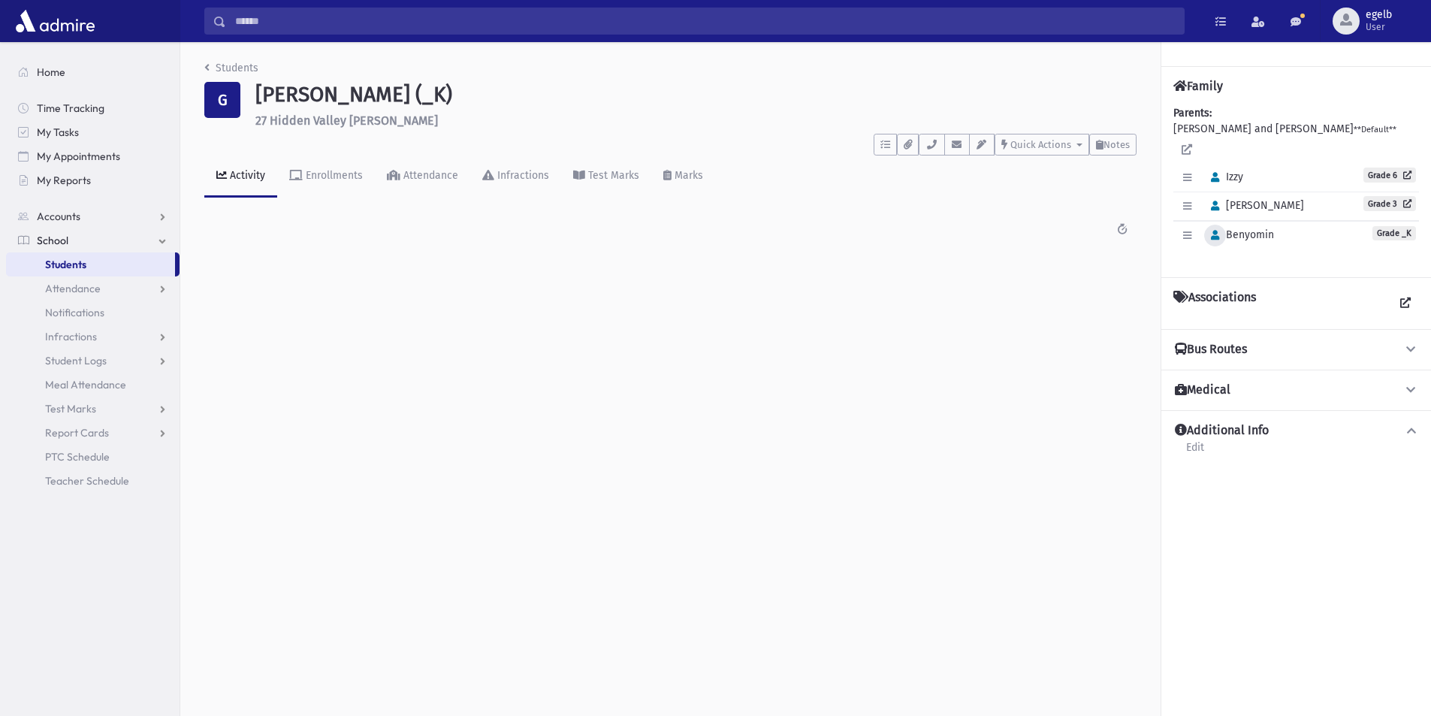
click at [1217, 231] on icon "button" at bounding box center [1215, 236] width 8 height 10
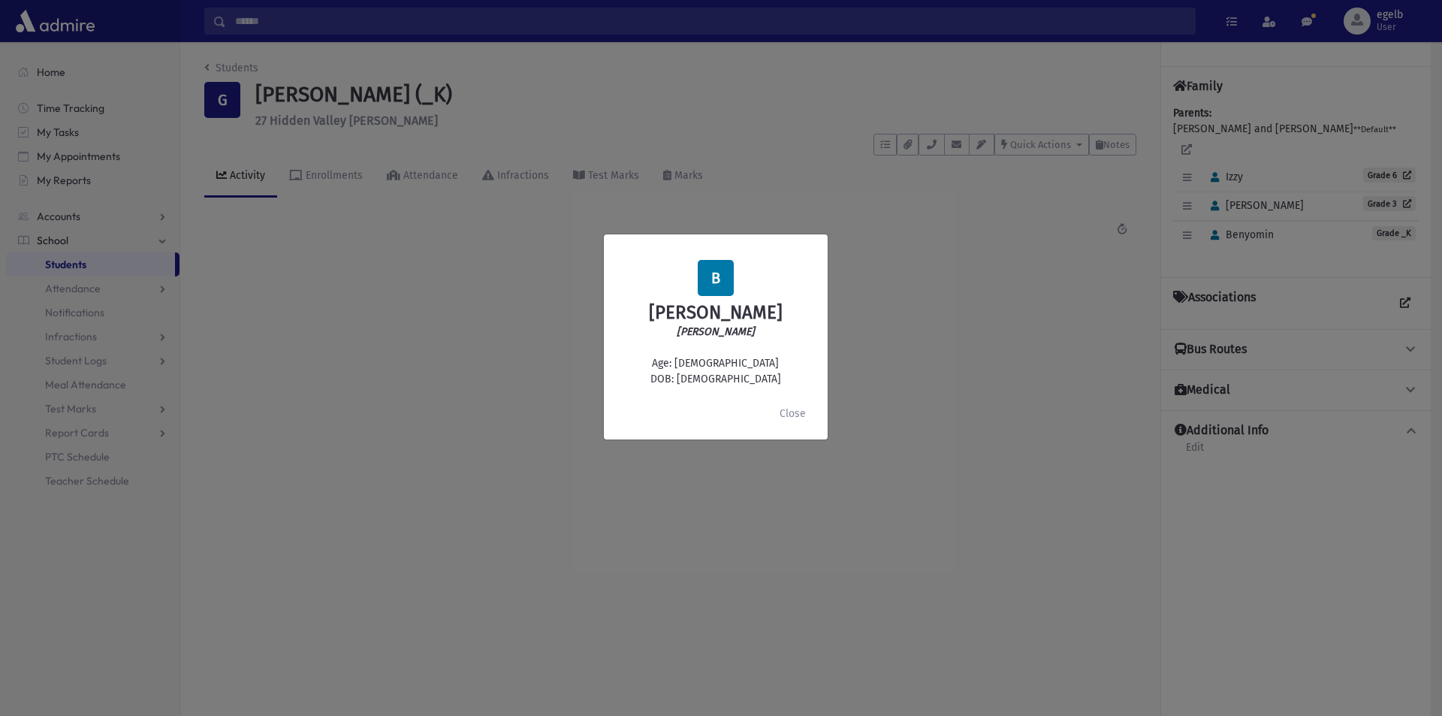
click at [990, 299] on div "B Benyomin Golomb בנימין Age: 5 DOB: 9/01/2020 Close" at bounding box center [721, 358] width 1442 height 716
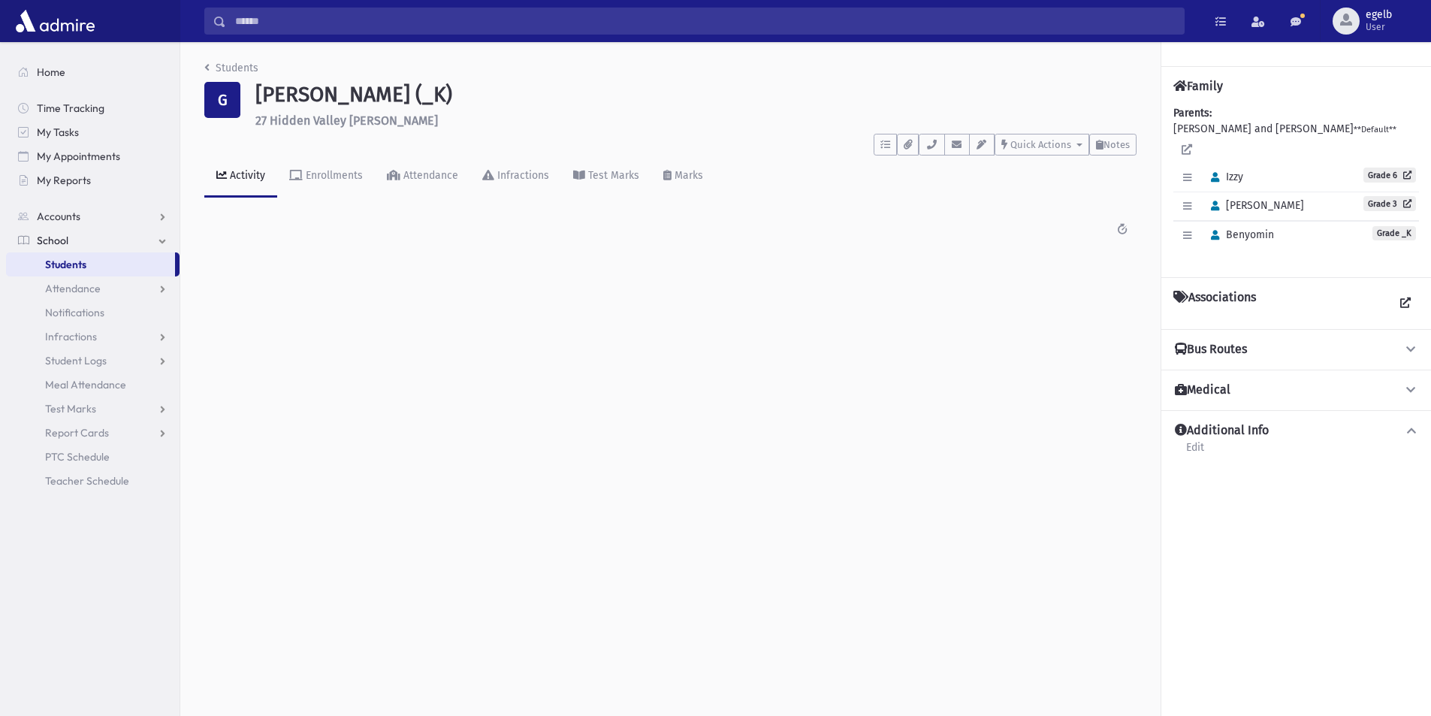
click at [1258, 228] on span "Benyomin" at bounding box center [1239, 234] width 70 height 13
click at [1004, 237] on div "Past 7 Days Past Month Past 6 Months Past Year All" at bounding box center [670, 229] width 932 height 27
click at [1410, 226] on span "Grade _K" at bounding box center [1394, 233] width 44 height 14
click at [1382, 226] on span "Grade _K" at bounding box center [1394, 233] width 44 height 14
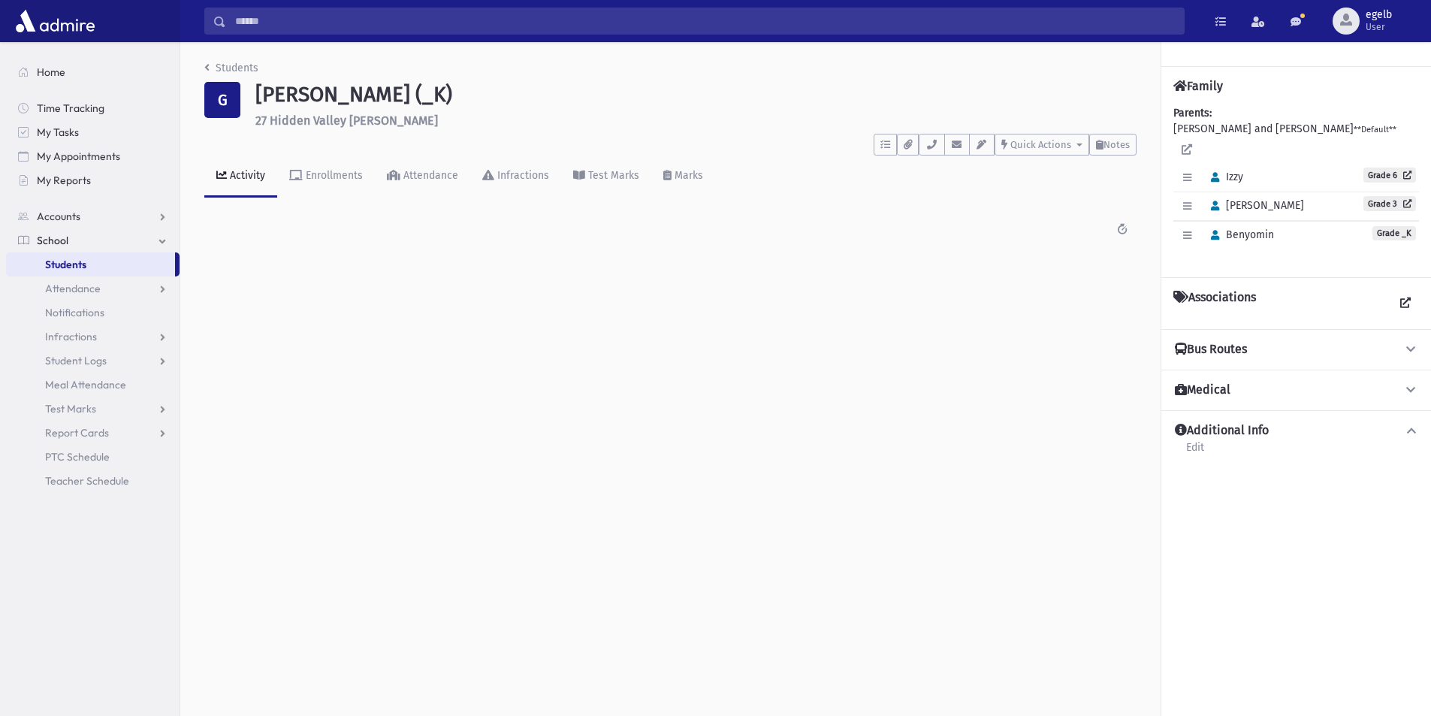
click at [1382, 226] on span "Grade _K" at bounding box center [1394, 233] width 44 height 14
drag, startPoint x: 1267, startPoint y: 235, endPoint x: 1237, endPoint y: 223, distance: 32.4
click at [1268, 235] on div "Parents: GOLOMB, Moshe and Adina **Default** Edit Individual Delete Individual …" at bounding box center [1296, 185] width 246 height 160
click at [1249, 228] on span "Benyomin" at bounding box center [1239, 234] width 70 height 13
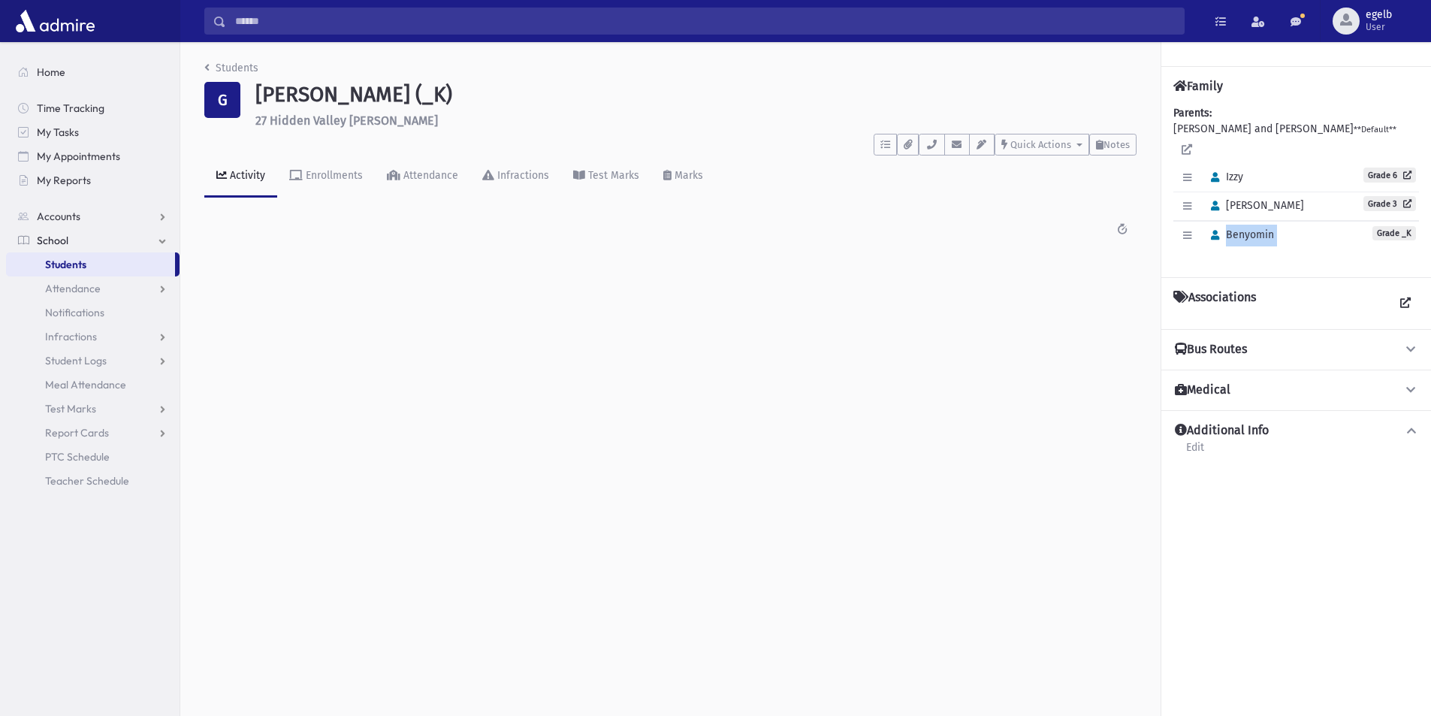
click at [1248, 228] on span "Benyomin" at bounding box center [1239, 234] width 70 height 13
click at [1183, 231] on icon "button" at bounding box center [1187, 236] width 8 height 10
click at [1188, 231] on icon "button" at bounding box center [1187, 236] width 8 height 10
click at [888, 264] on div "Students G Golomb, Benyomin (_K) 27 Hidden Valley Dr Suffern **** To Do's No op…" at bounding box center [670, 157] width 980 height 231
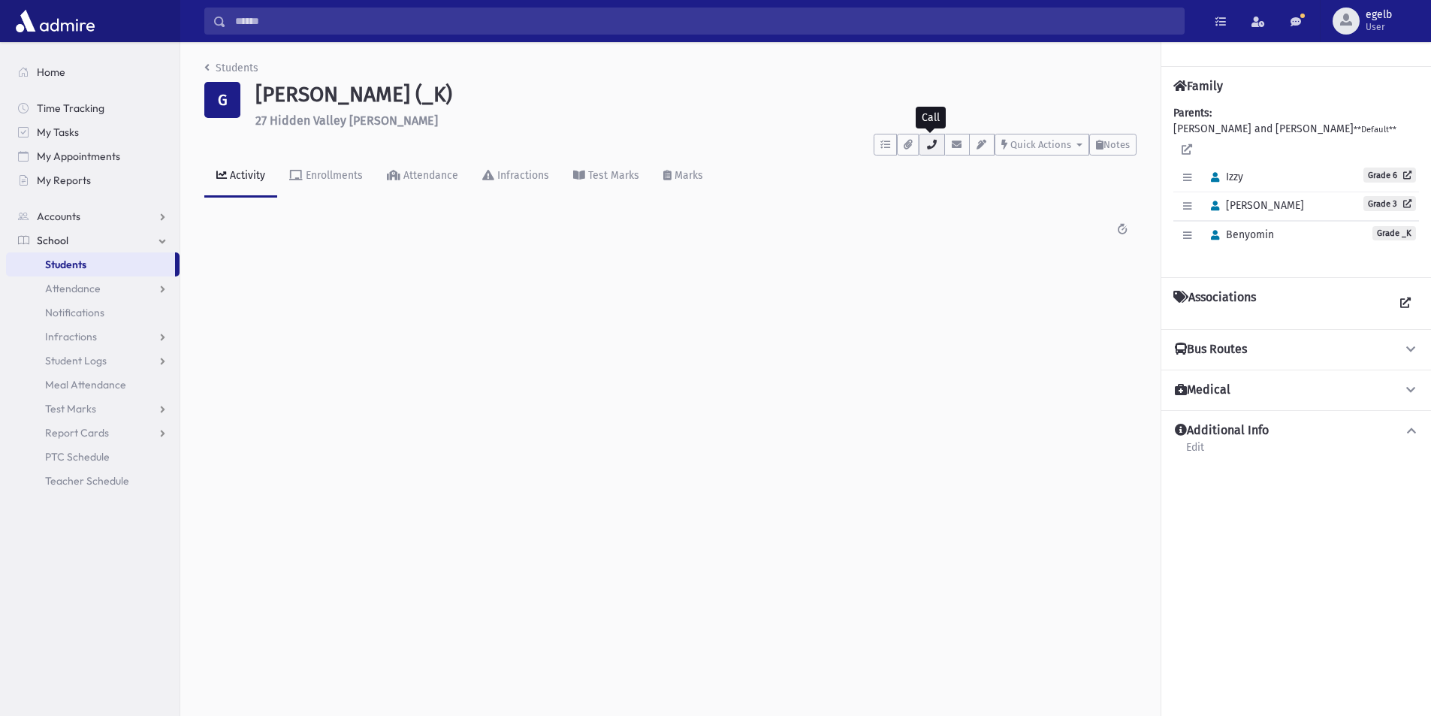
click at [936, 146] on button "button" at bounding box center [931, 145] width 26 height 22
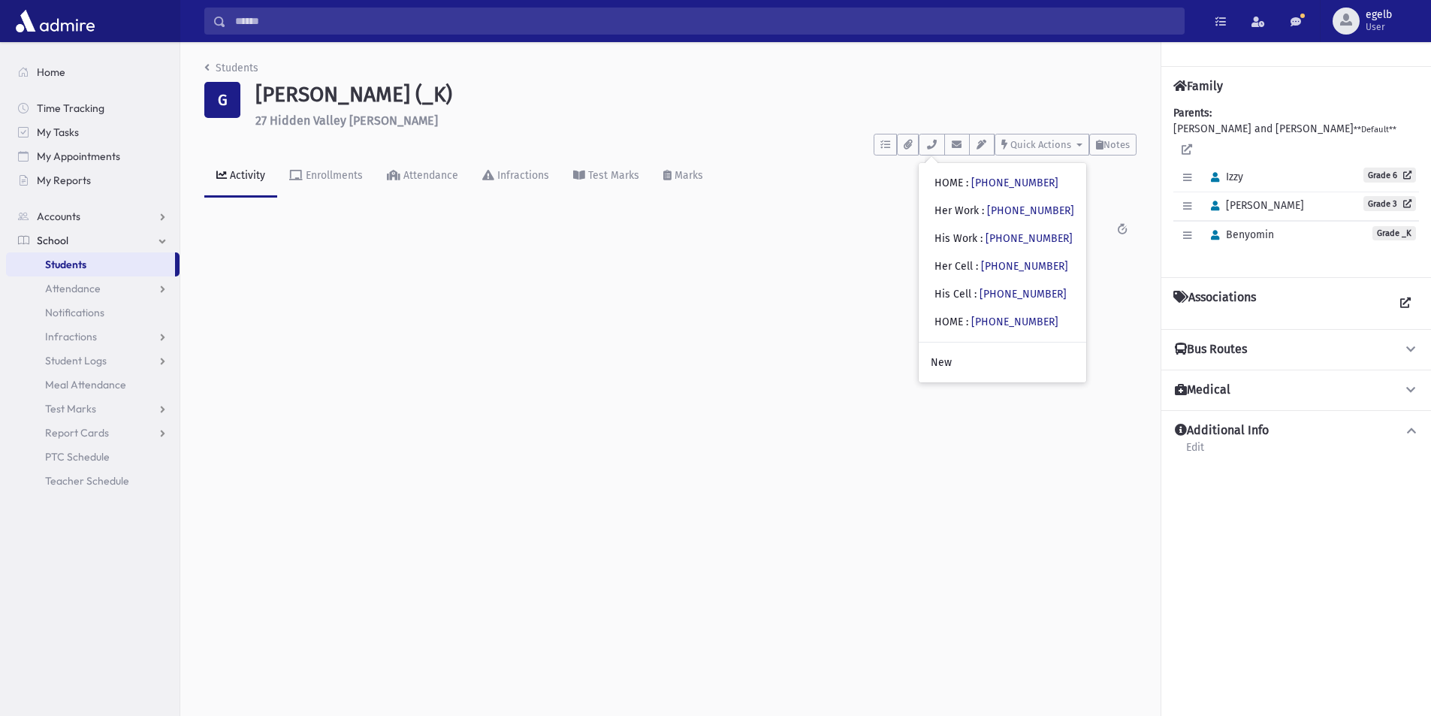
click at [292, 7] on div "Search Results All Accounts Students" at bounding box center [805, 21] width 1250 height 42
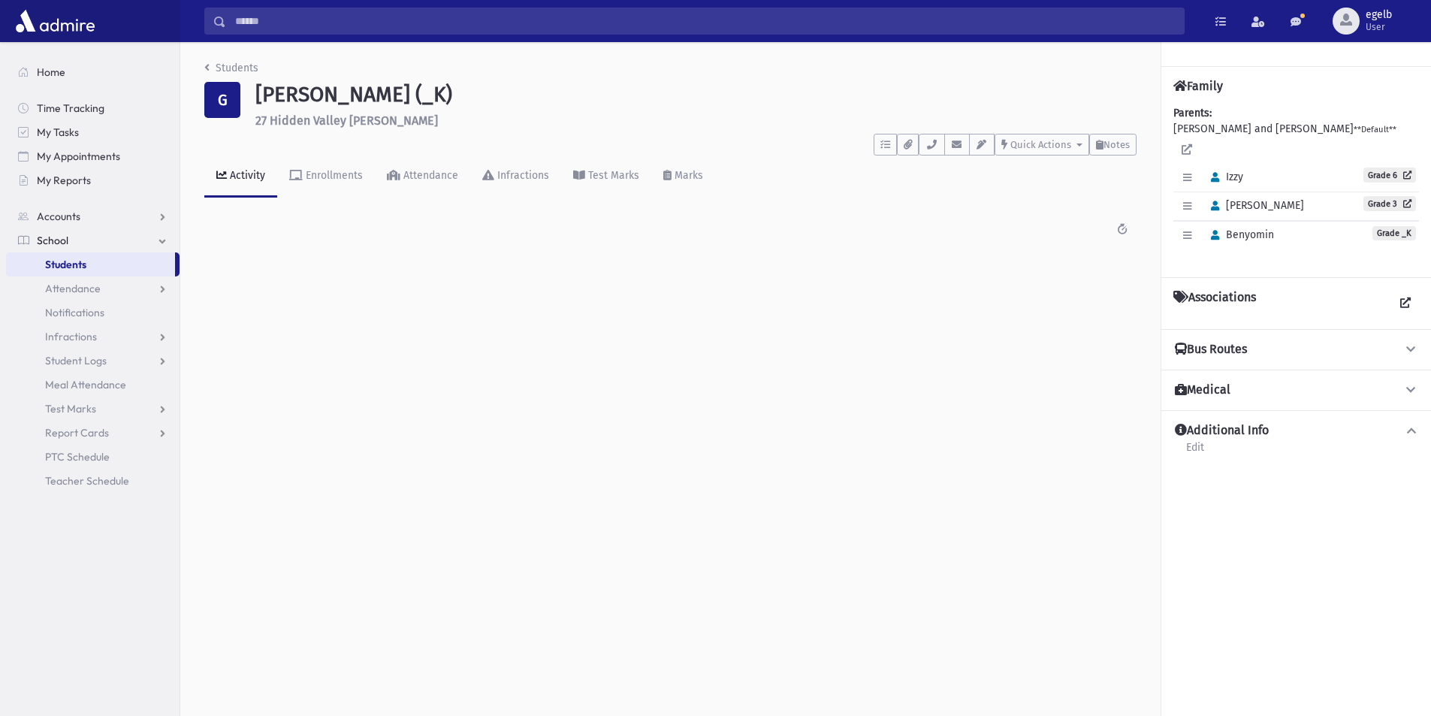
click at [292, 26] on input "Search" at bounding box center [704, 21] width 957 height 27
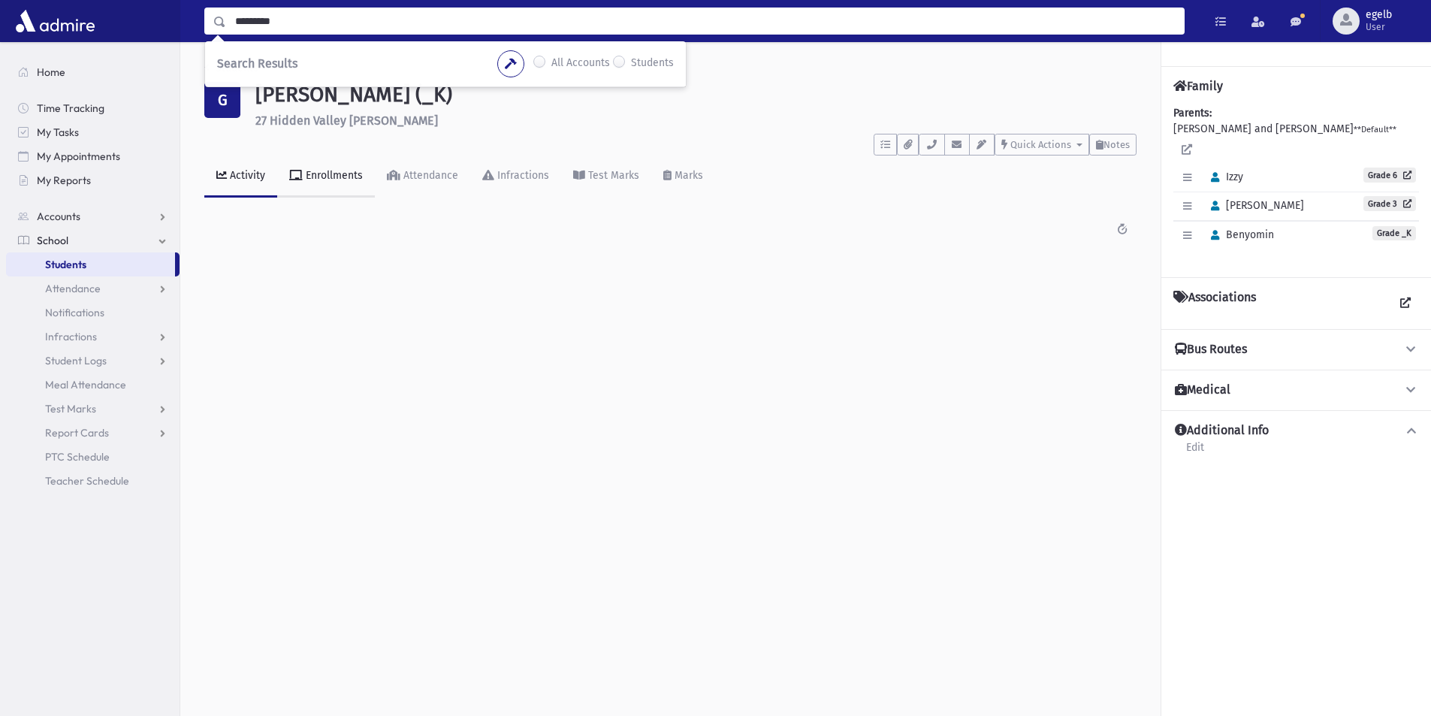
type input "*********"
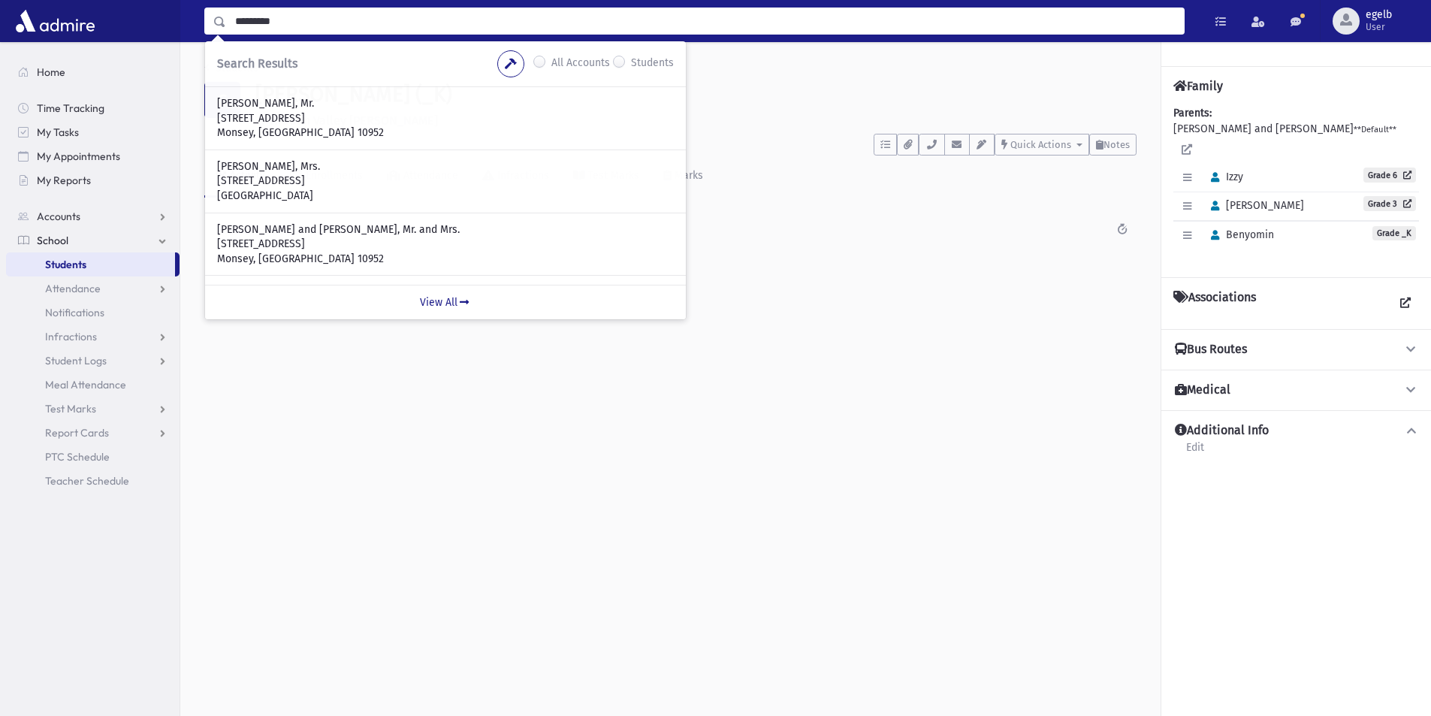
drag, startPoint x: 622, startPoint y: 60, endPoint x: 629, endPoint y: 64, distance: 7.7
click at [631, 60] on label "Students" at bounding box center [652, 64] width 43 height 18
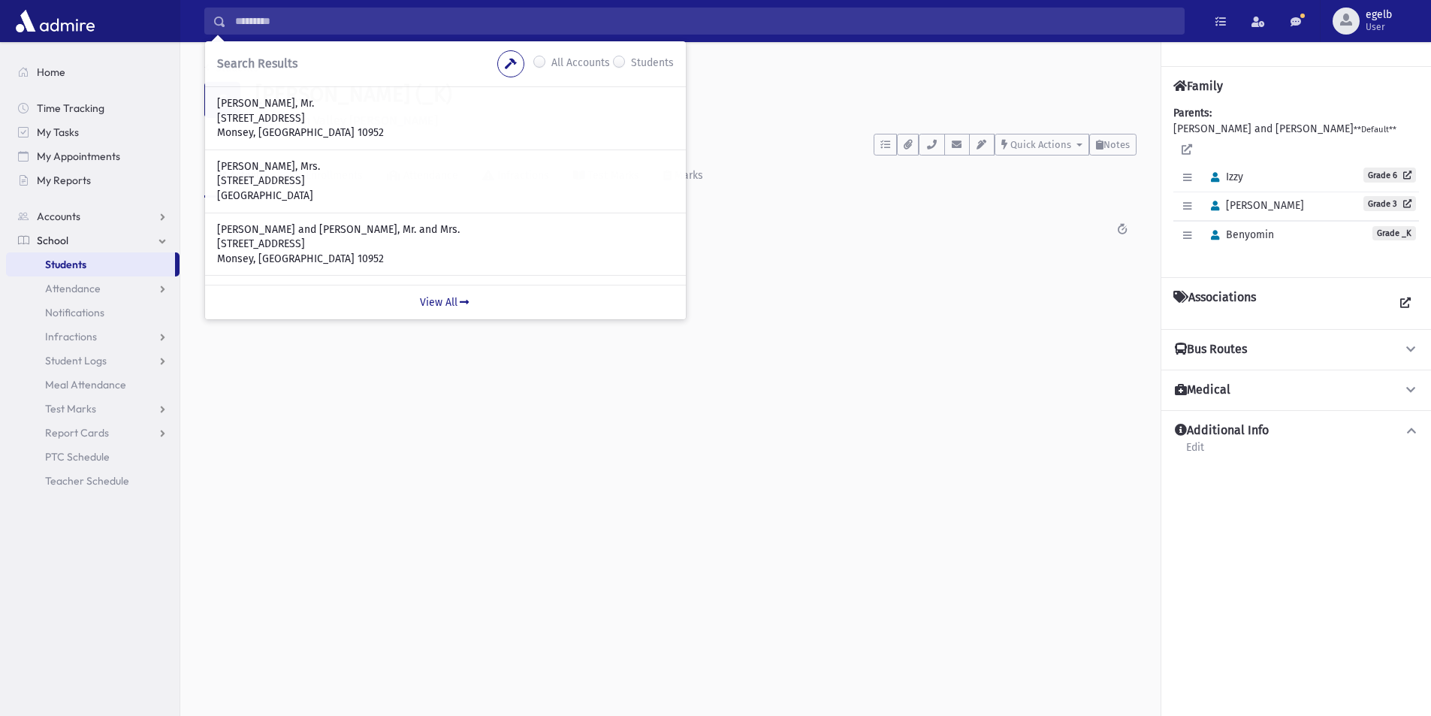
click at [300, 22] on input "*********" at bounding box center [704, 21] width 957 height 27
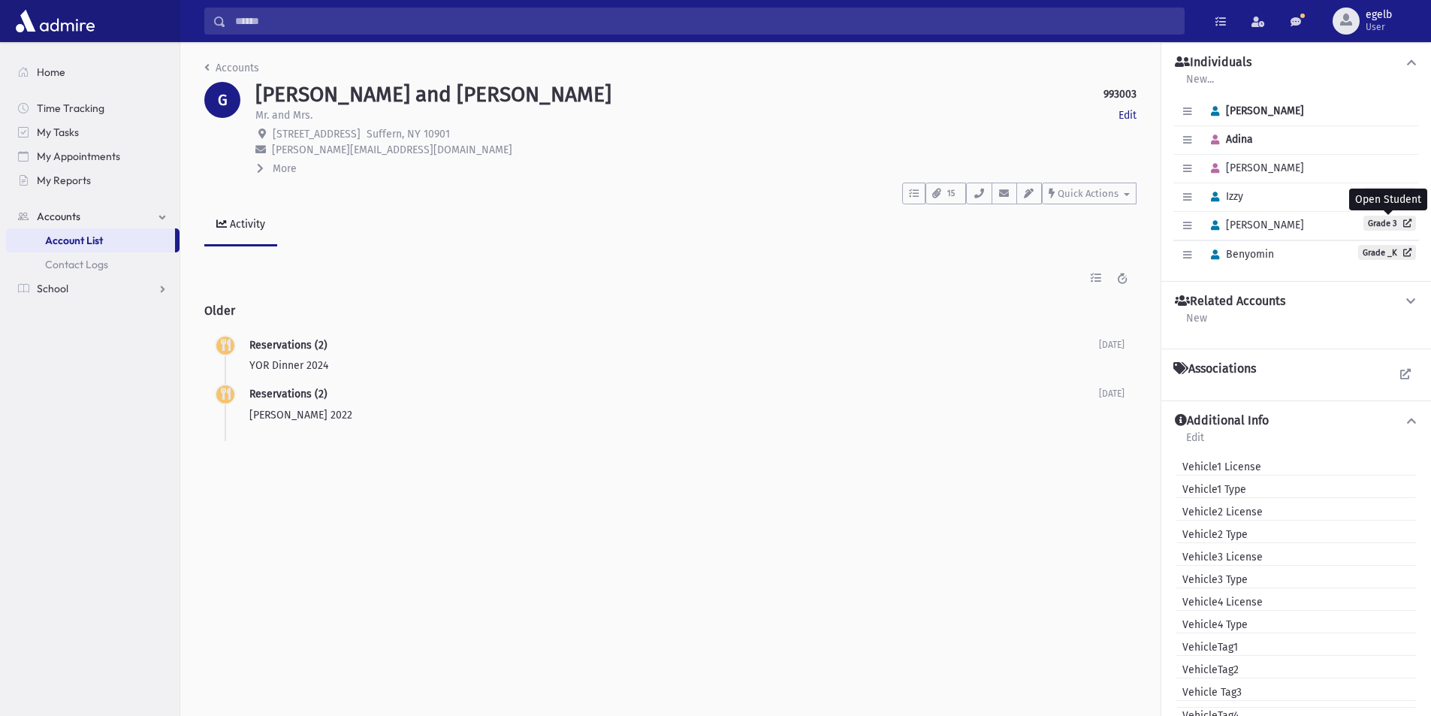
click at [281, 23] on input "Search" at bounding box center [704, 21] width 957 height 27
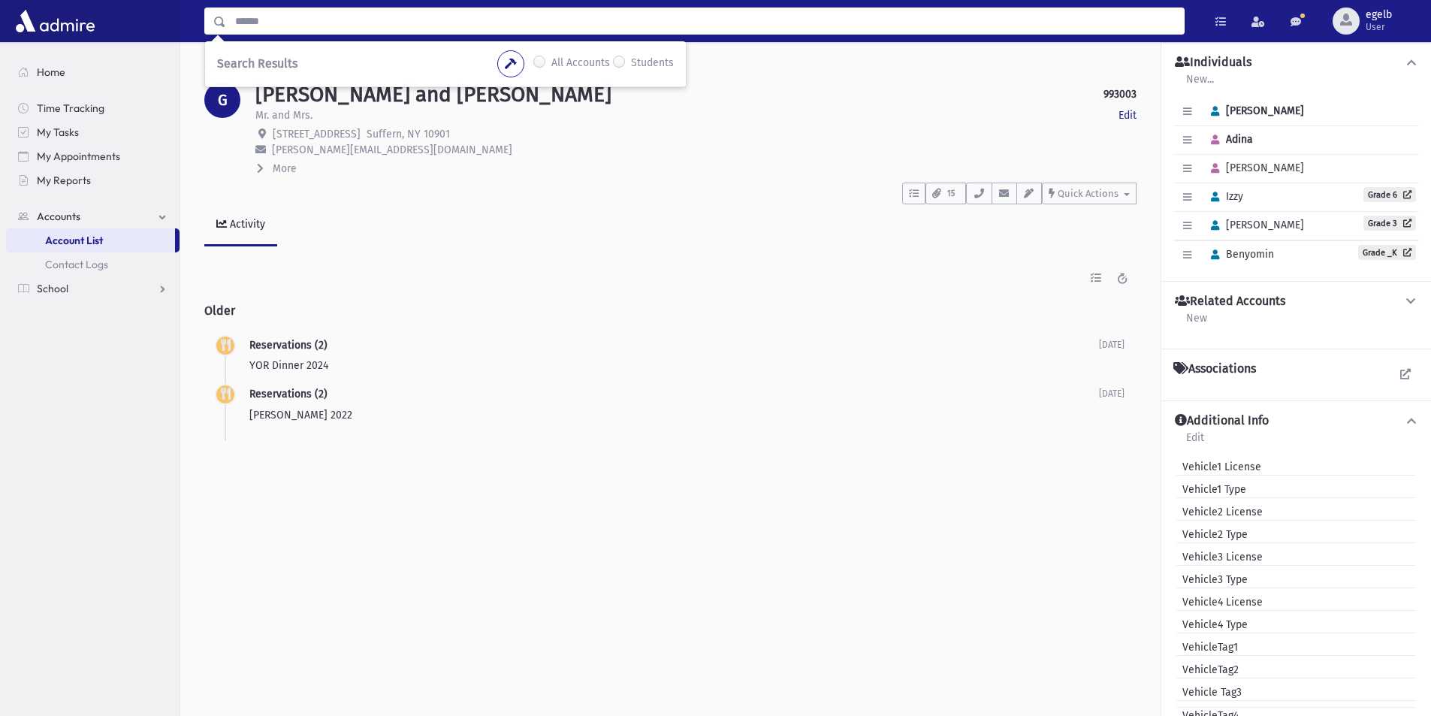
click at [631, 59] on label "Students" at bounding box center [652, 64] width 43 height 18
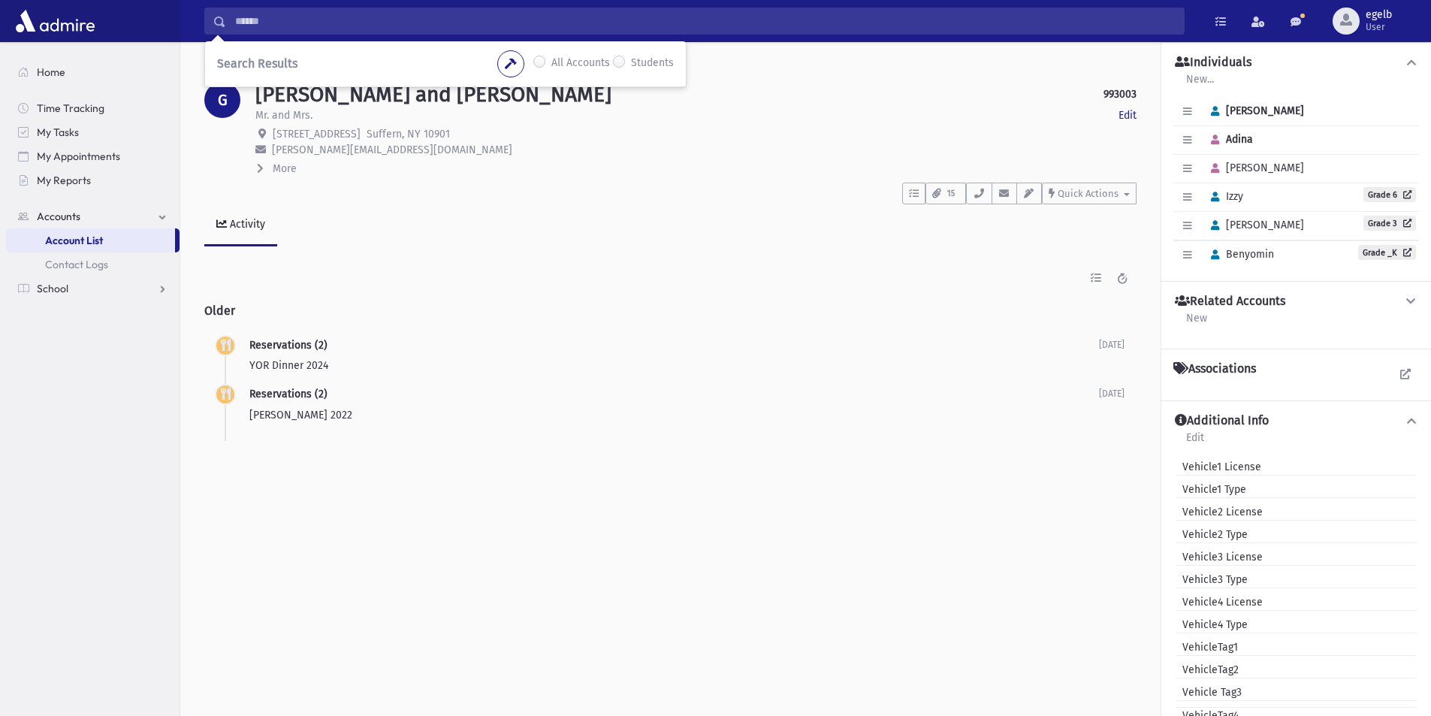
click at [386, 32] on input "Search" at bounding box center [704, 21] width 957 height 27
click at [285, 26] on input "Search" at bounding box center [704, 21] width 957 height 27
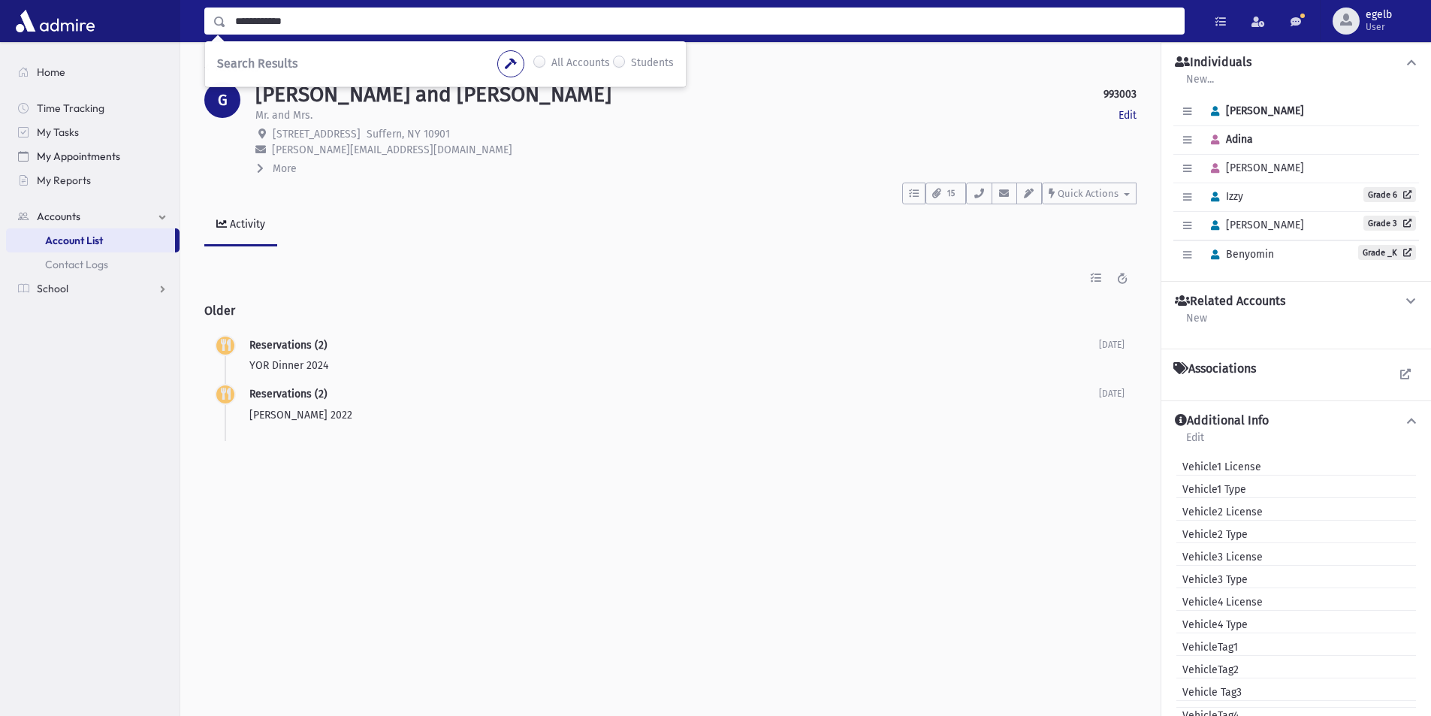
type input "**********"
